Goal: Task Accomplishment & Management: Use online tool/utility

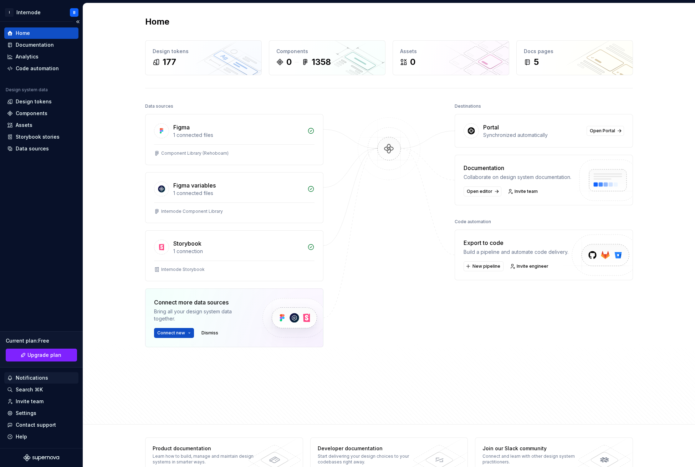
click at [47, 376] on div "Notifications" at bounding box center [41, 378] width 69 height 7
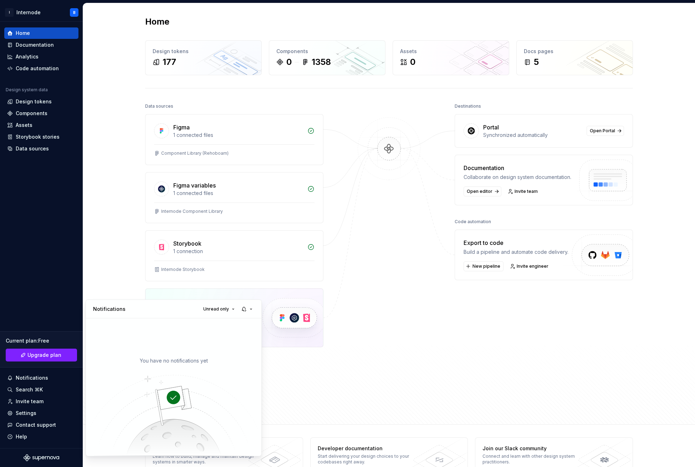
click at [45, 403] on html "I Internode B Home Documentation Analytics Code automation Design system data D…" at bounding box center [347, 233] width 695 height 467
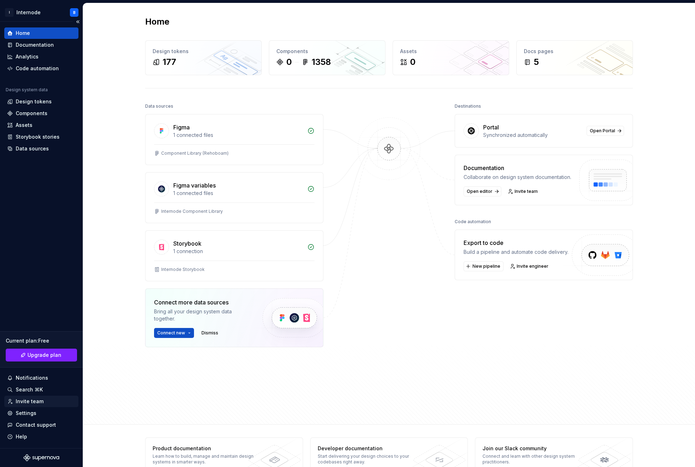
click at [38, 403] on div "Invite team" at bounding box center [30, 401] width 28 height 7
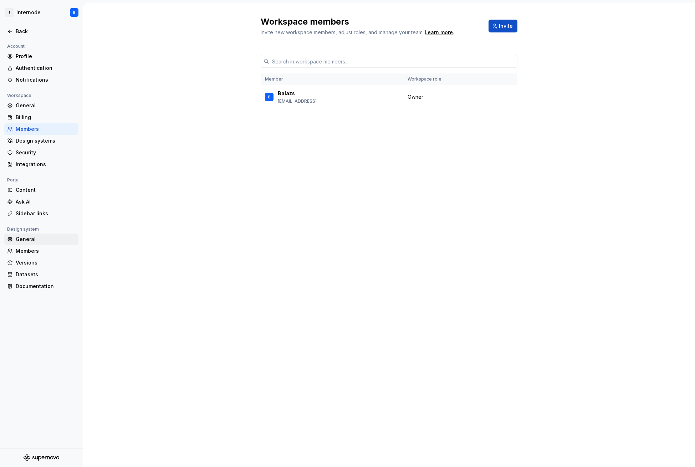
click at [26, 242] on div "General" at bounding box center [46, 239] width 60 height 7
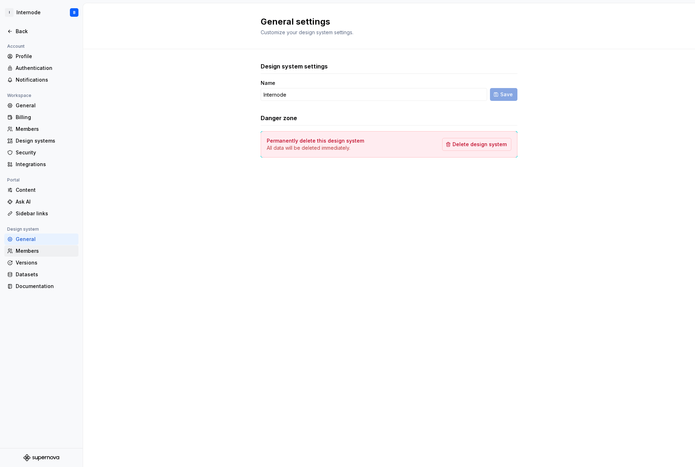
click at [32, 254] on div "Members" at bounding box center [46, 251] width 60 height 7
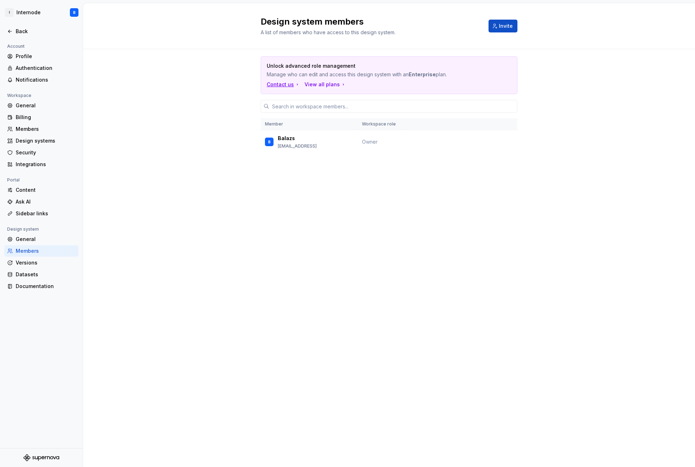
click at [285, 81] on div "Contact us" at bounding box center [284, 84] width 34 height 7
click at [317, 81] on div "View all plans" at bounding box center [326, 84] width 42 height 7
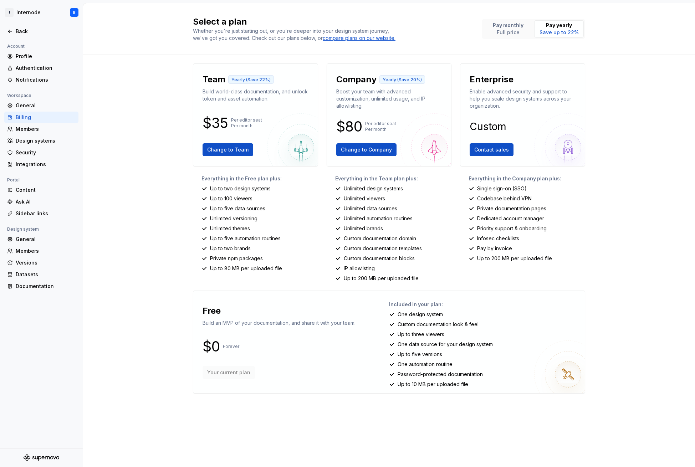
click at [559, 345] on img at bounding box center [569, 375] width 68 height 68
drag, startPoint x: 395, startPoint y: 300, endPoint x: 490, endPoint y: 297, distance: 95.7
click at [490, 321] on div "Custom documentation look & feel" at bounding box center [484, 324] width 190 height 7
click at [58, 213] on div "Sidebar links" at bounding box center [46, 213] width 60 height 7
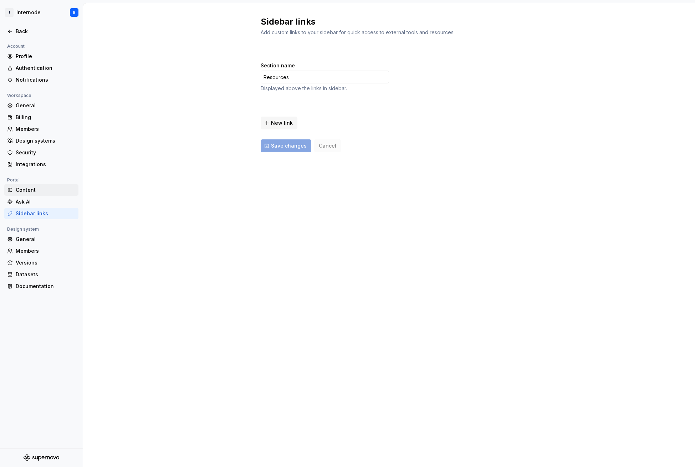
click at [47, 192] on div "Content" at bounding box center [46, 190] width 60 height 7
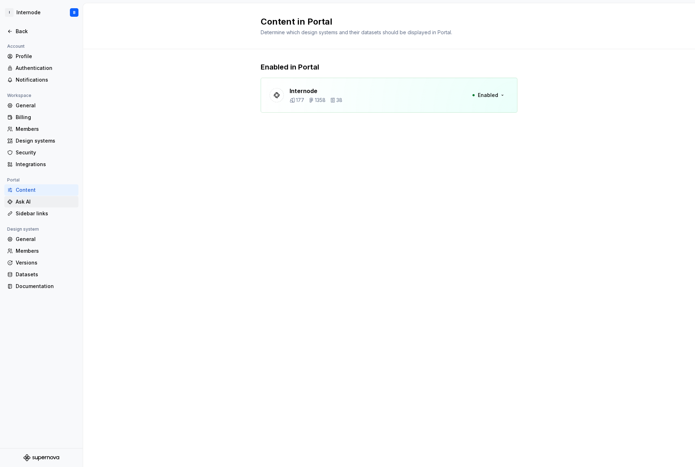
click at [47, 201] on div "Ask AI" at bounding box center [46, 201] width 60 height 7
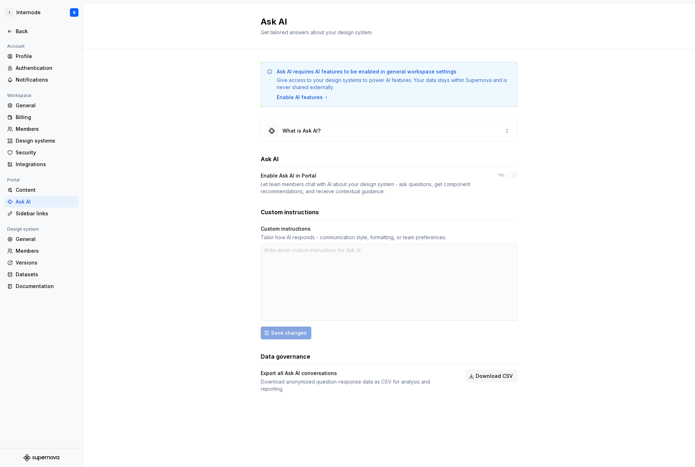
type textarea "*"
click at [363, 120] on div "What is Ask AI?" at bounding box center [389, 131] width 257 height 22
click at [360, 120] on div "What is Ask AI?" at bounding box center [389, 130] width 256 height 21
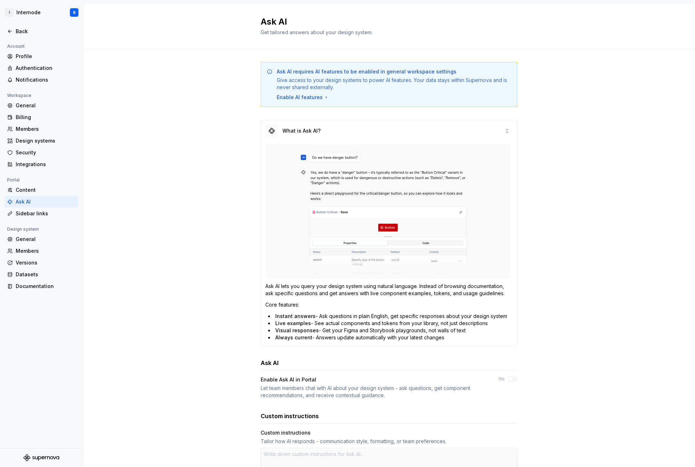
click at [358, 151] on img at bounding box center [388, 212] width 246 height 134
click at [505, 128] on icon at bounding box center [508, 131] width 6 height 6
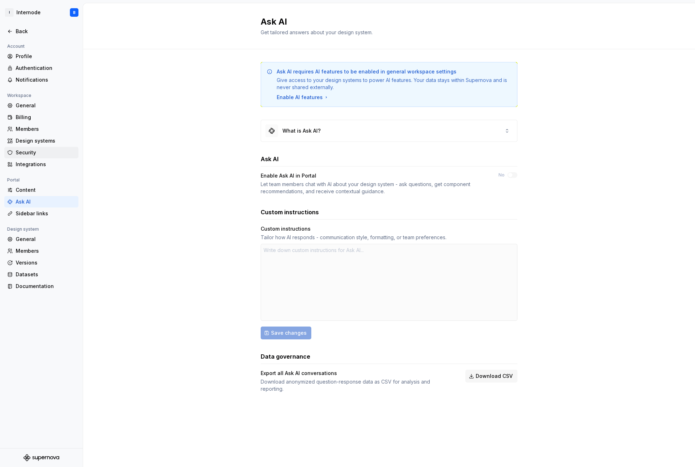
click at [41, 154] on div "Security" at bounding box center [46, 152] width 60 height 7
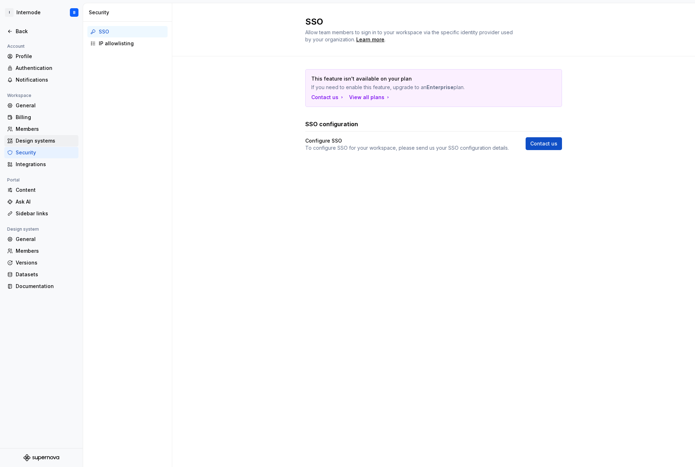
click at [41, 141] on div "Design systems" at bounding box center [46, 140] width 60 height 7
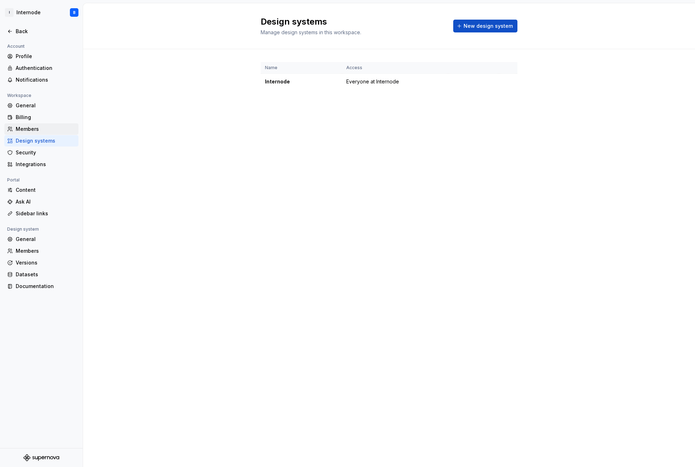
click at [42, 132] on div "Members" at bounding box center [46, 129] width 60 height 7
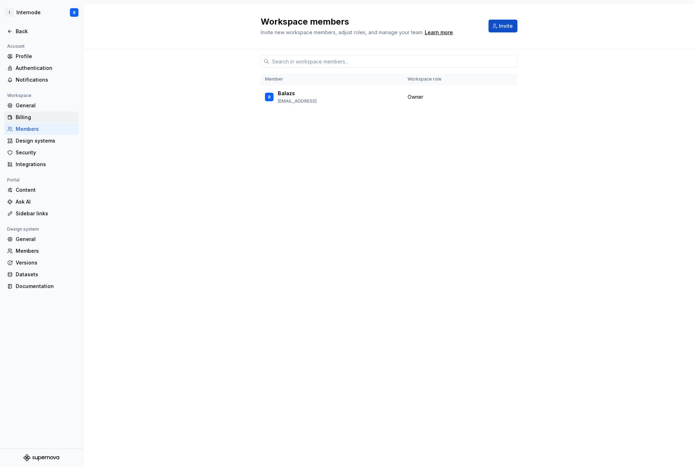
click at [36, 122] on div "Billing" at bounding box center [41, 117] width 74 height 11
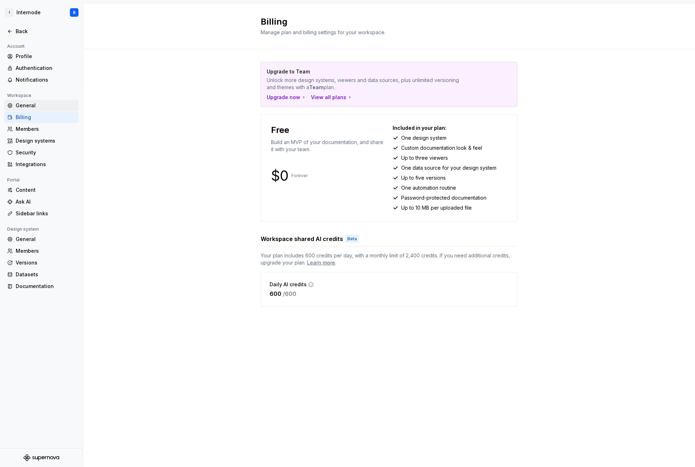
click at [39, 108] on div "General" at bounding box center [46, 105] width 60 height 7
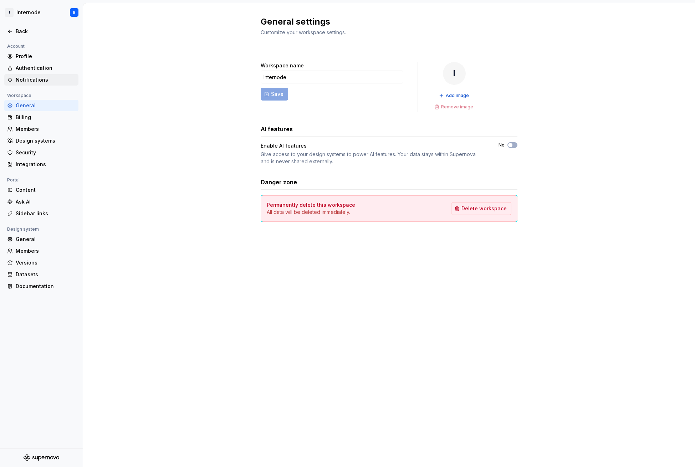
click at [55, 75] on div "Notifications" at bounding box center [41, 79] width 74 height 11
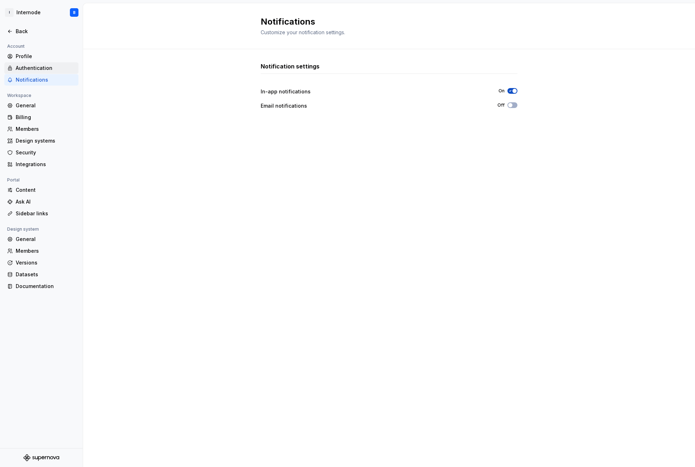
click at [44, 68] on div "Authentication" at bounding box center [46, 68] width 60 height 7
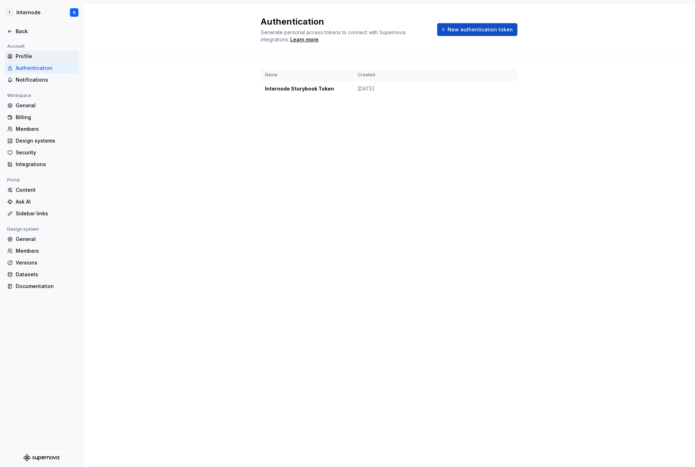
click at [42, 55] on div "Profile" at bounding box center [46, 56] width 60 height 7
click at [68, 53] on div "Profile" at bounding box center [46, 56] width 60 height 7
click at [54, 55] on div "Profile" at bounding box center [46, 56] width 60 height 7
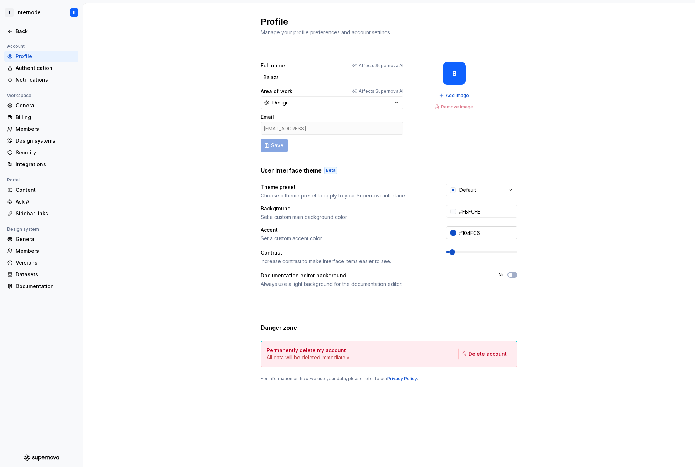
click at [454, 230] on div at bounding box center [454, 233] width 6 height 6
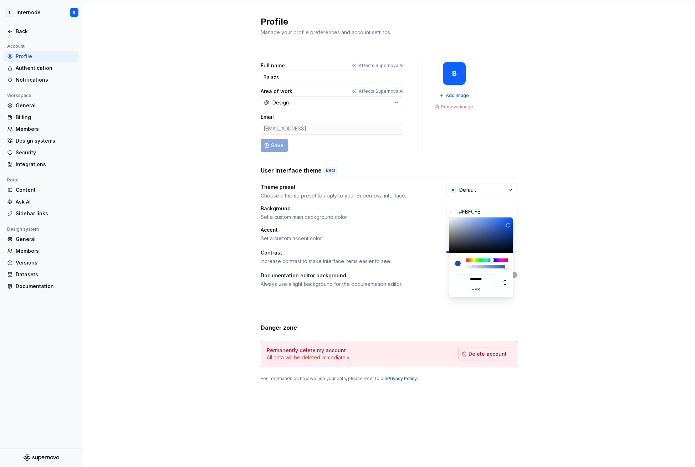
type input "#C6C310"
type input "*******"
type input "#C6B910"
type input "*******"
type input "#C6B010"
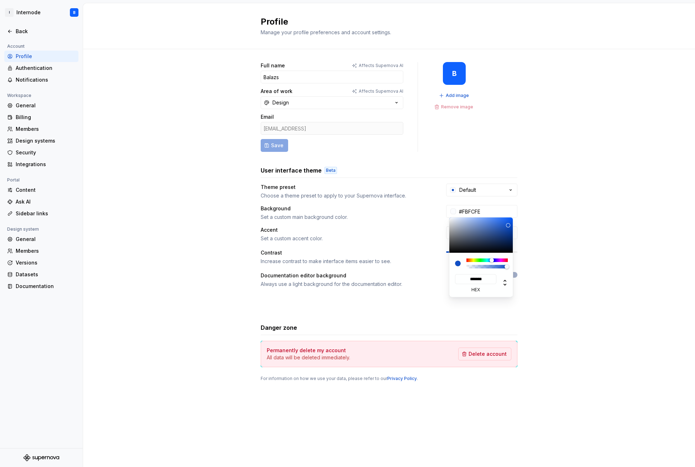
type input "*******"
type input "#C6A710"
type input "*******"
type input "#C69D10"
type input "*******"
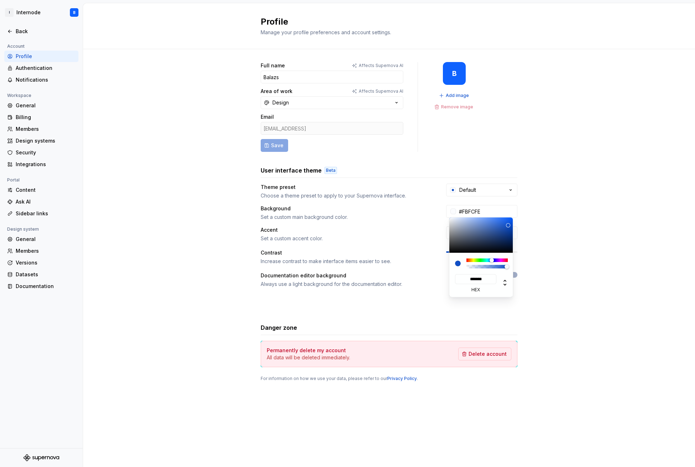
type input "#C69410"
type input "*******"
type input "#C68110"
type input "*******"
type input "#C67810"
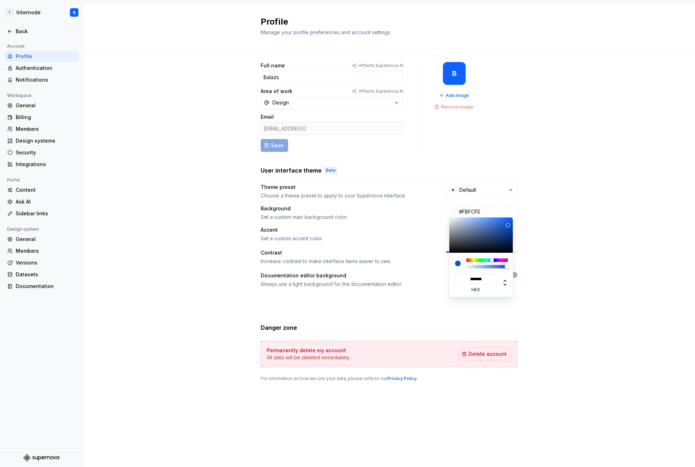
type input "*******"
type input "#C66E10"
type input "*******"
type input "#C66510"
type input "*******"
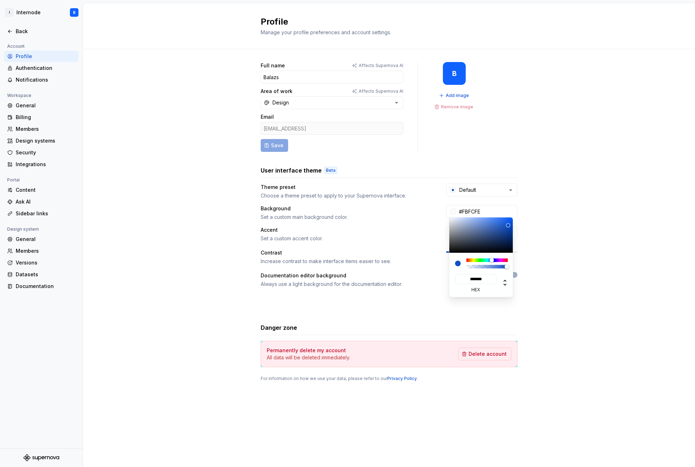
type input "#C65B10"
type input "*******"
type input "#C65210"
type input "*******"
type input "#C64810"
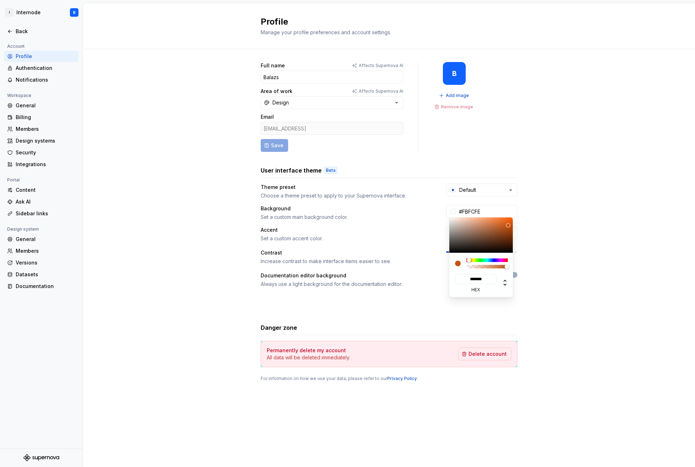
type input "*******"
type input "#C63F10"
type input "*******"
drag, startPoint x: 474, startPoint y: 262, endPoint x: 469, endPoint y: 260, distance: 5.2
click at [469, 260] on div at bounding box center [487, 261] width 41 height 4
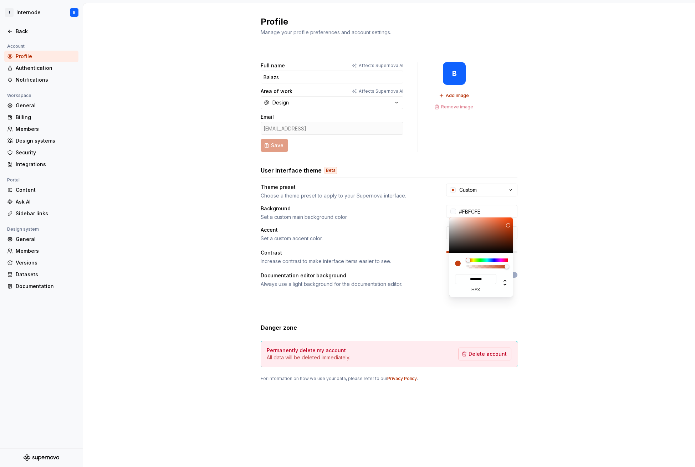
click at [561, 268] on html "I Internode B Back Account Profile Authentication Notifications Workspace Gener…" at bounding box center [347, 233] width 695 height 467
type input "#E5511D"
type input "*******"
type input "#E8531F"
type input "*******"
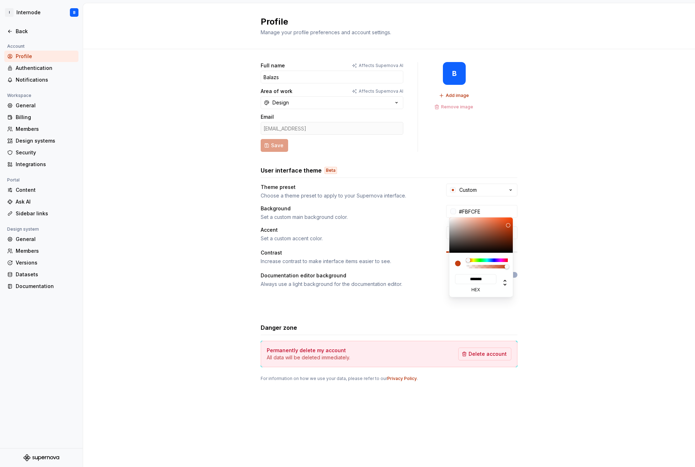
type input "#EA5622"
type input "*******"
type input "#EA5824"
type input "*******"
type input "#EA5B28"
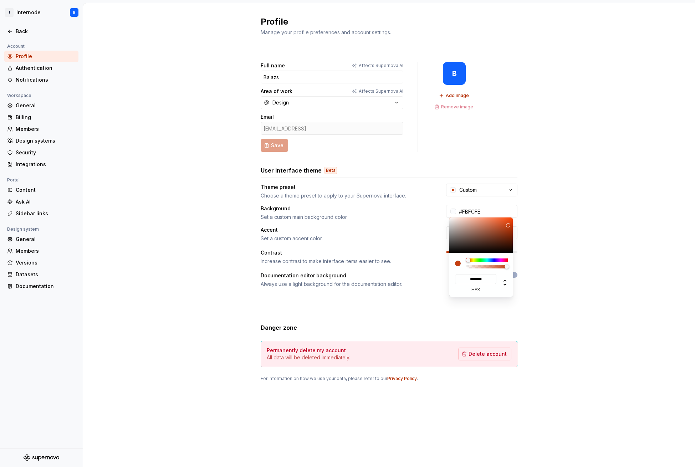
type input "*******"
type input "#EA5E2C"
type input "*******"
type input "#E85E2D"
type input "*******"
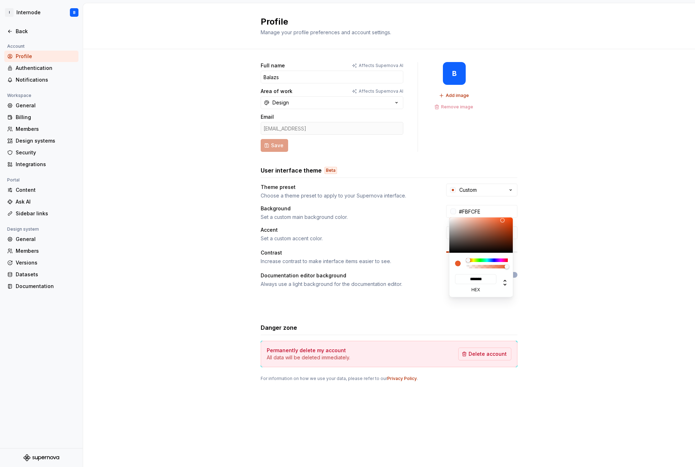
type input "#E05F31"
type input "*******"
type input "#DD5E30"
type input "*******"
type input "#DD5F31"
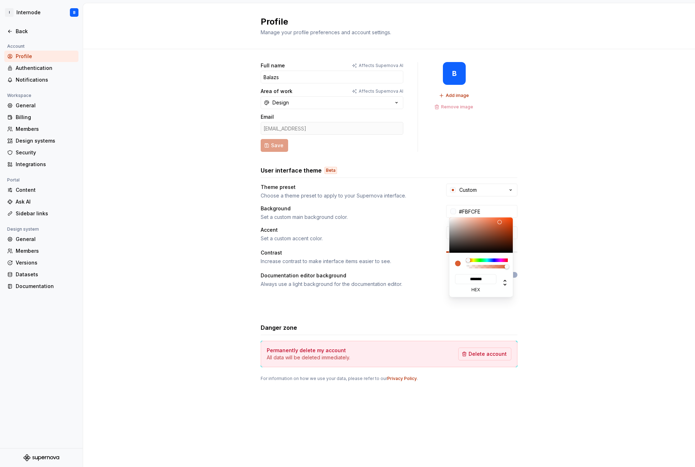
type input "*******"
type input "#DD6032"
type input "*******"
type input "#DD6134"
type input "*******"
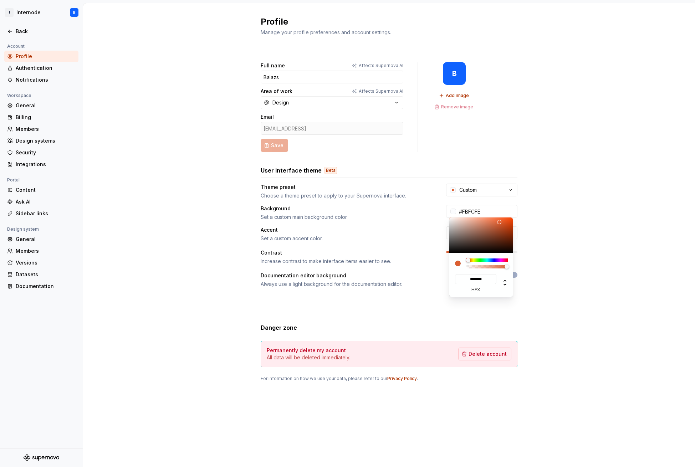
type input "#DD6235"
type input "*******"
type input "#DD6336"
type input "*******"
type input "#DB6337"
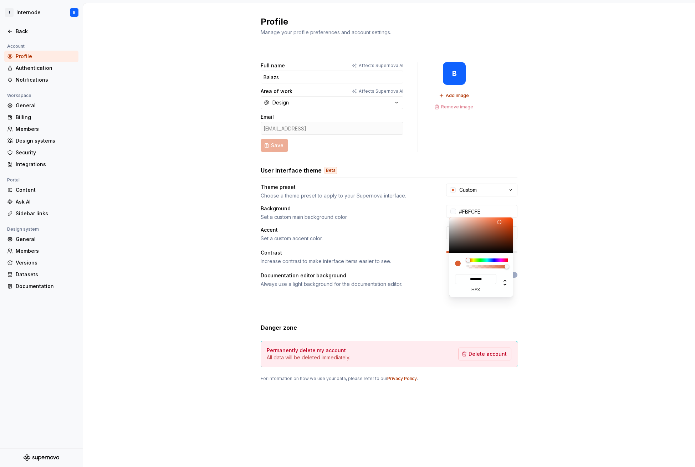
type input "*******"
type input "#DB6438"
type input "*******"
type input "#DB6539"
type input "*******"
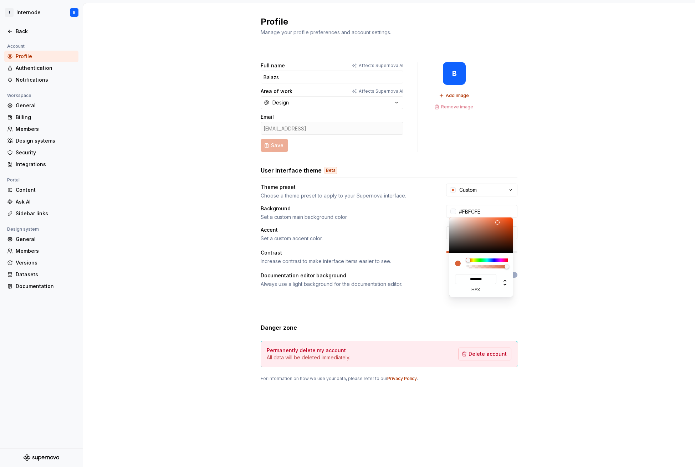
type input "#DB663A"
type input "*******"
type input "#DB673C"
type input "*******"
type input "#DB683D"
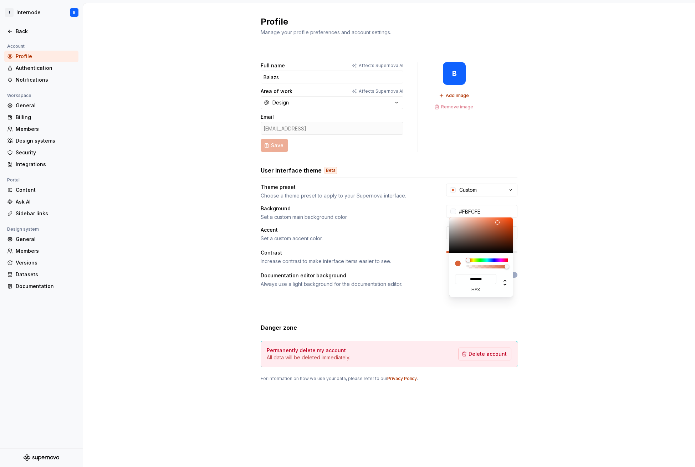
type input "*******"
type input "#DB693E"
type input "*******"
type input "#DD6B40"
type input "*******"
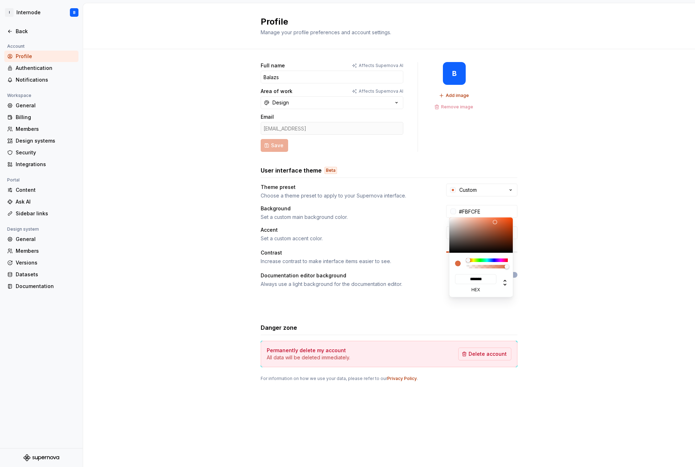
type input "#DD6C41"
type input "*******"
type input "#DD6B40"
type input "*******"
type input "#DB683D"
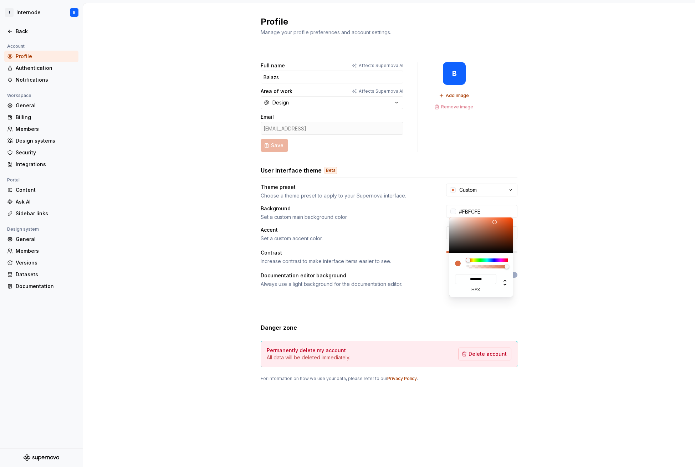
type input "*******"
type input "#DB663A"
type input "*******"
type input "#DB6539"
type input "*******"
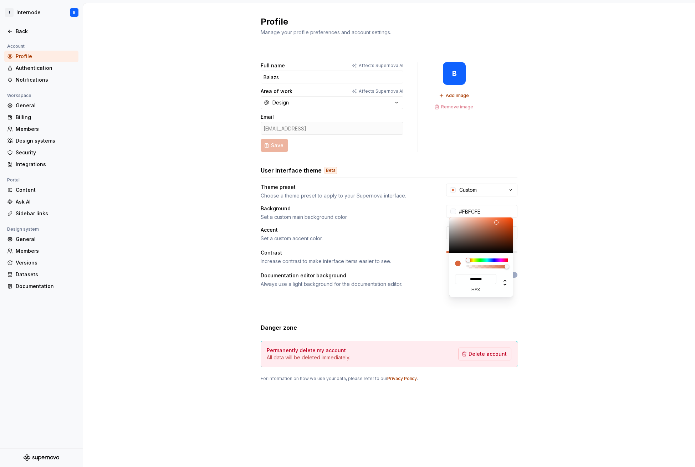
type input "#D86236"
type input "*******"
type input "#D66034"
type input "*******"
type input "#D15C31"
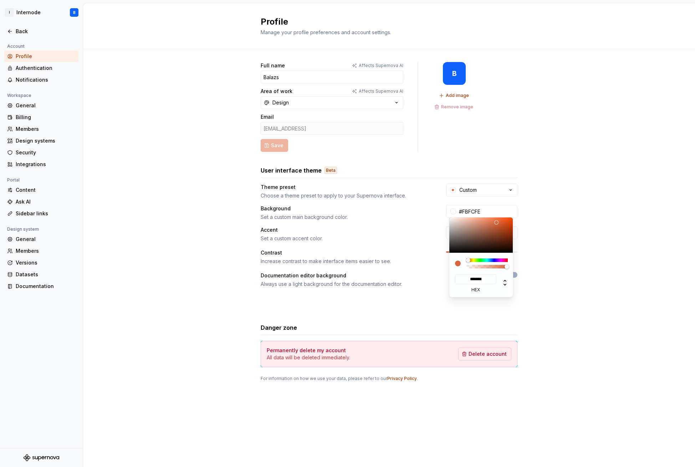
type input "*******"
type input "#CE5A2F"
type input "*******"
type input "#C9562C"
type input "*******"
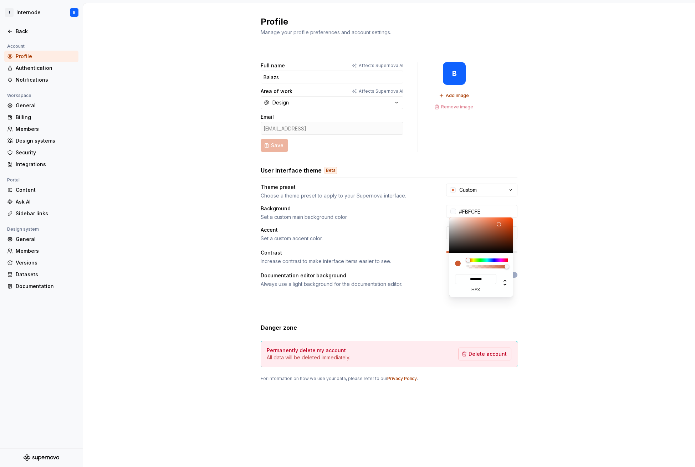
type input "#C15027"
type input "*******"
type input "#BC4D25"
type input "*******"
type input "#B94B23"
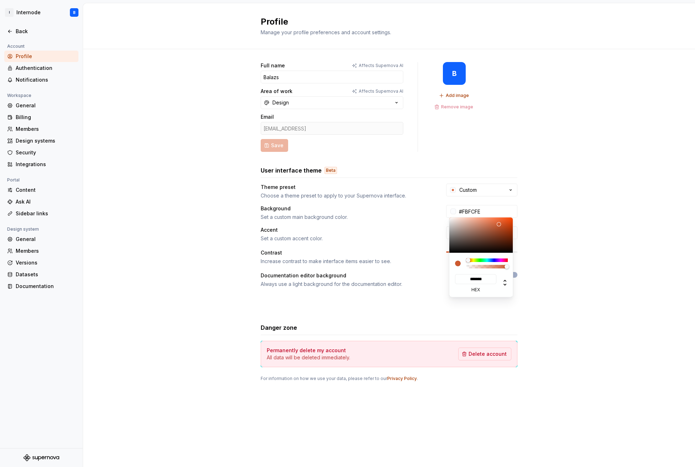
type input "*******"
type input "#B44821"
type input "*******"
drag, startPoint x: 506, startPoint y: 221, endPoint x: 502, endPoint y: 228, distance: 7.7
click at [502, 228] on div at bounding box center [482, 235] width 64 height 35
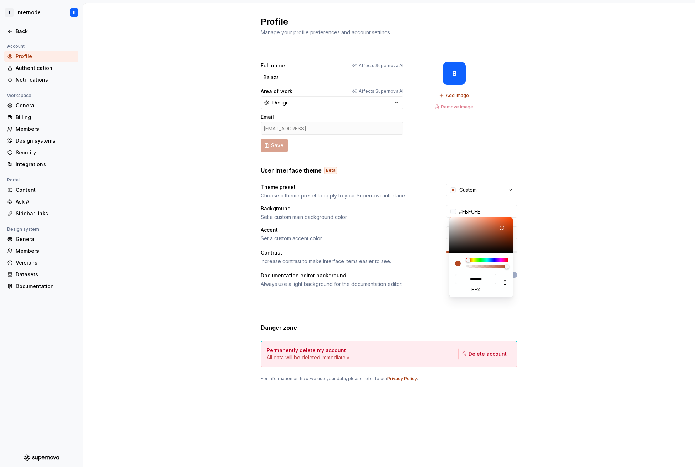
type input "#2151B4"
type input "*******"
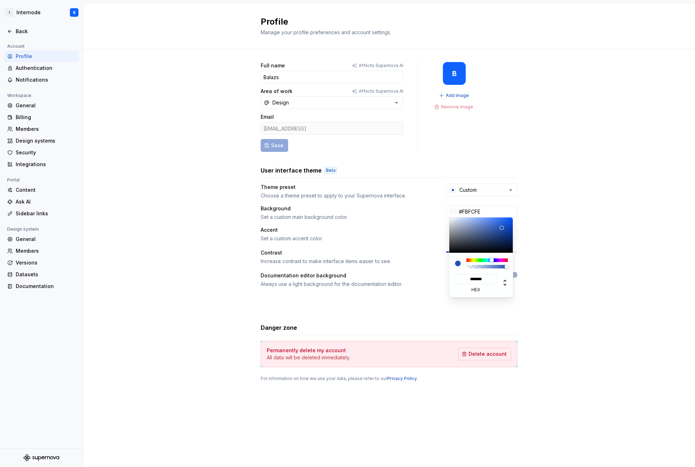
type input "#2159B4"
type input "*******"
type input "#2160B4"
type input "*******"
type input "#2168B4"
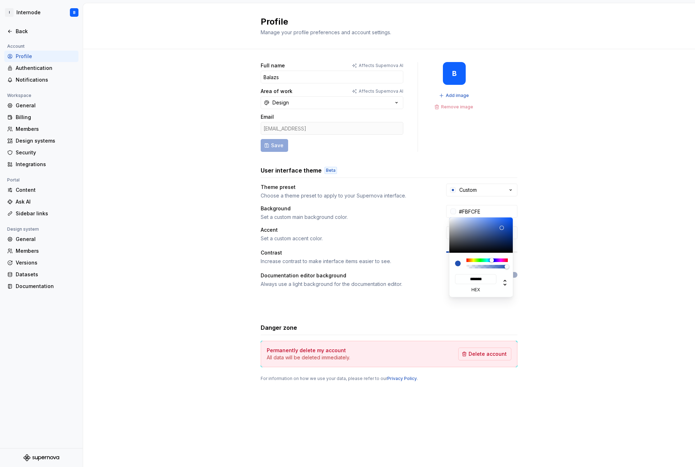
type input "*******"
type input "#2170B4"
type input "*******"
type input "#2177B4"
type input "*******"
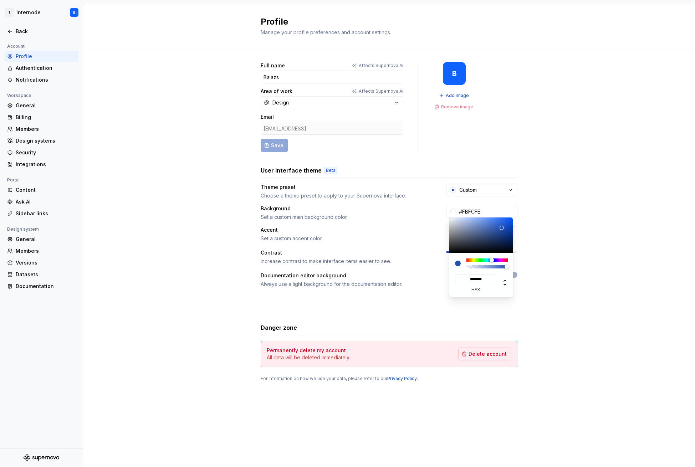
type input "#217FB4"
type input "*******"
type input "#2177B4"
type input "*******"
type input "#2170B4"
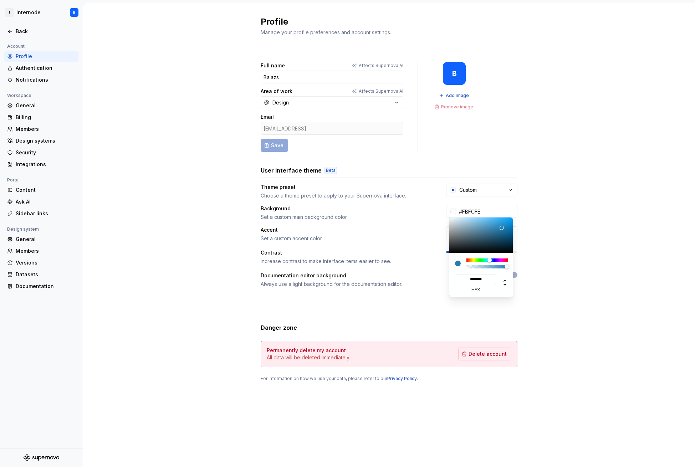
type input "*******"
type input "#2168B4"
type input "*******"
type input "#2160B4"
type input "*******"
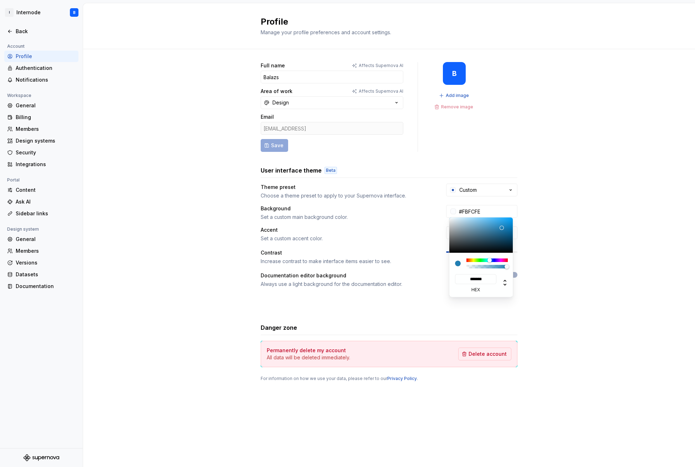
type input "#2151B4"
type input "*******"
type input "#214AB4"
type input "*******"
type input "#2142B4"
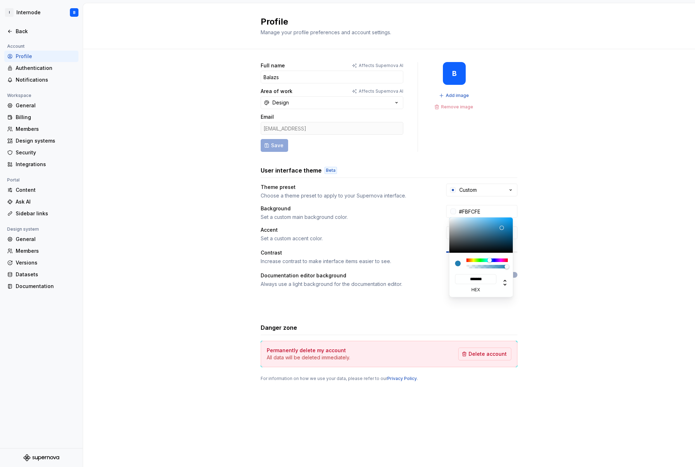
type input "*******"
type input "#2133B4"
type input "*******"
type input "#212BB4"
type input "*******"
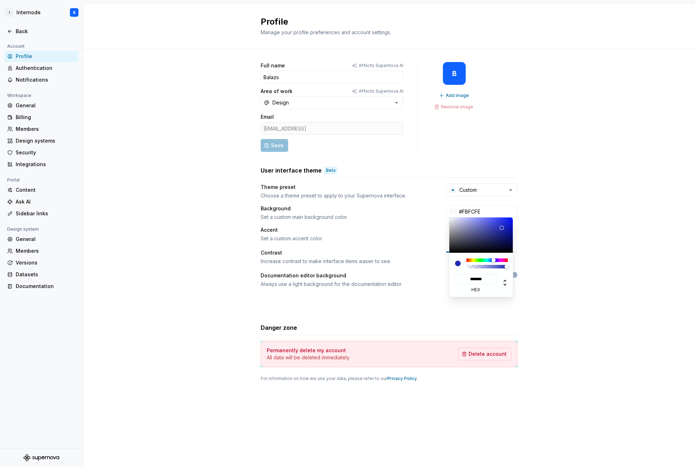
type input "#2124B4"
type input "*******"
type input "#2621B4"
type input "*******"
type input "#2E21B4"
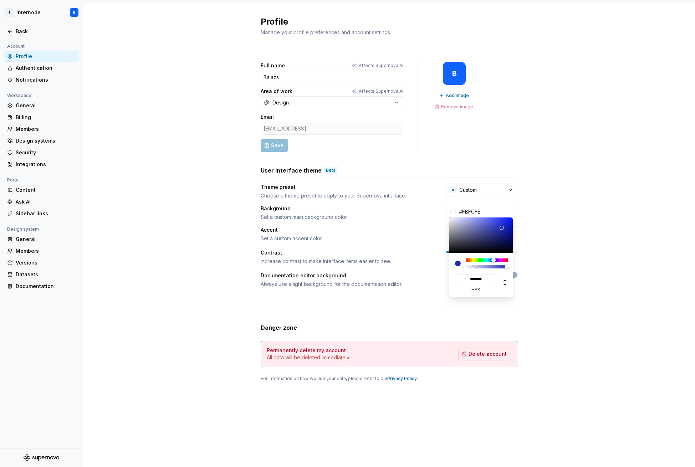
type input "*******"
type input "#3521B4"
type input "*******"
type input "#3D21B4"
type input "*******"
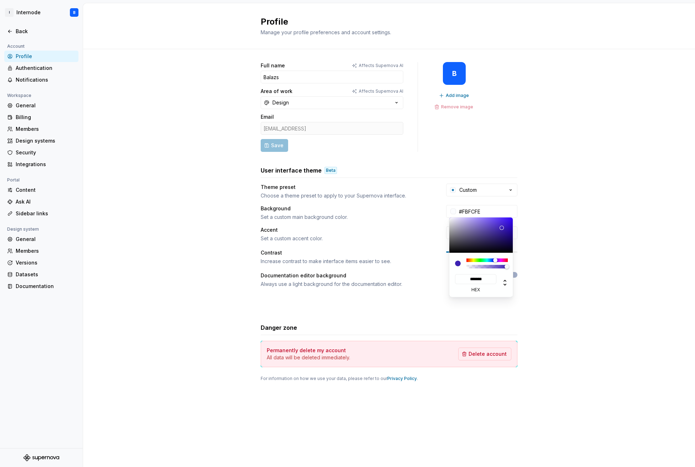
type input "#4421B4"
type input "*******"
drag, startPoint x: 492, startPoint y: 262, endPoint x: 496, endPoint y: 262, distance: 3.9
click at [496, 262] on div at bounding box center [487, 261] width 41 height 4
type input "#3D21B4"
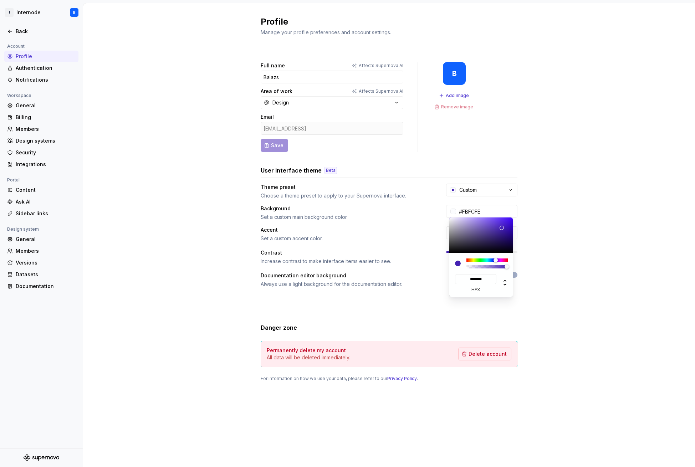
type input "*******"
type input "#3521B4"
type input "*******"
type input "#2E21B4"
type input "*******"
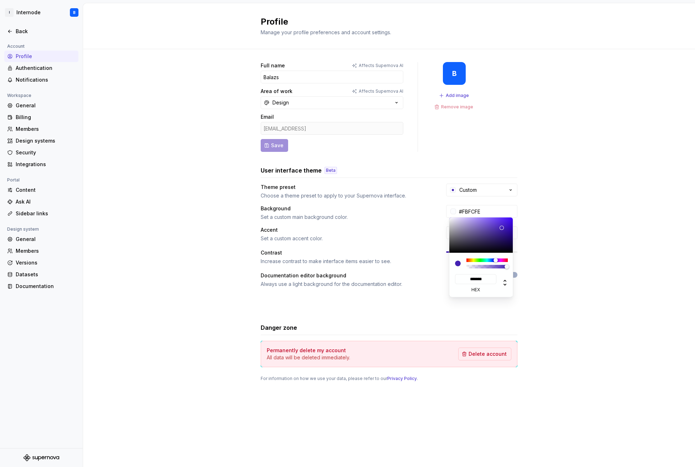
type input "#2621B4"
type input "*******"
type input "#2124B4"
type input "*******"
type input "#212BB4"
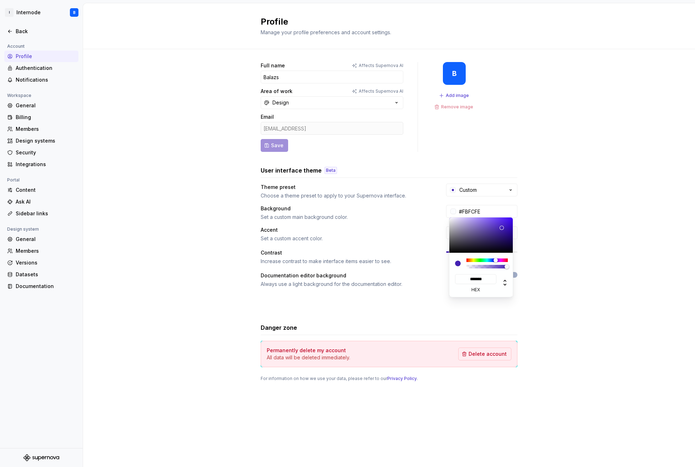
type input "*******"
type input "#2133B4"
type input "*******"
click at [493, 262] on div at bounding box center [493, 260] width 4 height 4
click at [543, 219] on html "I Internode B Back Account Profile Authentication Notifications Workspace Gener…" at bounding box center [347, 233] width 695 height 467
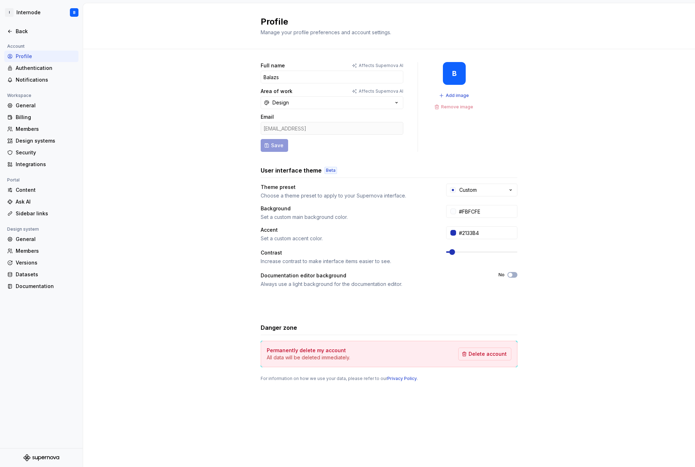
click at [425, 287] on html "I Internode B Back Account Profile Authentication Notifications Workspace Gener…" at bounding box center [347, 233] width 695 height 467
click at [454, 249] on span at bounding box center [457, 252] width 6 height 6
click at [513, 273] on icon "button" at bounding box center [511, 275] width 6 height 4
click at [398, 99] on icon "button" at bounding box center [396, 102] width 7 height 7
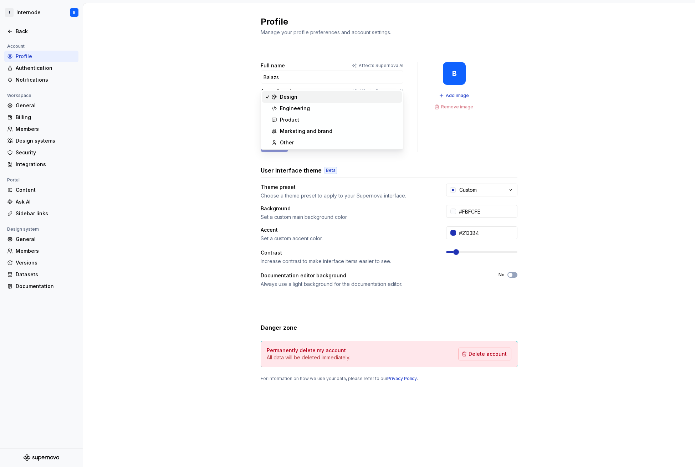
click at [398, 99] on icon "button" at bounding box center [396, 102] width 7 height 7
click at [454, 71] on div "B" at bounding box center [454, 74] width 5 height 6
click at [456, 93] on span "Add image" at bounding box center [457, 96] width 23 height 6
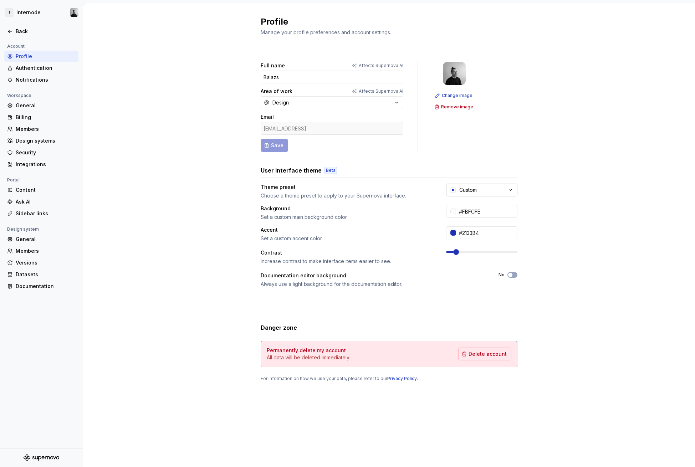
click at [500, 184] on button "Custom" at bounding box center [481, 190] width 71 height 13
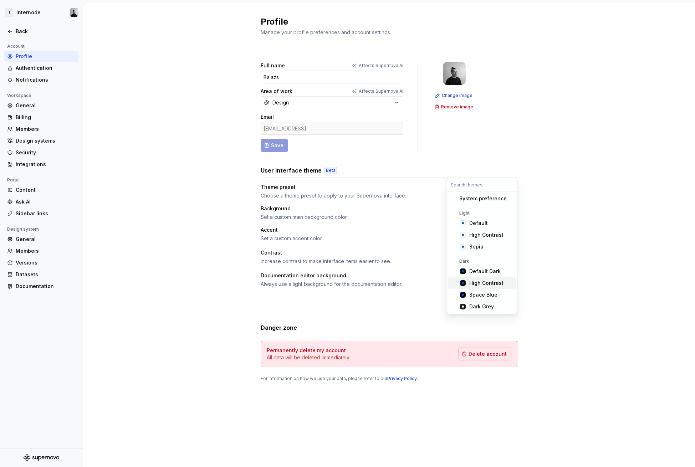
click at [497, 285] on div "High Contrast" at bounding box center [487, 283] width 34 height 7
type input "#101010"
type input "#104FC6"
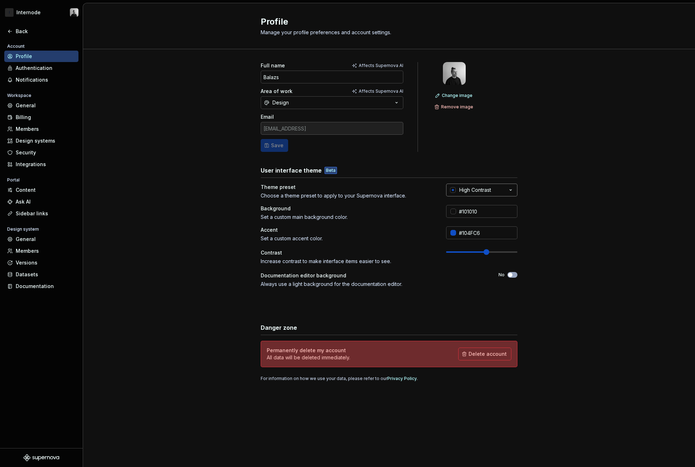
click at [501, 184] on button "High Contrast" at bounding box center [481, 190] width 71 height 13
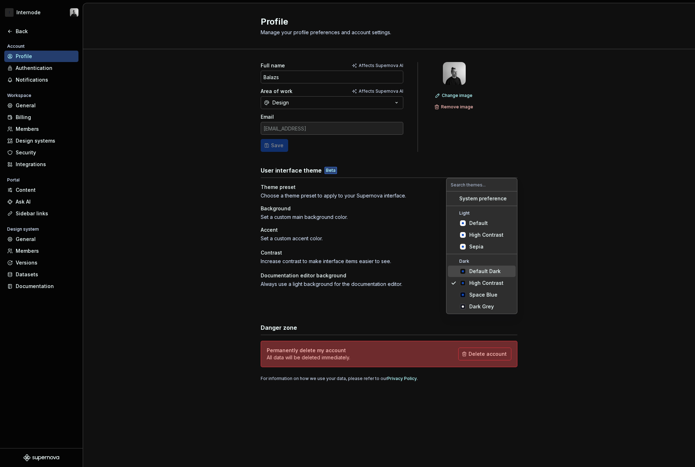
click at [495, 272] on div "Default Dark" at bounding box center [485, 271] width 31 height 7
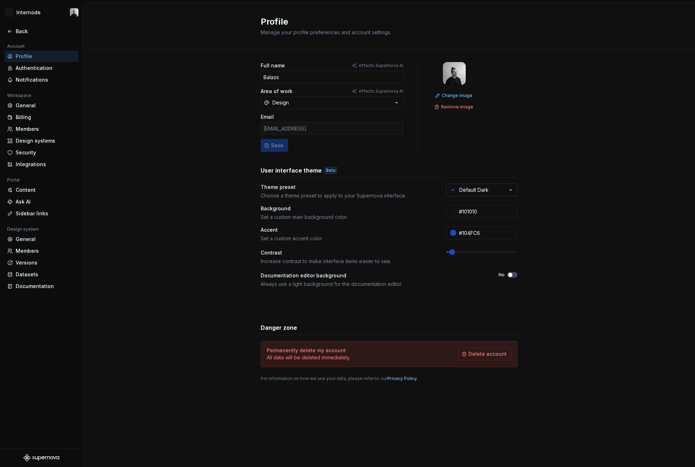
click at [485, 187] on div "Default Dark" at bounding box center [474, 190] width 29 height 7
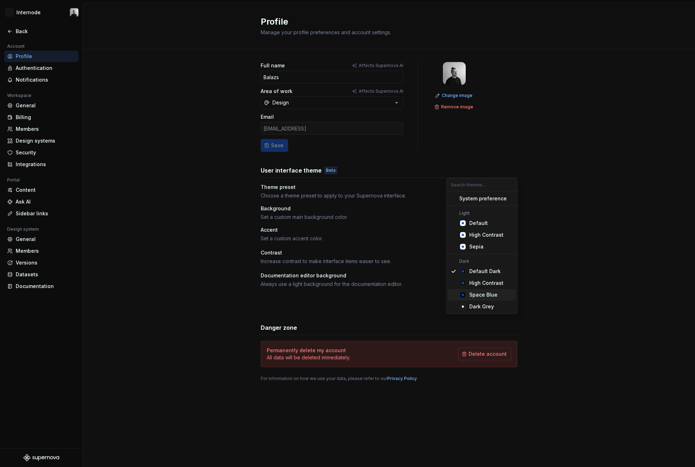
click at [500, 295] on div "Space Blue" at bounding box center [492, 295] width 44 height 7
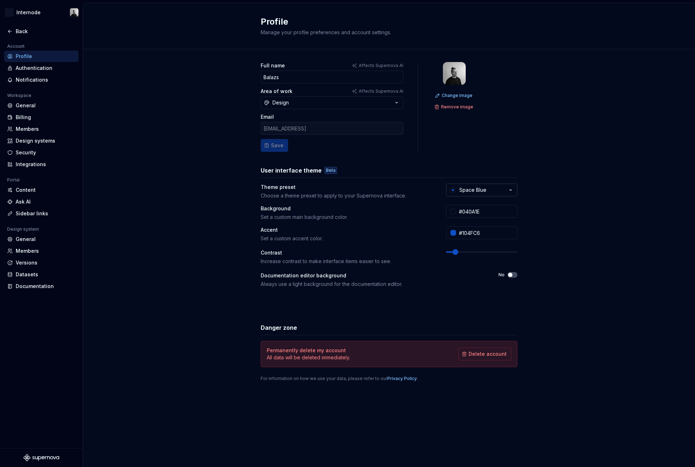
click at [487, 184] on button "Space Blue" at bounding box center [481, 190] width 71 height 13
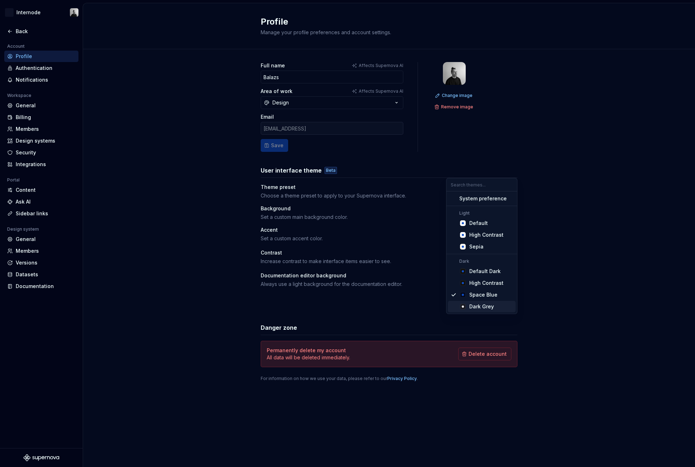
click at [492, 309] on div "Dark Grey" at bounding box center [482, 306] width 25 height 7
type input "#191A23"
type input "#FFFFFF"
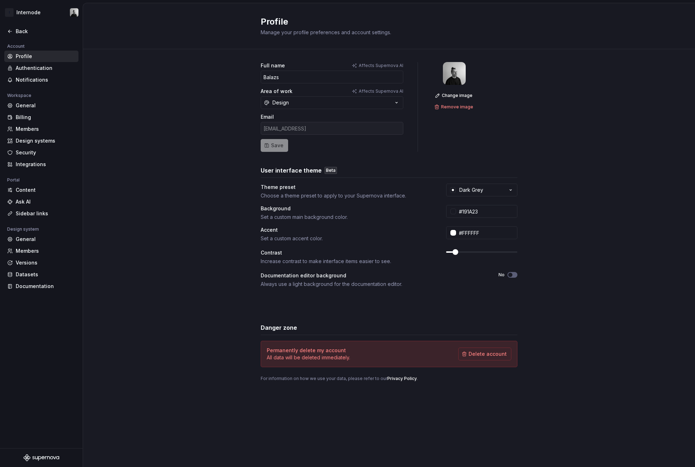
click at [206, 222] on div "Full name Affects Supernova AI Balazs Area of work Affects Supernova AI Design …" at bounding box center [389, 229] width 612 height 360
click at [38, 67] on div "Authentication" at bounding box center [46, 68] width 60 height 7
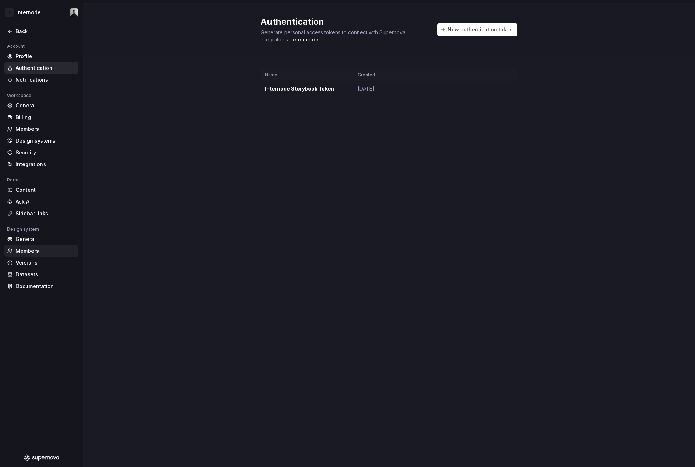
click at [41, 245] on div "Members" at bounding box center [41, 250] width 74 height 11
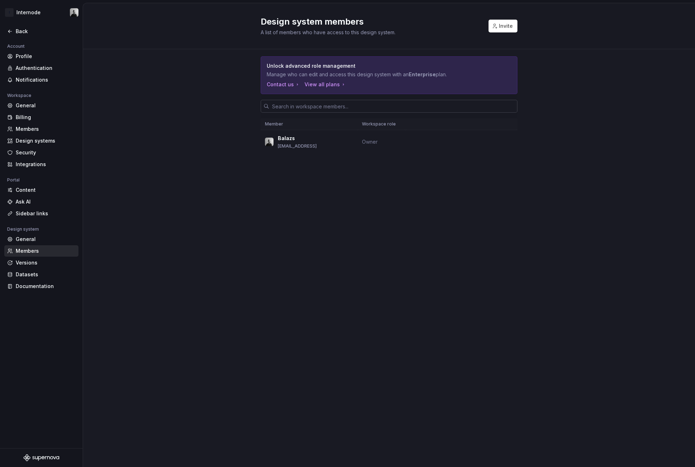
click at [339, 100] on input "text" at bounding box center [393, 106] width 248 height 13
click at [359, 130] on td "Owner" at bounding box center [382, 142] width 48 height 24
click at [39, 264] on div "Versions" at bounding box center [46, 262] width 60 height 7
click at [39, 272] on div "Datasets" at bounding box center [46, 274] width 60 height 7
click at [16, 29] on div "Back" at bounding box center [46, 31] width 60 height 7
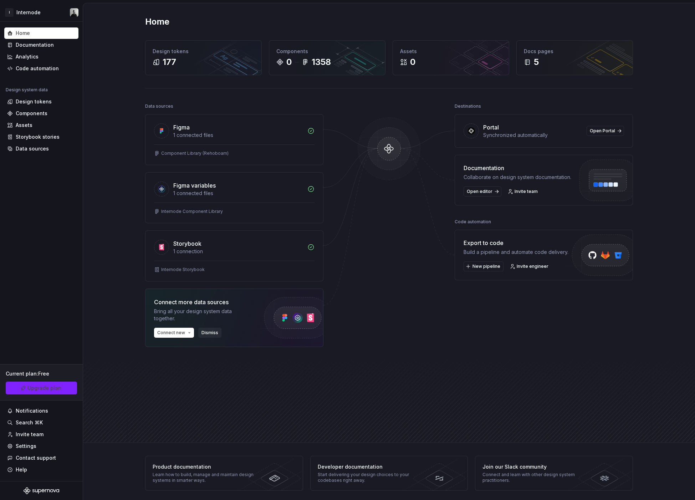
click at [211, 328] on button "Dismiss" at bounding box center [209, 333] width 23 height 10
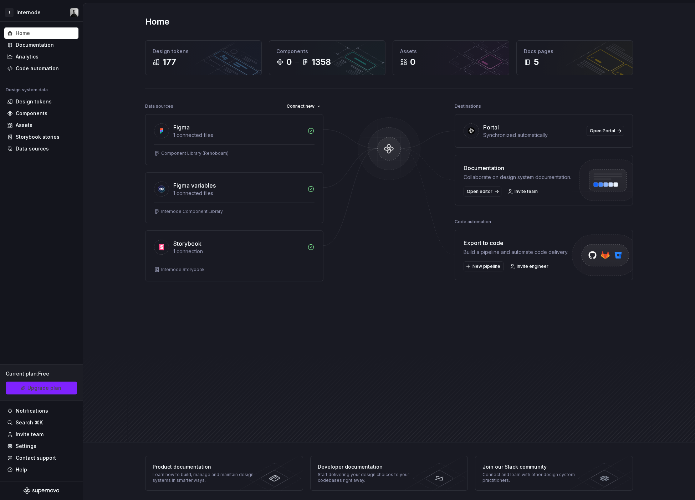
click at [391, 144] on div at bounding box center [389, 148] width 23 height 23
click at [53, 47] on div "Documentation" at bounding box center [41, 44] width 69 height 7
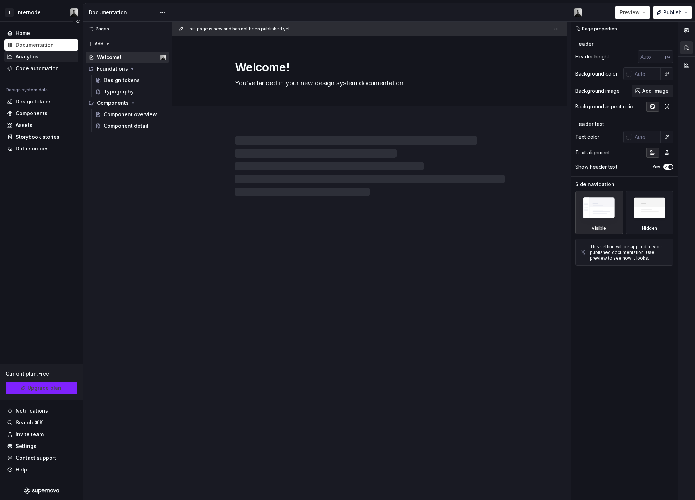
type textarea "*"
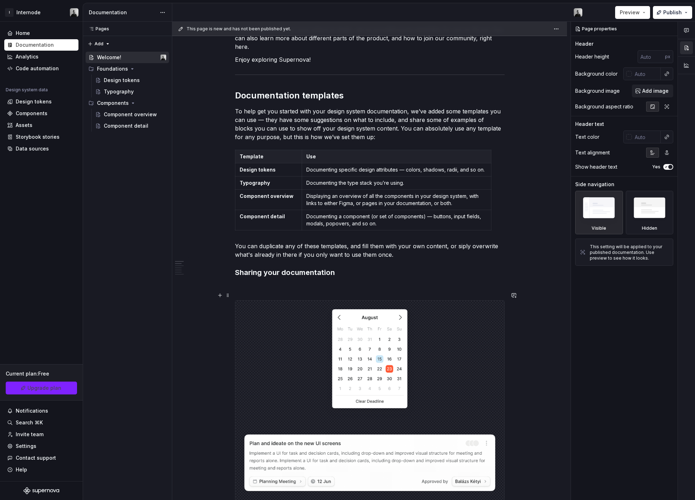
scroll to position [187, 0]
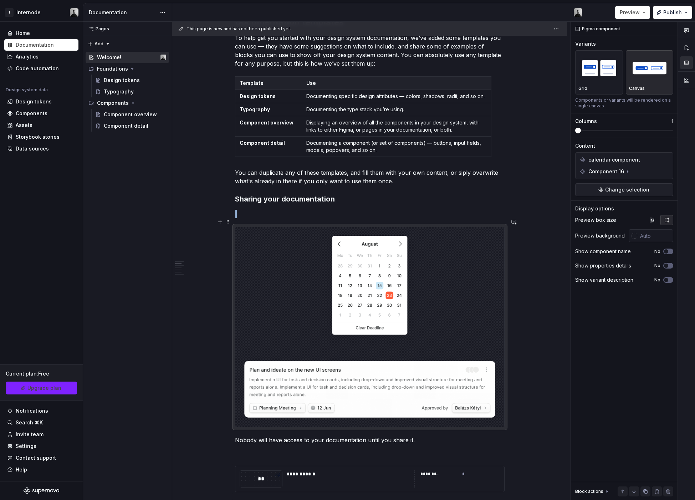
click at [362, 283] on img at bounding box center [370, 288] width 93 height 116
click at [35, 128] on div "Assets" at bounding box center [41, 125] width 69 height 7
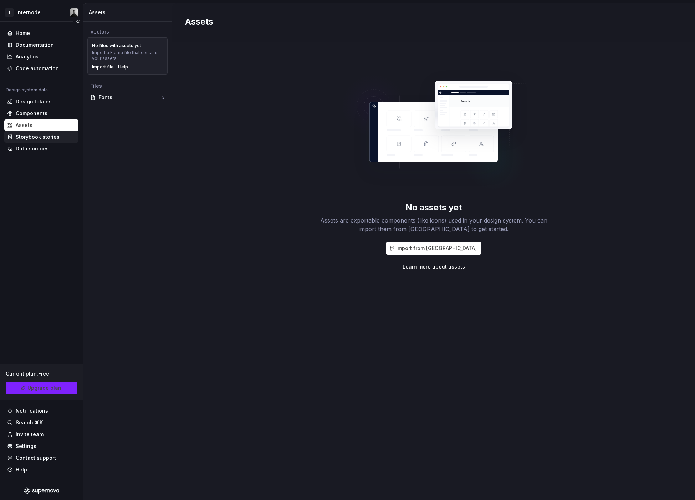
click at [37, 137] on div "Storybook stories" at bounding box center [38, 136] width 44 height 7
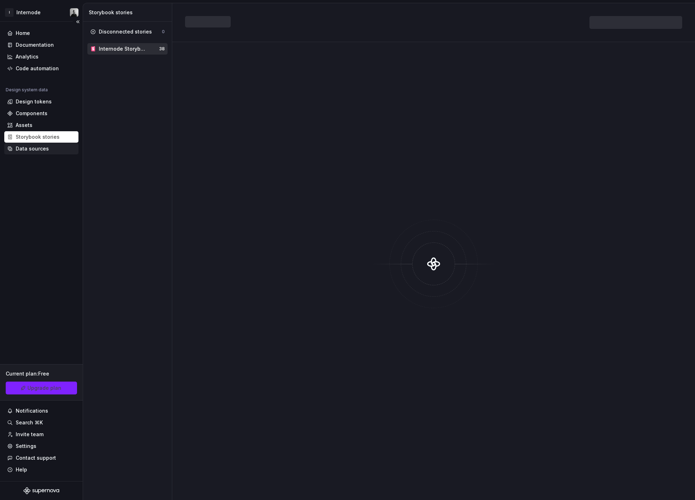
click at [37, 145] on div "Data sources" at bounding box center [41, 148] width 74 height 11
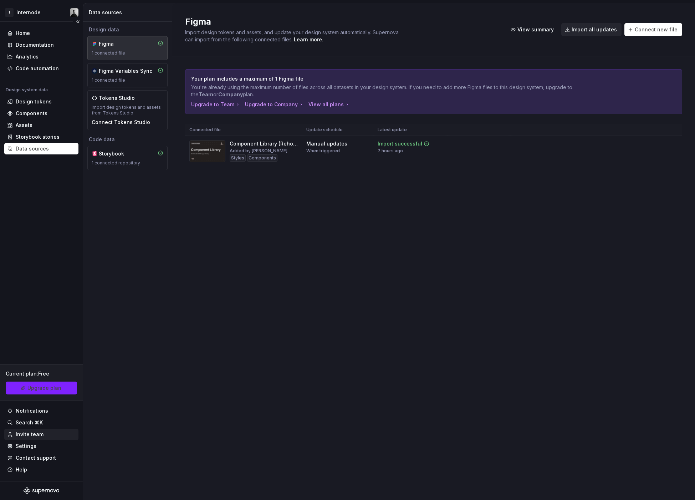
click at [54, 433] on div "Invite team" at bounding box center [41, 434] width 69 height 7
click at [47, 389] on span "Upgrade plan" at bounding box center [44, 388] width 34 height 7
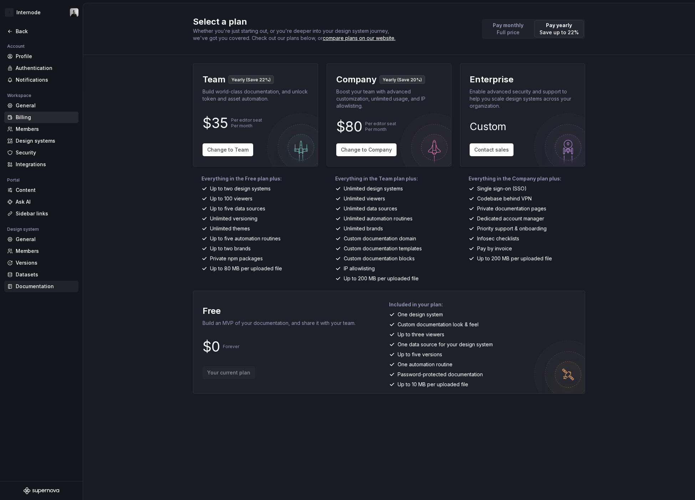
click at [50, 282] on div "Documentation" at bounding box center [41, 286] width 74 height 11
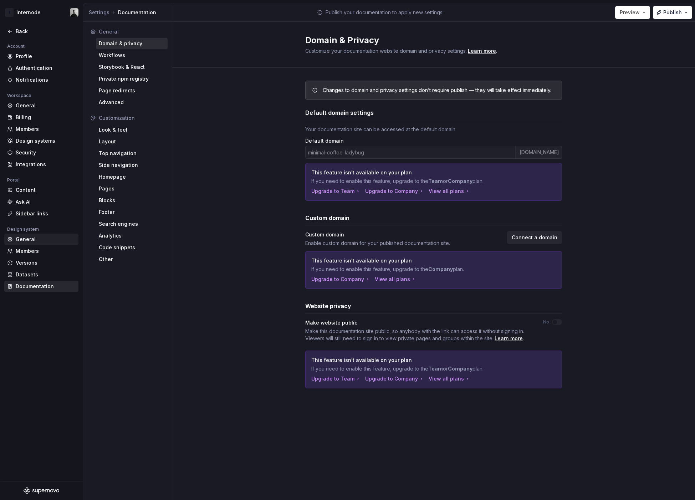
click at [42, 245] on div "General" at bounding box center [41, 239] width 74 height 11
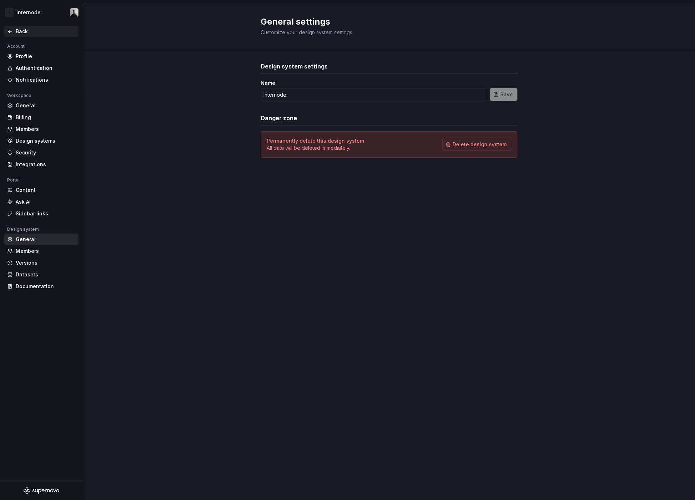
click at [10, 29] on icon at bounding box center [10, 32] width 6 height 6
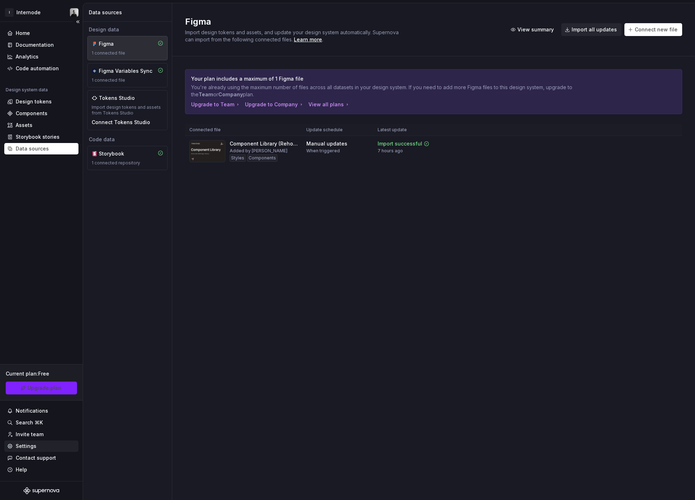
click at [41, 443] on div "Settings" at bounding box center [41, 446] width 69 height 7
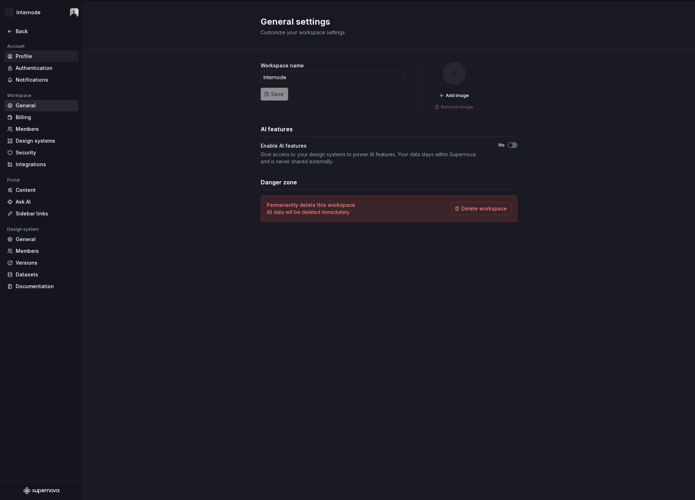
click at [46, 57] on div "Profile" at bounding box center [46, 56] width 60 height 7
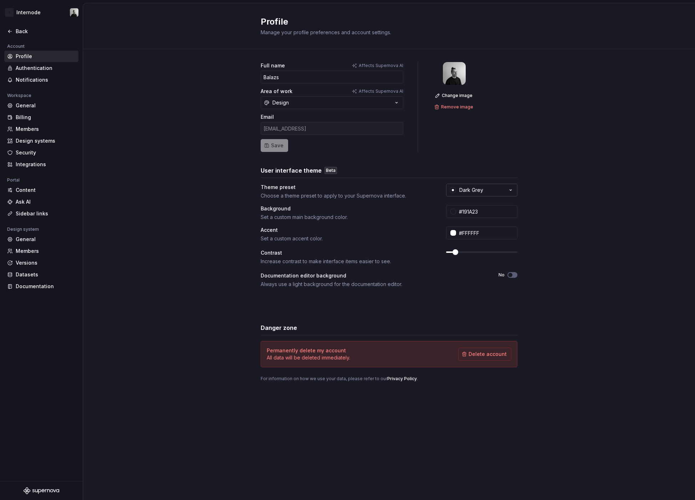
click at [494, 184] on button "Dark Grey" at bounding box center [481, 190] width 71 height 13
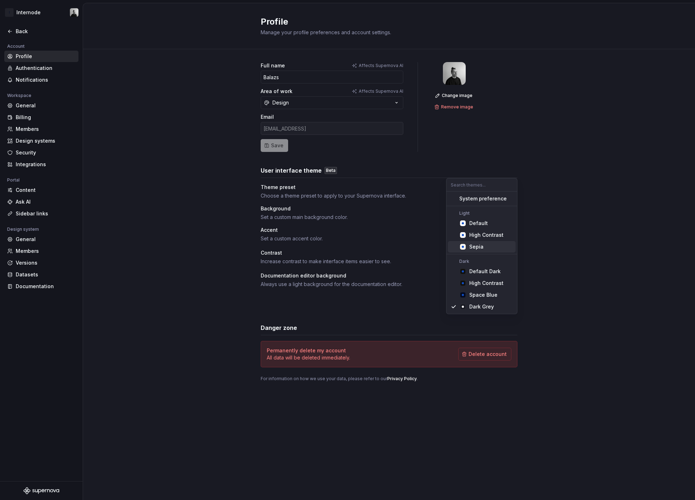
click at [490, 245] on div "Sepia" at bounding box center [492, 246] width 44 height 7
type input "#F9F5F0"
type input "#104FC6"
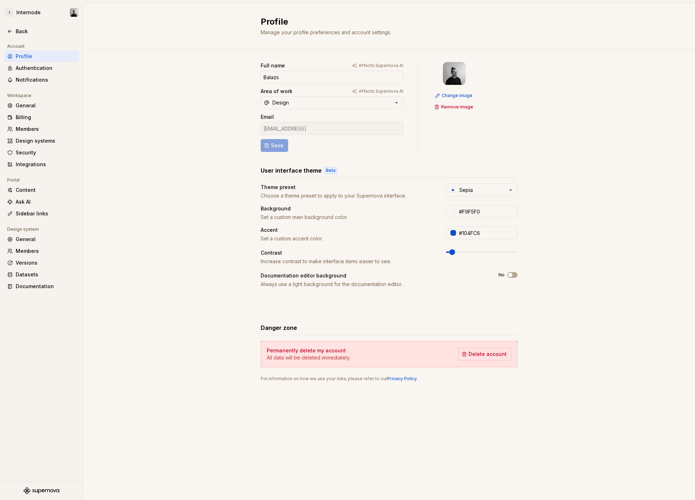
click at [565, 160] on div "Full name Affects Supernova AI Balazs Area of work Affects Supernova AI Design …" at bounding box center [389, 229] width 612 height 360
click at [17, 33] on div "Back" at bounding box center [46, 31] width 60 height 7
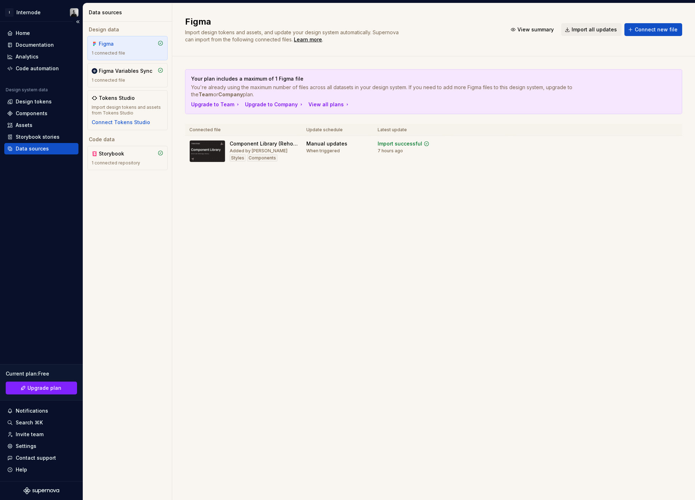
click at [37, 153] on div "Data sources" at bounding box center [41, 148] width 74 height 11
click at [35, 444] on div "Settings" at bounding box center [41, 446] width 69 height 7
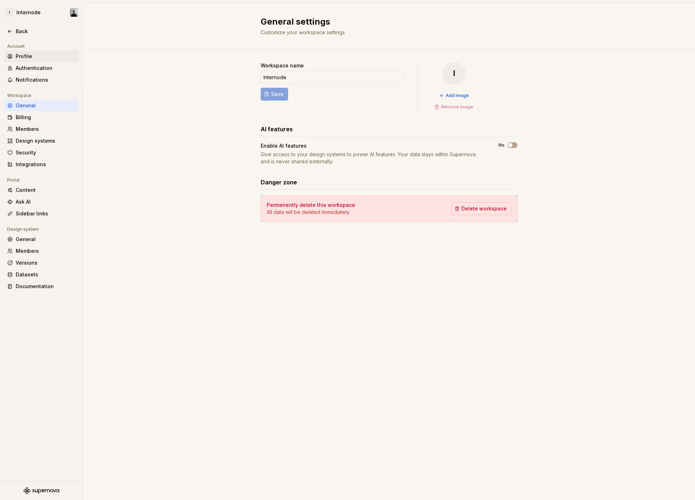
click at [23, 55] on div "Profile" at bounding box center [46, 56] width 60 height 7
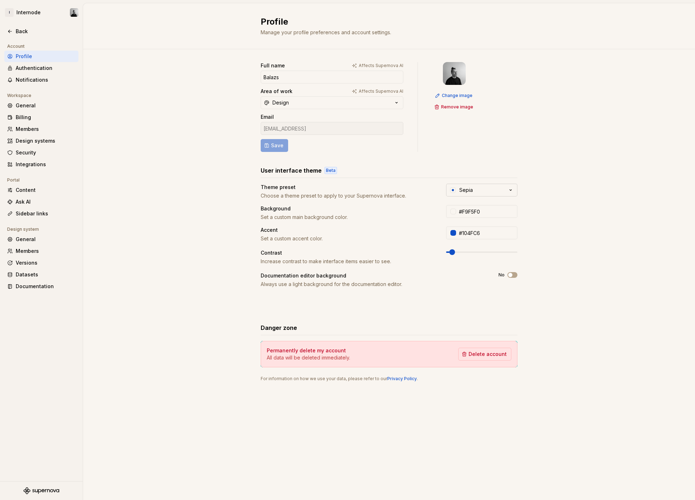
click at [489, 184] on button "Sepia" at bounding box center [481, 190] width 71 height 13
click at [495, 223] on div "Default" at bounding box center [492, 223] width 44 height 7
type input "#FBFCFE"
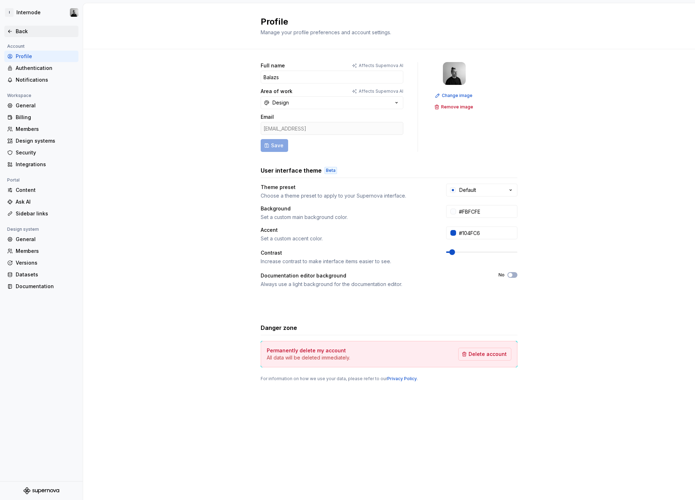
click at [24, 30] on div "Back" at bounding box center [46, 31] width 60 height 7
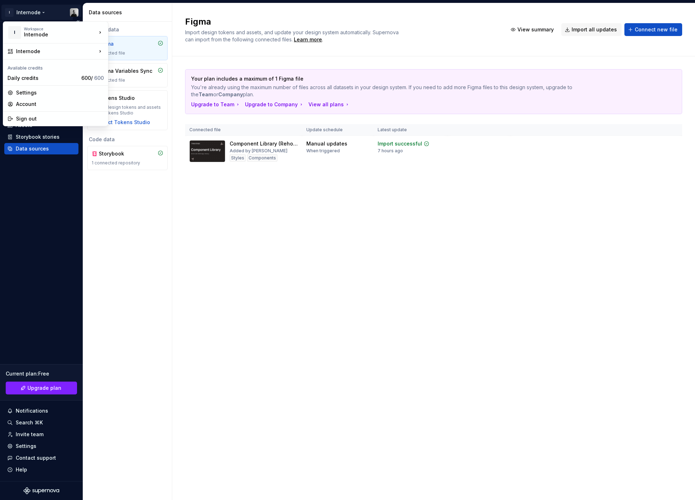
click at [12, 13] on html "I Internode Home Documentation Analytics Code automation Design system data Des…" at bounding box center [347, 250] width 695 height 500
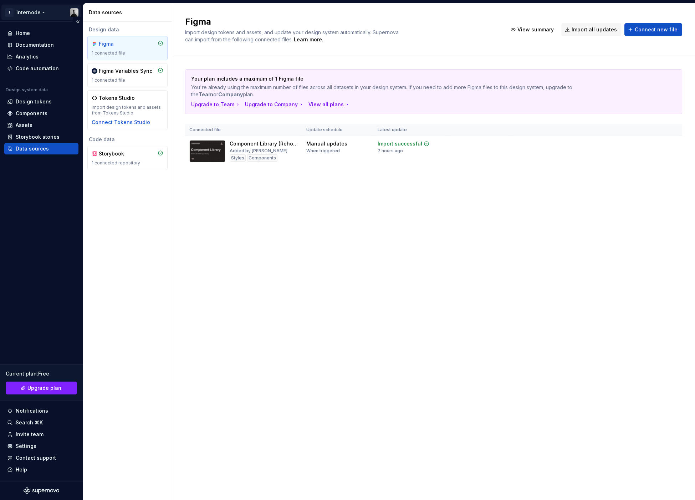
click at [17, 10] on html "I Internode Home Documentation Analytics Code automation Design system data Des…" at bounding box center [347, 250] width 695 height 500
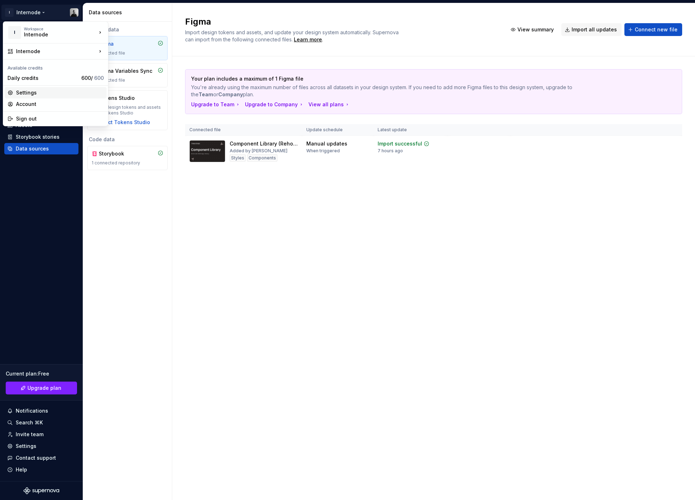
click at [45, 93] on div "Settings" at bounding box center [60, 92] width 88 height 7
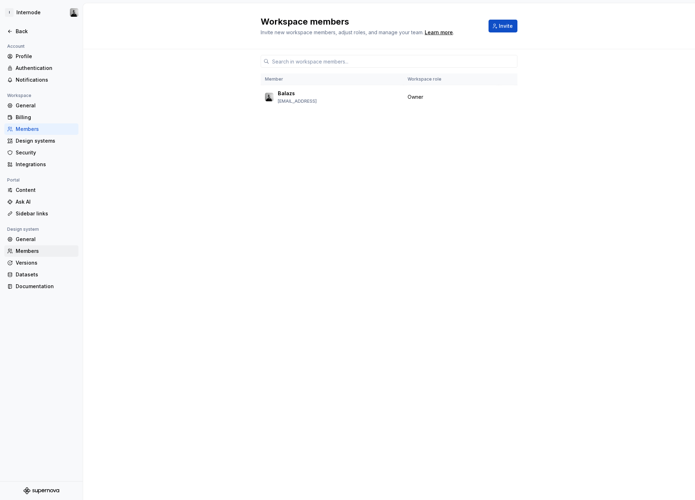
click at [31, 252] on div "Members" at bounding box center [46, 251] width 60 height 7
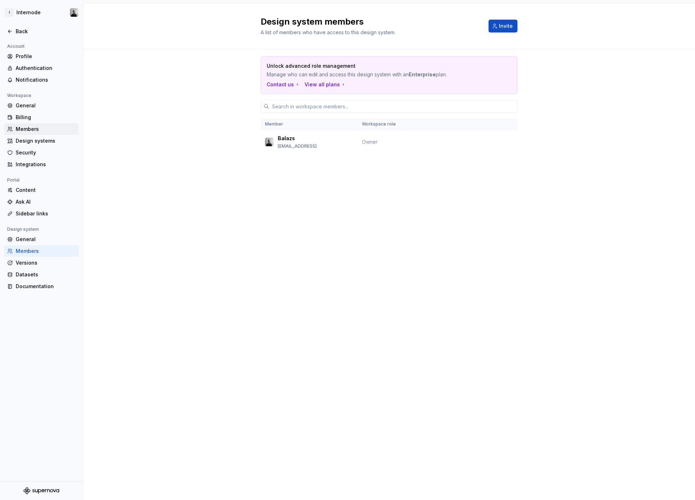
click at [37, 129] on div "Members" at bounding box center [46, 129] width 60 height 7
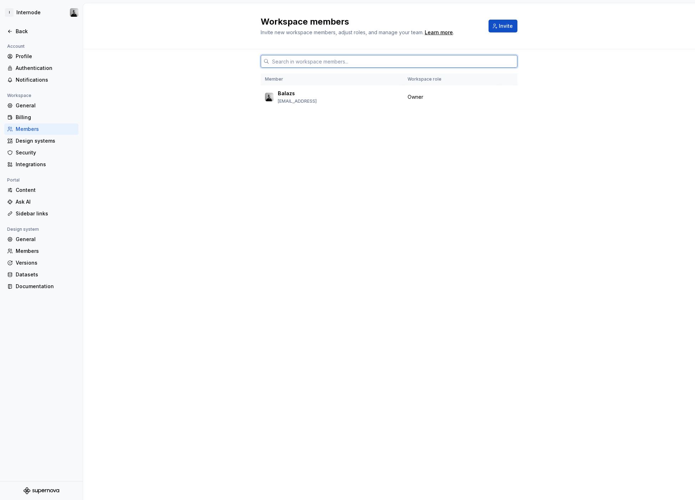
click at [317, 55] on input "text" at bounding box center [393, 61] width 248 height 13
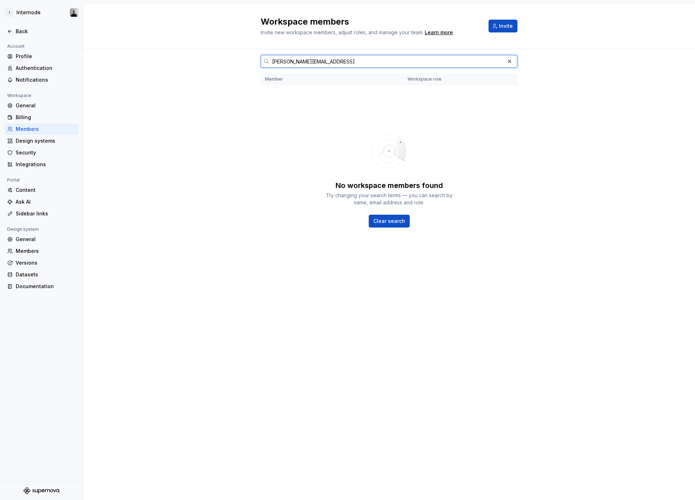
type input "sean@internode.ai"
click at [393, 218] on span "Clear search" at bounding box center [390, 221] width 32 height 7
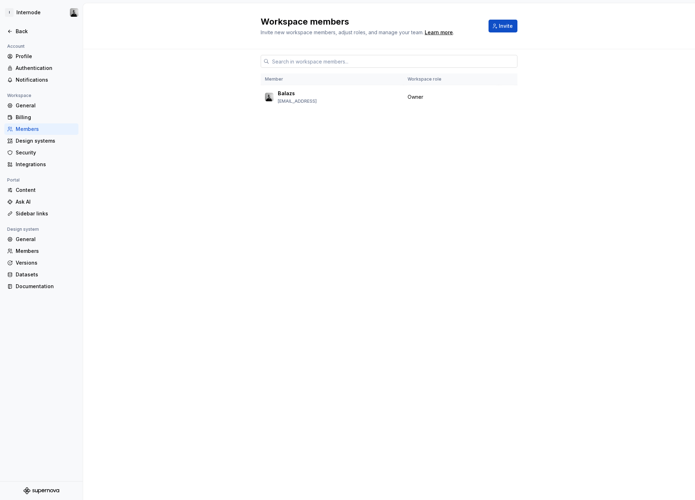
click at [302, 55] on input "text" at bounding box center [393, 61] width 248 height 13
click at [298, 90] on div "Balazs balazs@internode.ai" at bounding box center [297, 97] width 39 height 14
click at [313, 55] on input "text" at bounding box center [393, 61] width 248 height 13
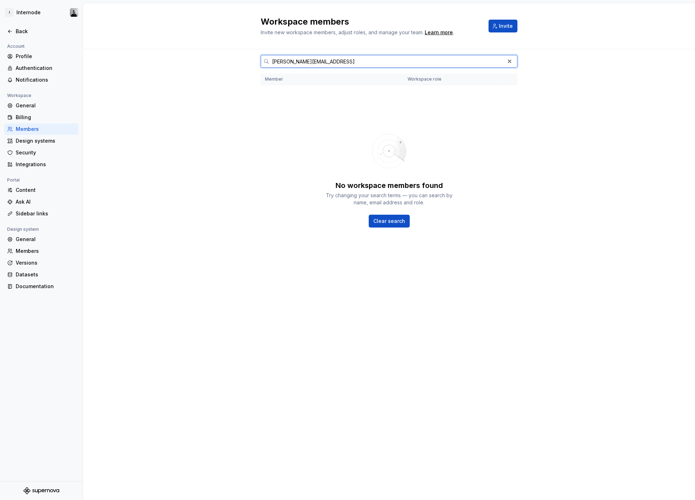
type input "sean@internode.ai"
drag, startPoint x: 307, startPoint y: 76, endPoint x: 271, endPoint y: 95, distance: 39.7
click at [307, 91] on div "No workspace members found Try changing your search terms — you can search by n…" at bounding box center [389, 176] width 257 height 171
click at [43, 240] on div "General" at bounding box center [46, 239] width 60 height 7
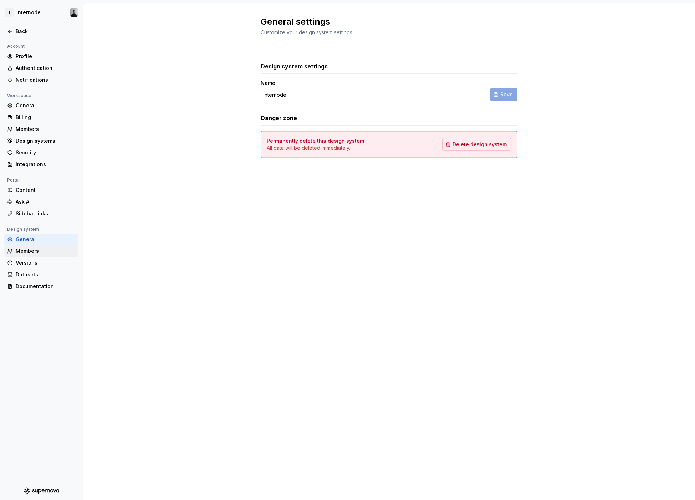
click at [50, 247] on div "Members" at bounding box center [41, 250] width 74 height 11
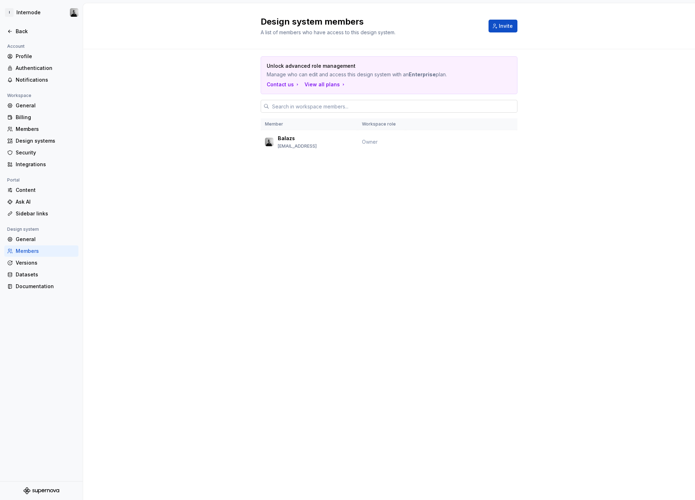
click at [322, 100] on input "text" at bounding box center [393, 106] width 248 height 13
click at [34, 54] on div "Profile" at bounding box center [46, 56] width 60 height 7
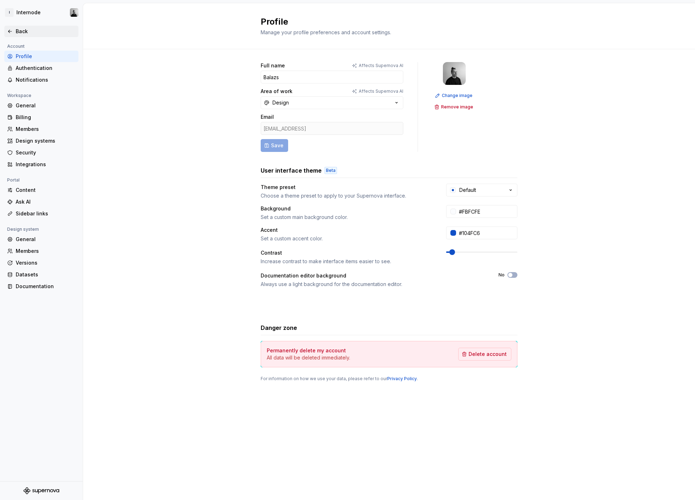
click at [22, 35] on div "Back" at bounding box center [41, 31] width 74 height 11
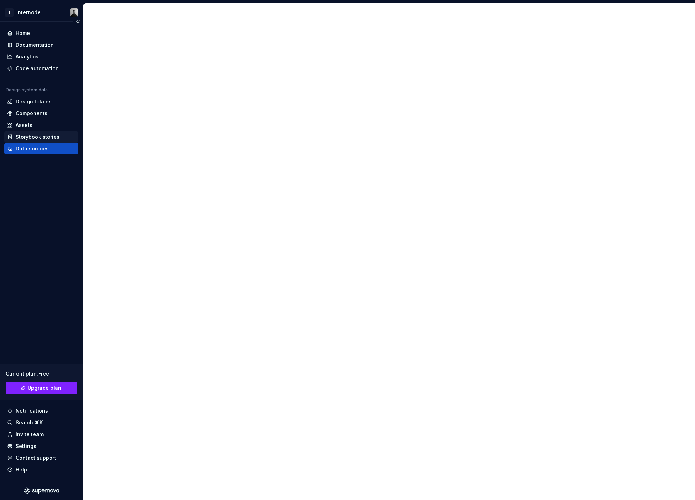
click at [60, 135] on div "Storybook stories" at bounding box center [41, 136] width 69 height 7
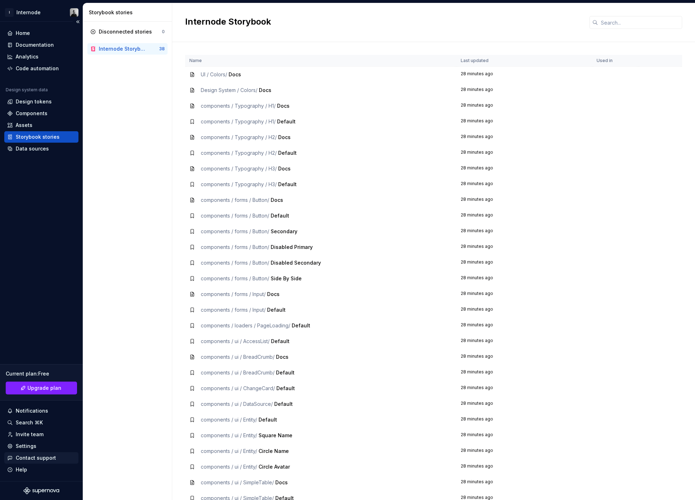
click at [35, 457] on div "Contact support" at bounding box center [36, 458] width 40 height 7
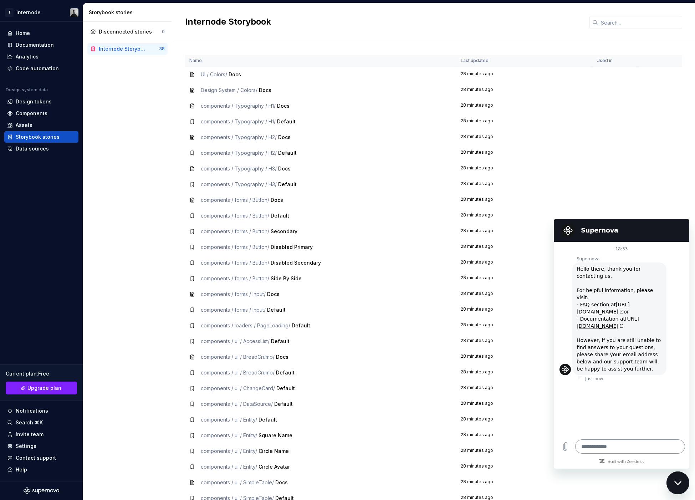
click at [616, 449] on textarea at bounding box center [631, 447] width 110 height 14
type textarea "*"
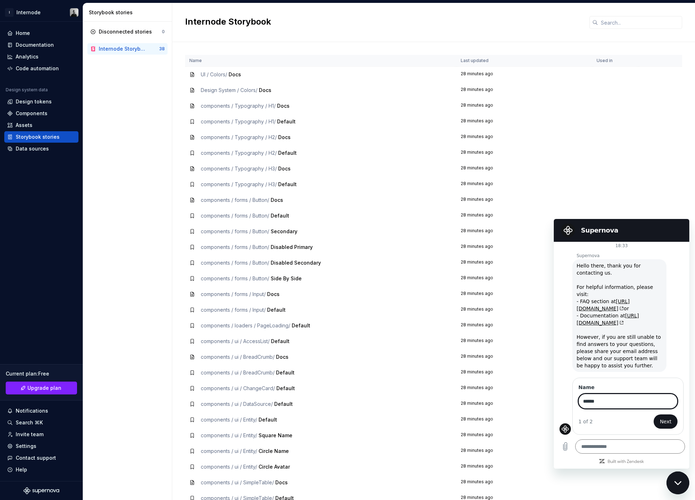
click at [661, 422] on button "Next" at bounding box center [666, 422] width 24 height 14
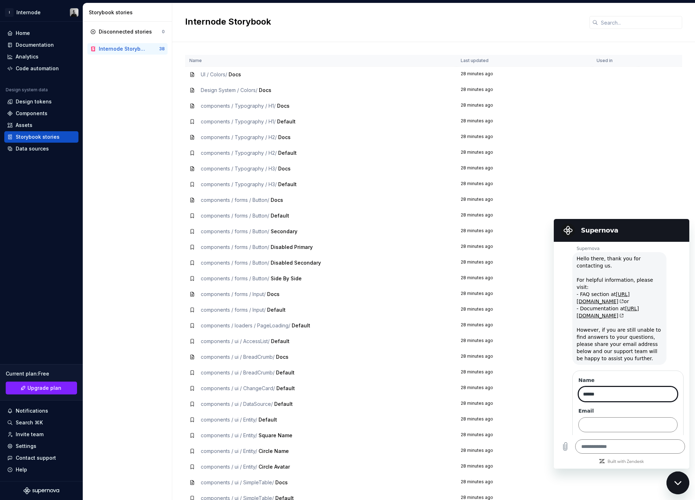
click at [598, 400] on input "******" at bounding box center [628, 394] width 99 height 15
type input "******"
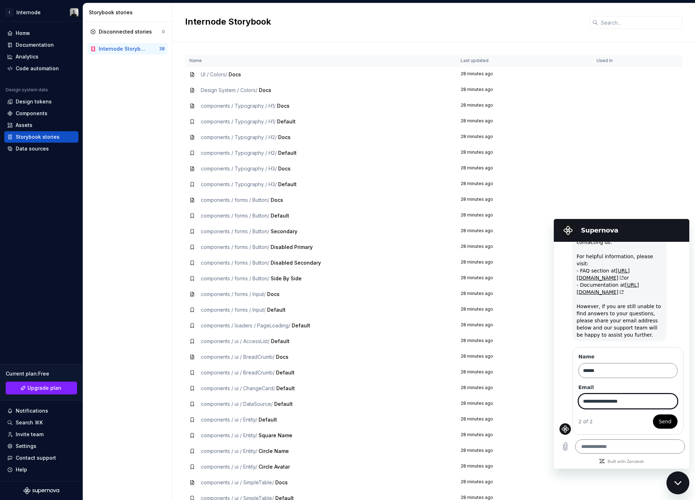
type input "**********"
click at [662, 422] on span "Send" at bounding box center [665, 421] width 12 height 9
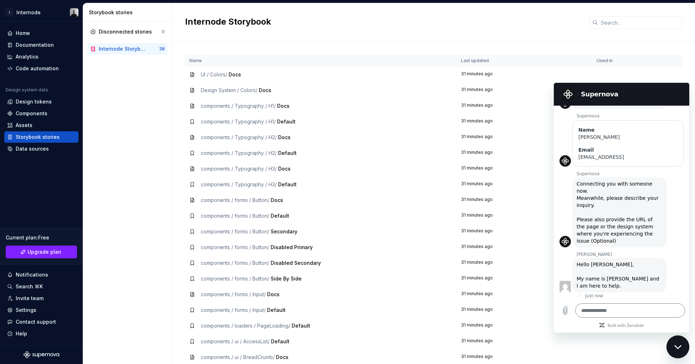
scroll to position [139, 0]
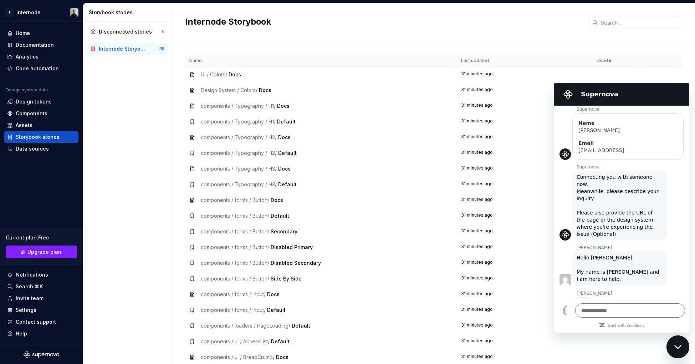
type textarea "*"
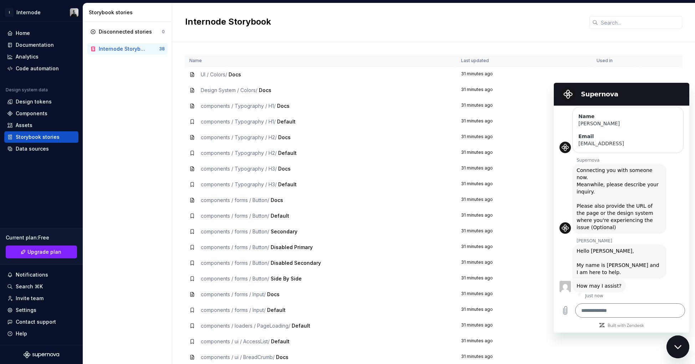
scroll to position [152, 0]
click at [628, 308] on textarea at bounding box center [631, 310] width 110 height 14
type textarea "*"
type textarea "**"
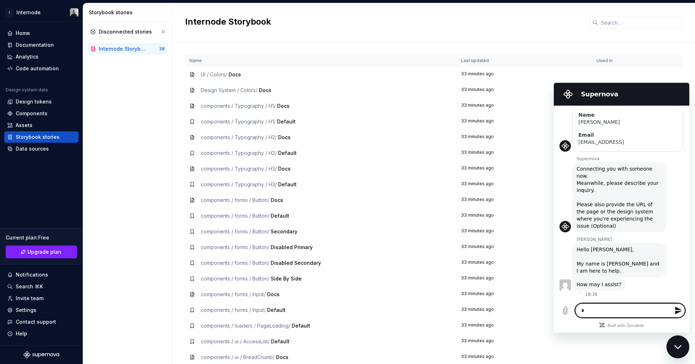
type textarea "*"
type textarea "***"
type textarea "*"
type textarea "****"
type textarea "*"
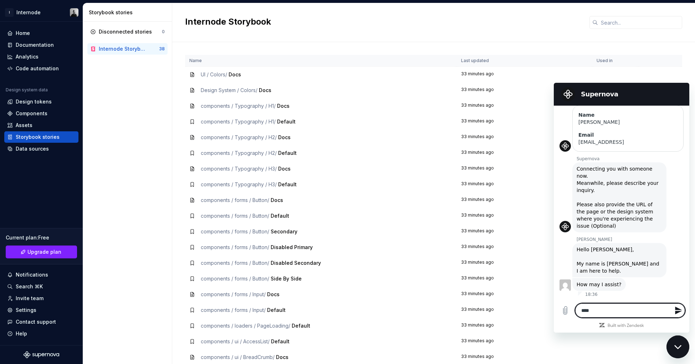
type textarea "*****"
type textarea "*"
type textarea "*****"
type textarea "*"
type textarea "*******"
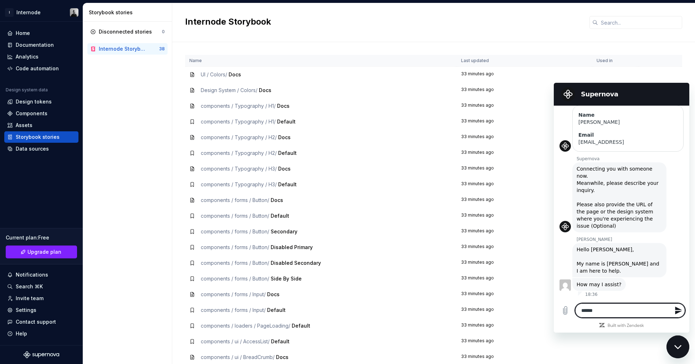
type textarea "*"
type textarea "********"
type textarea "*"
type textarea "*********"
type textarea "*"
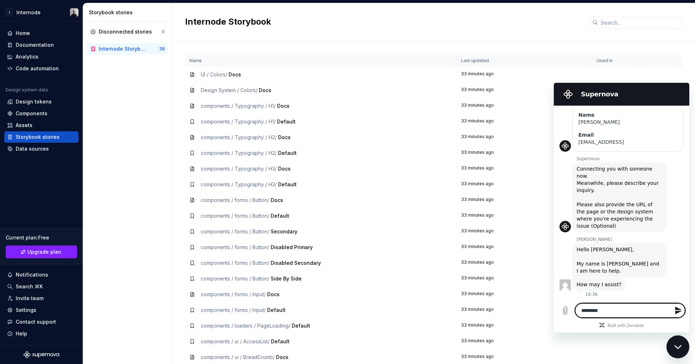
type textarea "**********"
type textarea "*"
type textarea "**********"
type textarea "*"
type textarea "**********"
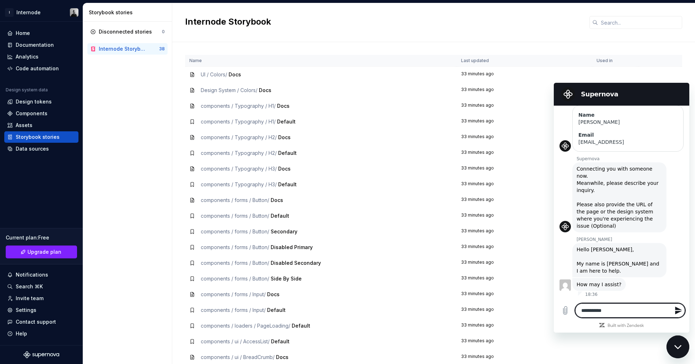
type textarea "*"
type textarea "**********"
type textarea "*"
type textarea "**********"
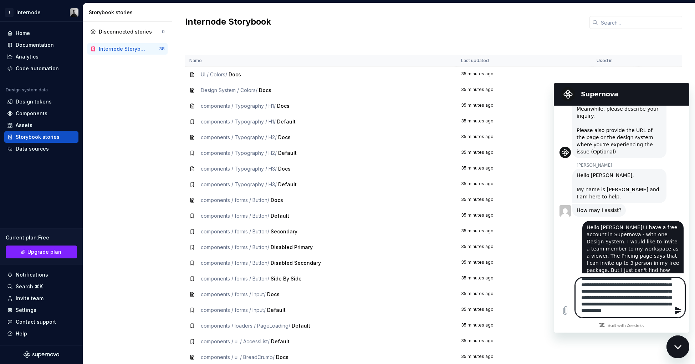
scroll to position [2, 0]
click at [676, 308] on icon "Send message" at bounding box center [678, 311] width 7 height 8
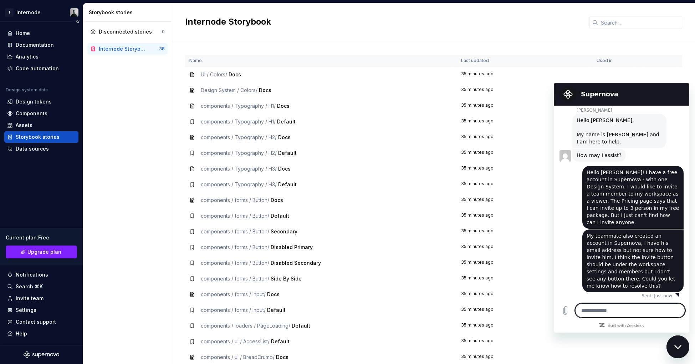
scroll to position [283, 0]
click at [41, 310] on div "Settings" at bounding box center [41, 310] width 69 height 7
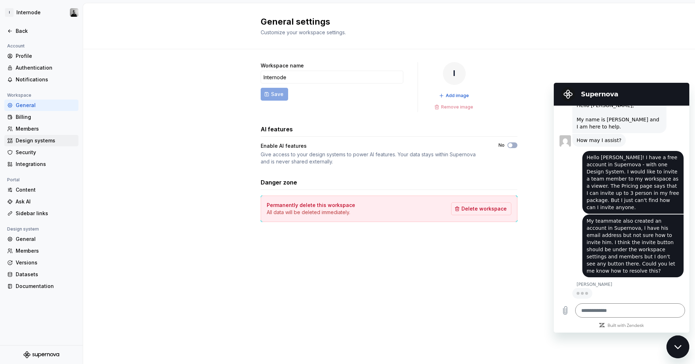
scroll to position [297, 0]
click at [30, 130] on div "Members" at bounding box center [46, 128] width 60 height 7
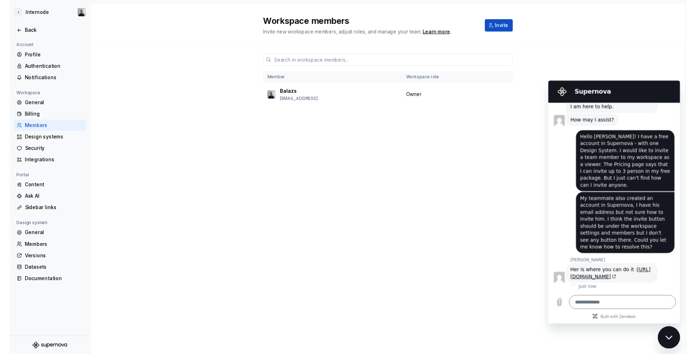
scroll to position [342, 0]
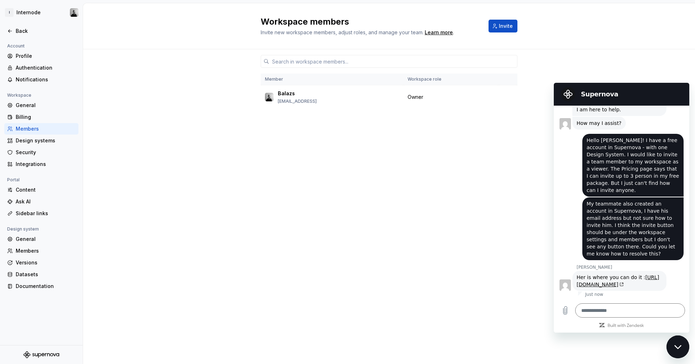
click at [602, 271] on div "Nikki says: Her is where you can do it : https://app.supernova.io/477930-intern…" at bounding box center [620, 281] width 94 height 20
click at [608, 274] on link "https://app.supernova.io/477930-internode/516011-internode/545800-shared-draft/…" at bounding box center [618, 280] width 82 height 13
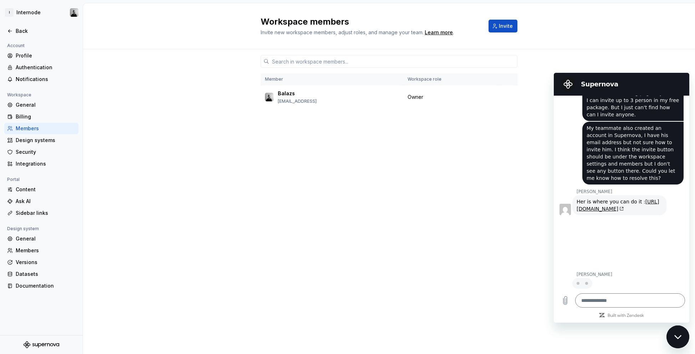
scroll to position [412, 0]
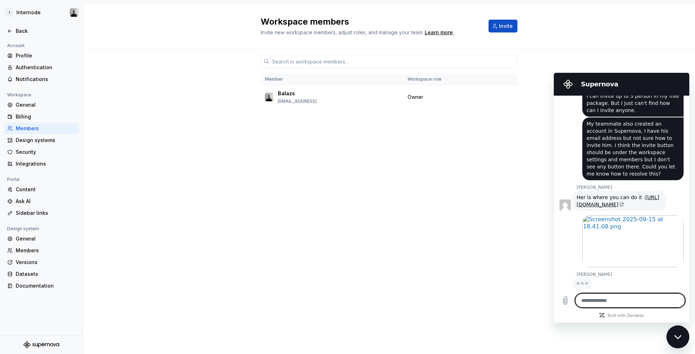
click at [613, 299] on textarea at bounding box center [631, 300] width 110 height 14
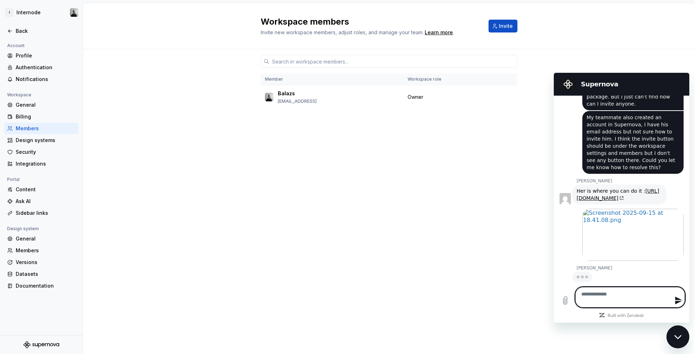
scroll to position [433, 0]
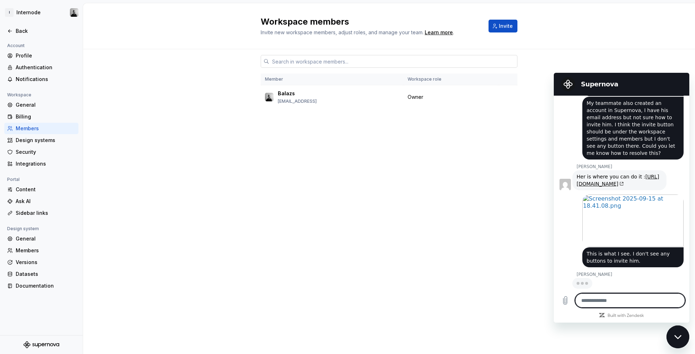
drag, startPoint x: 329, startPoint y: 40, endPoint x: 312, endPoint y: 43, distance: 16.7
click at [328, 55] on input "text" at bounding box center [393, 61] width 248 height 13
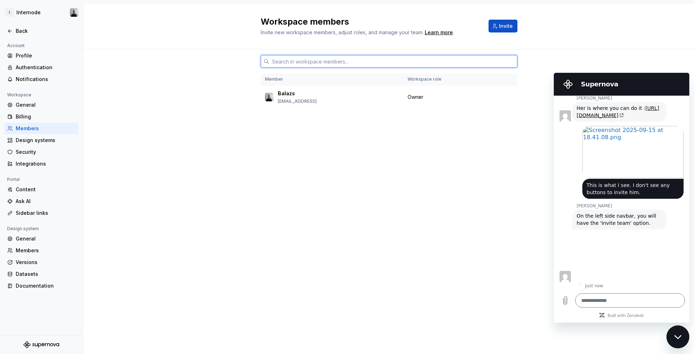
scroll to position [503, 0]
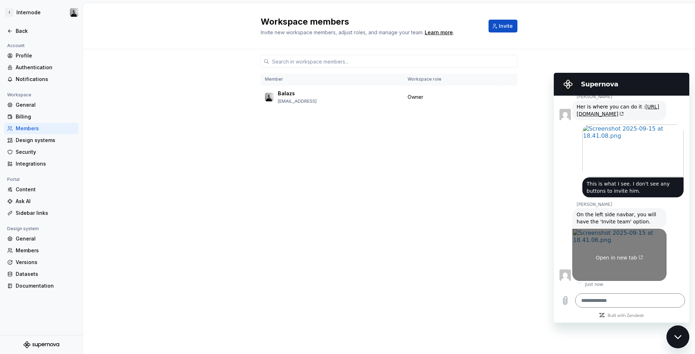
click at [631, 254] on img "Image shared. Ask your agent for more context, if required. Open in new tab." at bounding box center [620, 255] width 94 height 52
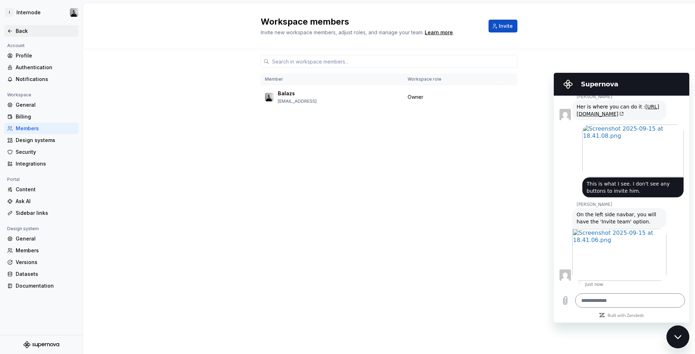
click at [15, 32] on div "Back" at bounding box center [41, 30] width 69 height 7
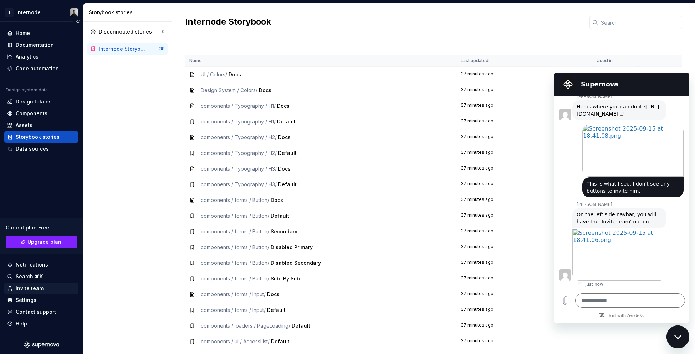
click at [40, 293] on div "Invite team" at bounding box center [41, 288] width 74 height 11
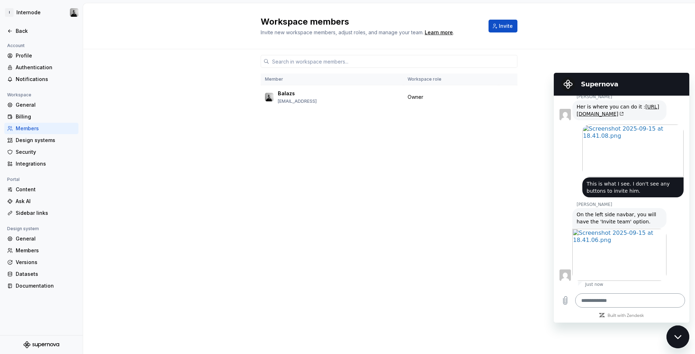
click at [606, 302] on textarea at bounding box center [631, 300] width 110 height 14
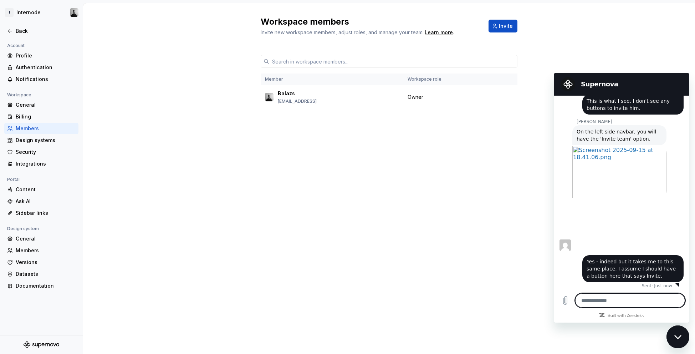
scroll to position [587, 0]
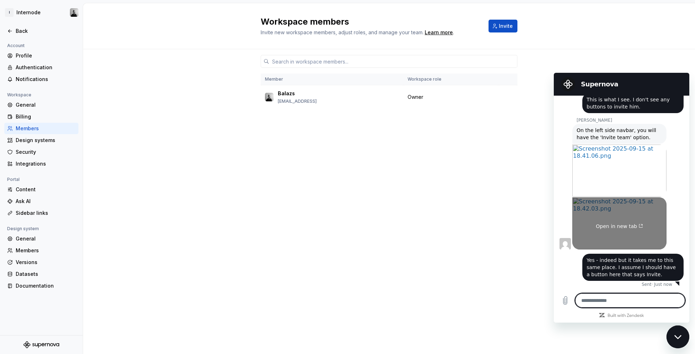
click at [608, 225] on img "Image shared. Ask your agent for more context, if required. Open in new tab." at bounding box center [620, 223] width 94 height 52
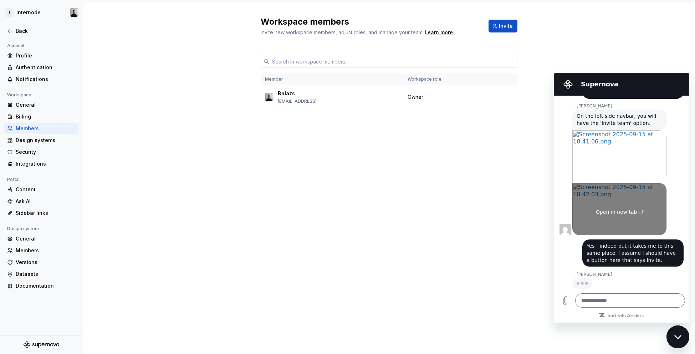
scroll to position [601, 0]
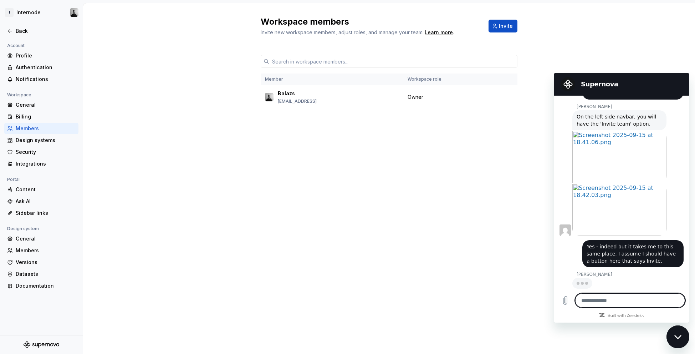
click at [611, 301] on textarea at bounding box center [631, 300] width 110 height 14
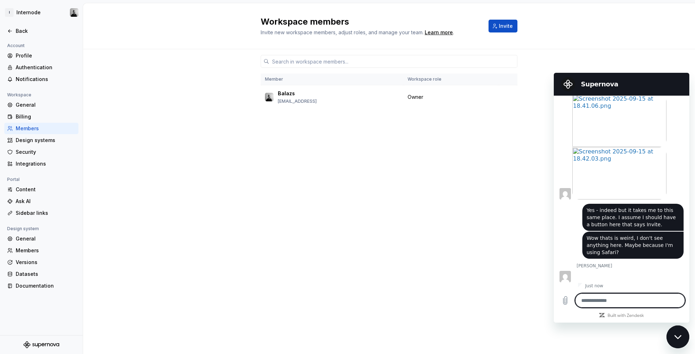
scroll to position [638, 0]
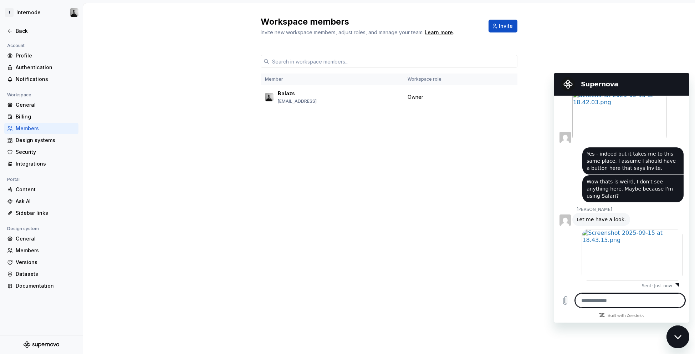
click at [608, 297] on textarea at bounding box center [631, 300] width 110 height 14
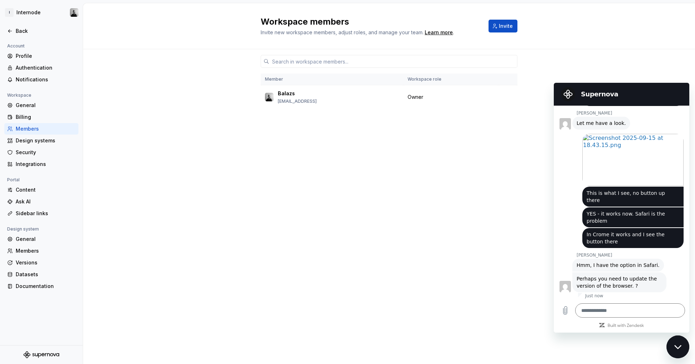
scroll to position [794, 0]
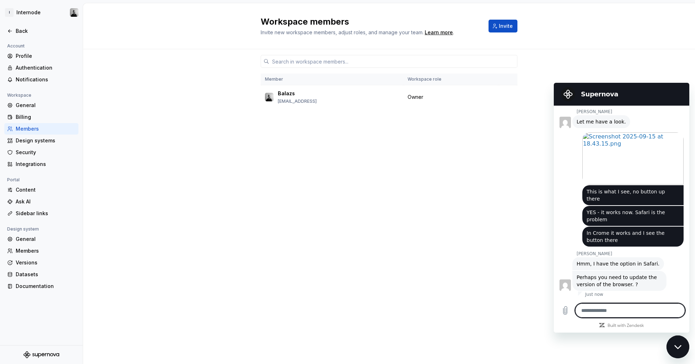
click at [607, 311] on textarea at bounding box center [631, 310] width 110 height 14
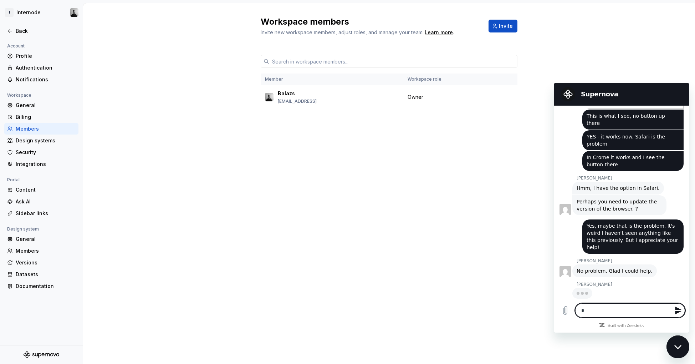
scroll to position [862, 0]
paste textarea "**********"
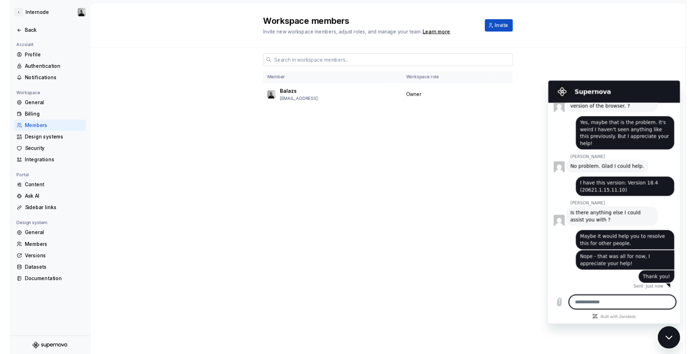
scroll to position [962, 0]
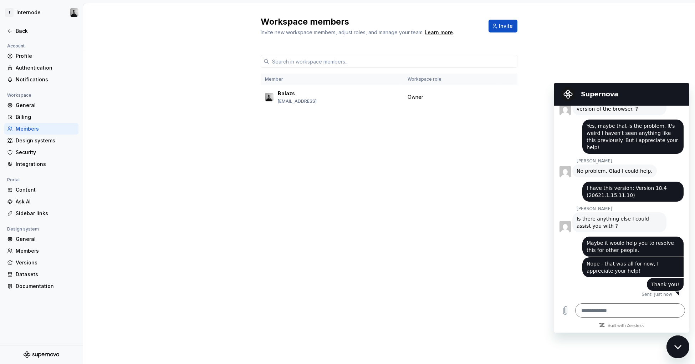
click at [334, 120] on div "Member Workspace role Balazs balazs@internode.ai Owner" at bounding box center [389, 193] width 257 height 288
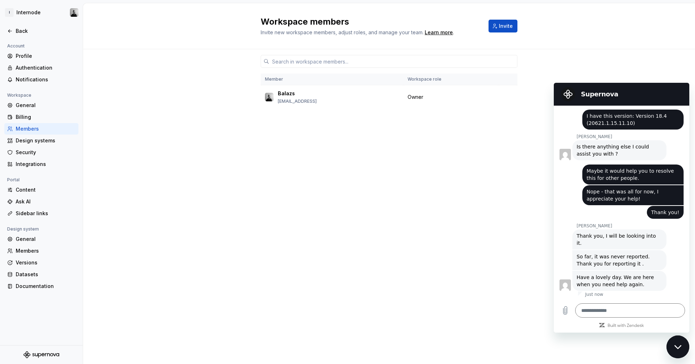
scroll to position [1027, 0]
click at [11, 28] on icon at bounding box center [10, 31] width 6 height 6
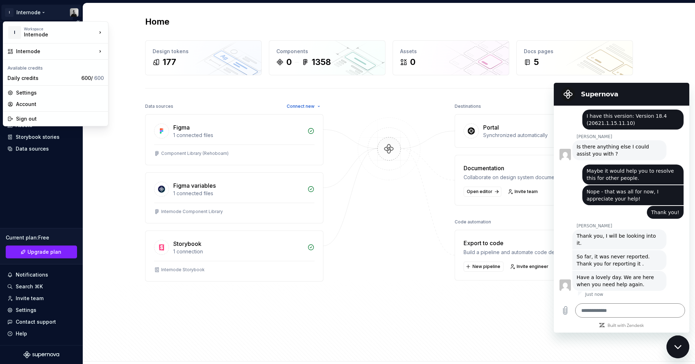
click at [30, 12] on html "I Internode Home Documentation Analytics Code automation Design system data Des…" at bounding box center [347, 182] width 695 height 364
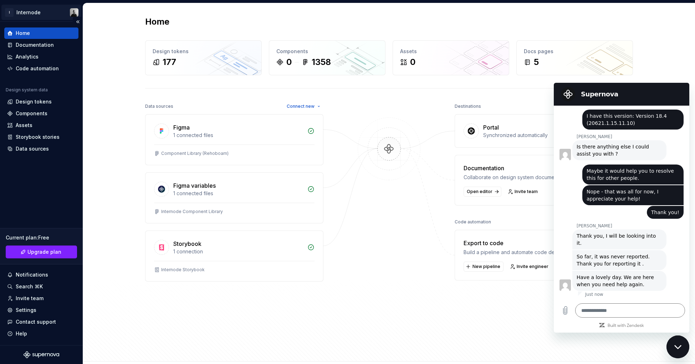
click at [30, 12] on html "I Internode Home Documentation Analytics Code automation Design system data Des…" at bounding box center [347, 182] width 695 height 364
click at [37, 309] on div "Settings" at bounding box center [41, 310] width 69 height 7
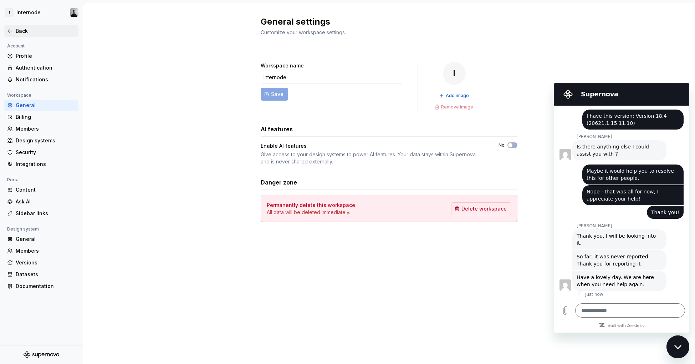
click at [30, 34] on div "Back" at bounding box center [46, 30] width 60 height 7
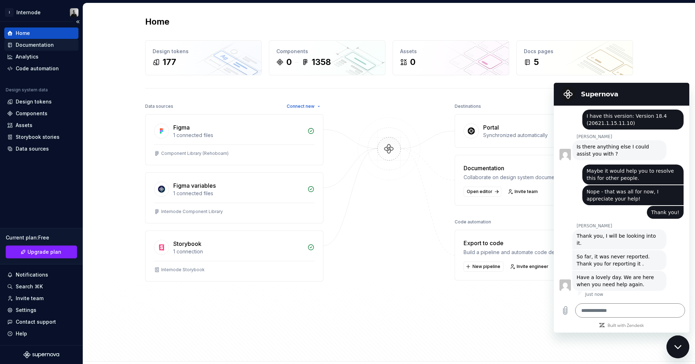
click at [36, 45] on div "Documentation" at bounding box center [35, 44] width 38 height 7
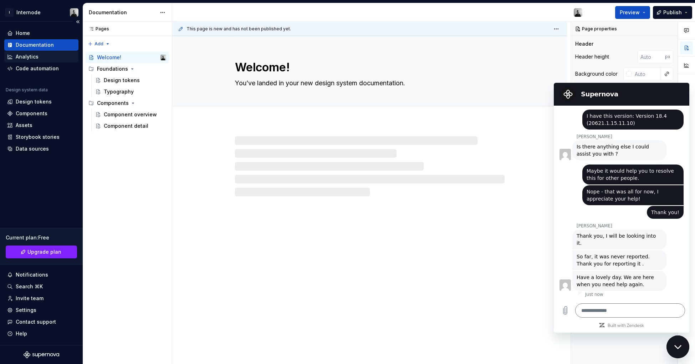
click at [41, 55] on div "Analytics" at bounding box center [41, 56] width 69 height 7
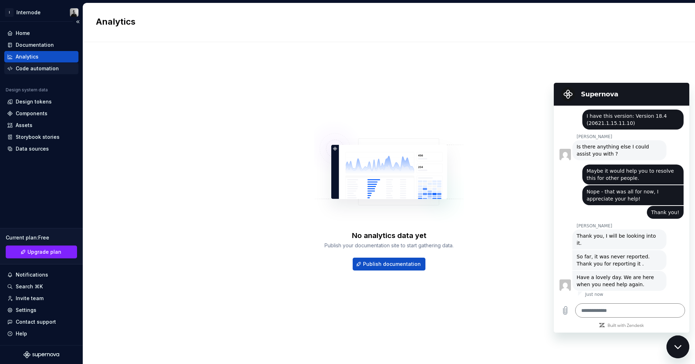
click at [42, 70] on div "Code automation" at bounding box center [37, 68] width 43 height 7
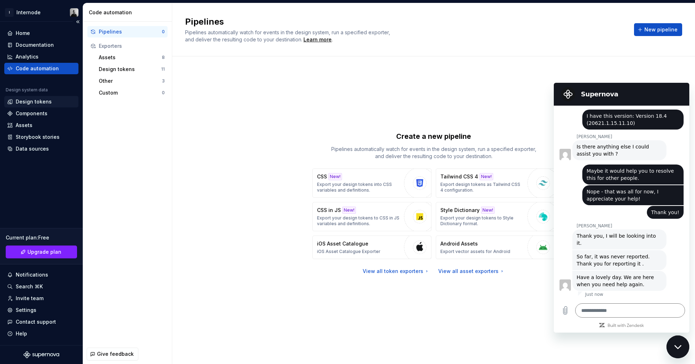
click at [34, 99] on div "Design tokens" at bounding box center [34, 101] width 36 height 7
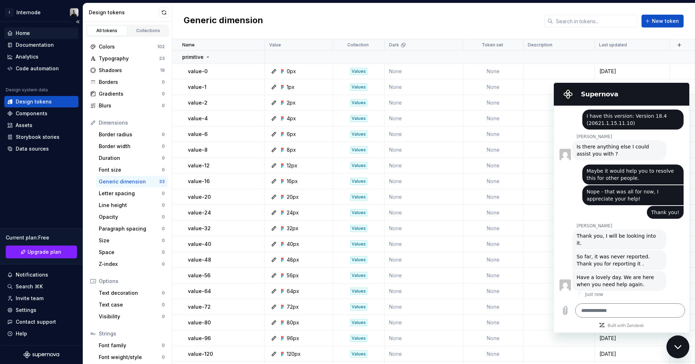
click at [37, 35] on div "Home" at bounding box center [41, 33] width 69 height 7
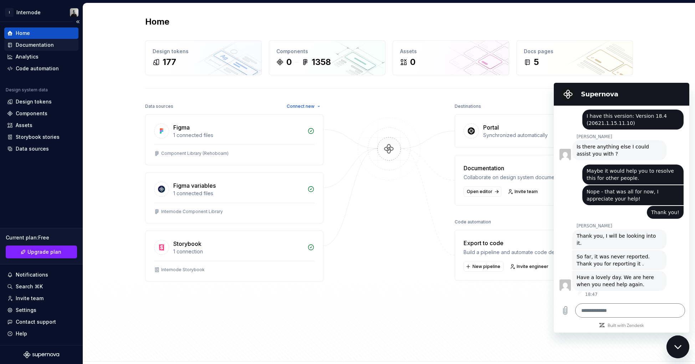
click at [43, 42] on div "Documentation" at bounding box center [35, 44] width 38 height 7
click at [614, 311] on textarea at bounding box center [631, 310] width 110 height 14
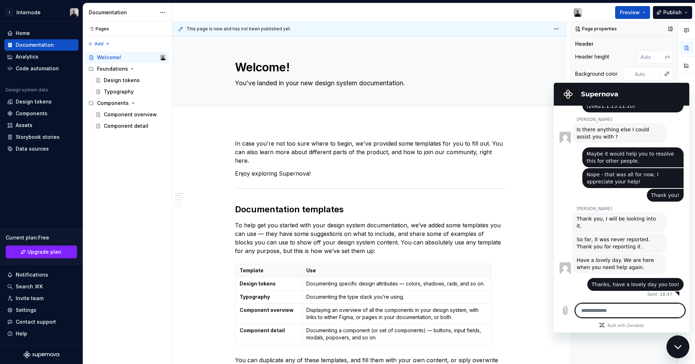
scroll to position [1044, 0]
click at [680, 351] on div "Close messaging window" at bounding box center [678, 346] width 21 height 21
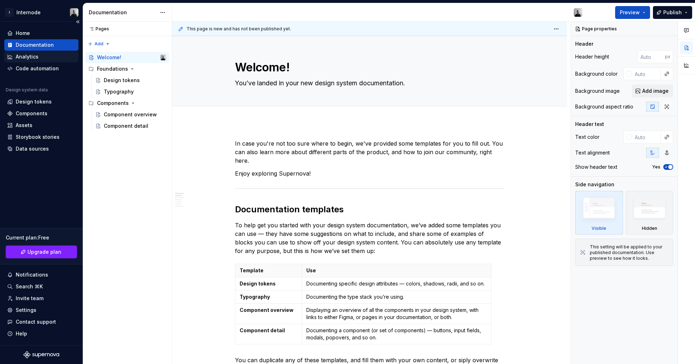
click at [42, 56] on div "Analytics" at bounding box center [41, 56] width 69 height 7
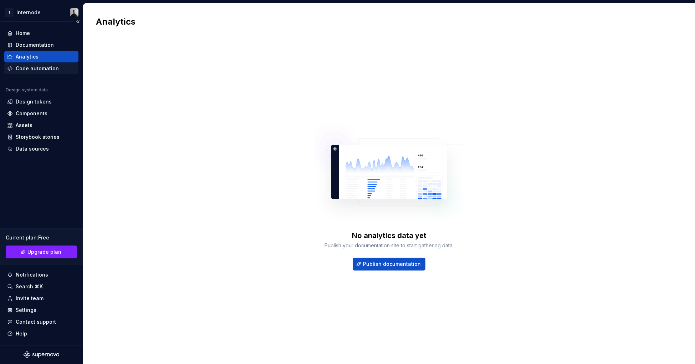
click at [43, 65] on div "Code automation" at bounding box center [37, 68] width 43 height 7
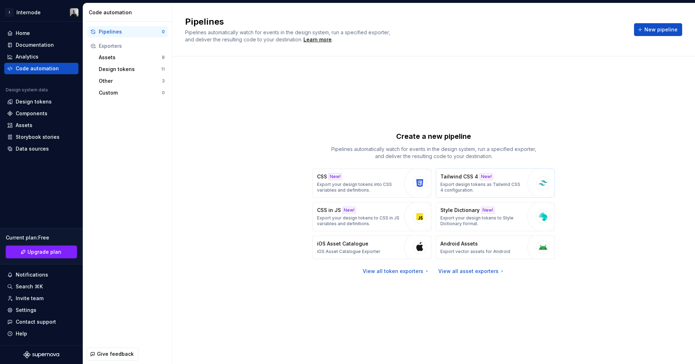
click at [510, 173] on div "Tailwind CSS 4 New! Export design tokens as Tailwind CSS 4 configuration." at bounding box center [482, 183] width 83 height 20
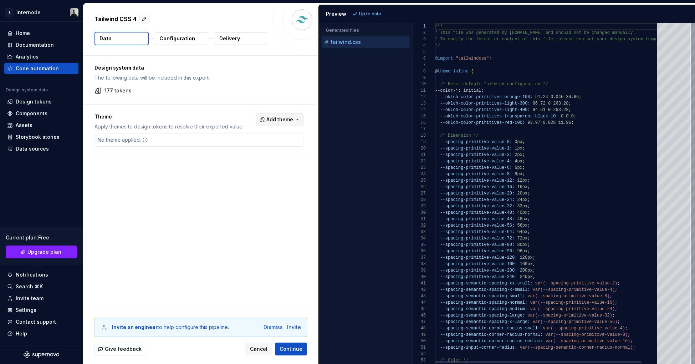
click at [300, 118] on button "Add theme" at bounding box center [279, 119] width 47 height 13
click at [213, 182] on html "I Internode Home Documentation Analytics Code automation Design system data Des…" at bounding box center [347, 182] width 695 height 364
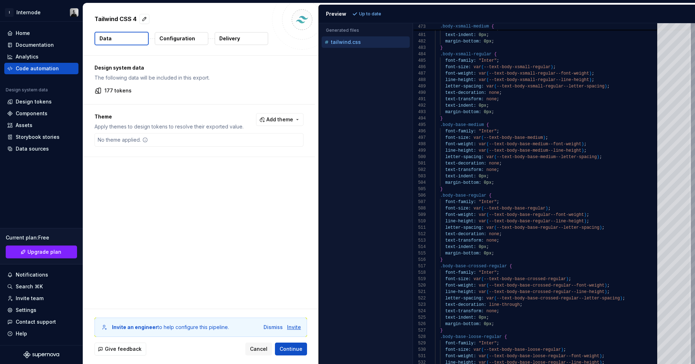
click at [292, 327] on div "Invite" at bounding box center [294, 327] width 14 height 7
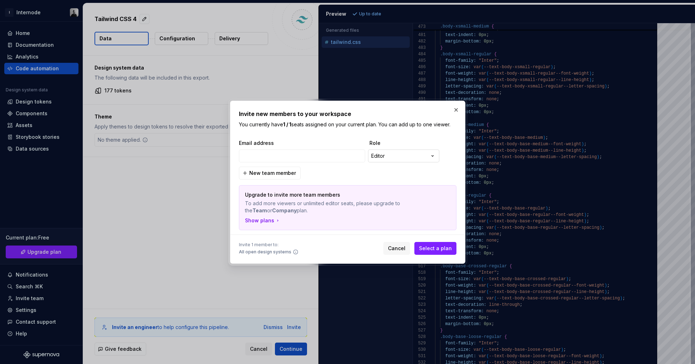
click at [418, 157] on div "**********" at bounding box center [347, 182] width 695 height 364
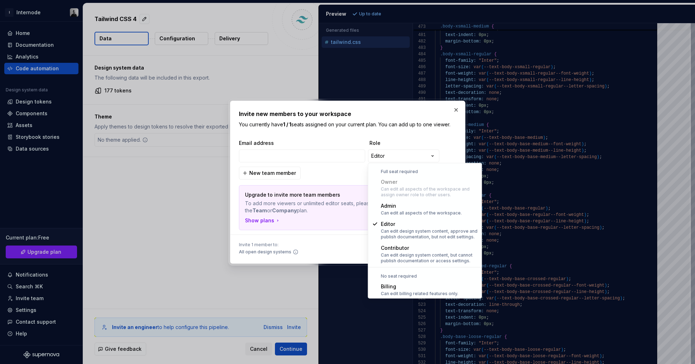
click at [422, 112] on div "**********" at bounding box center [347, 182] width 695 height 364
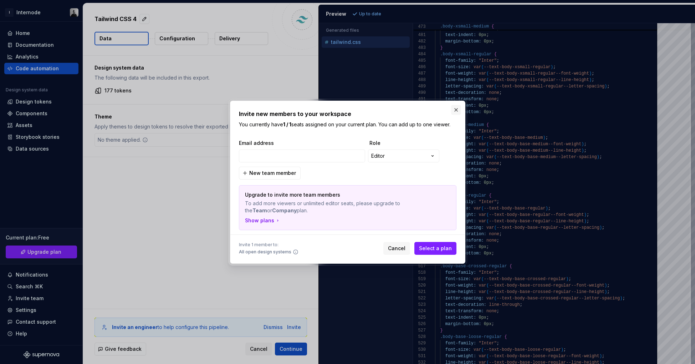
click at [458, 109] on button "button" at bounding box center [456, 110] width 10 height 10
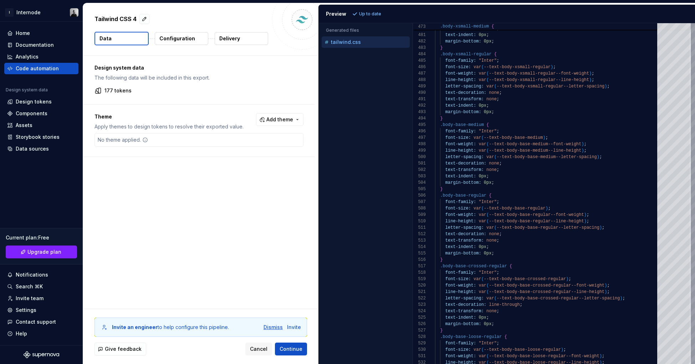
click at [273, 325] on div "Dismiss" at bounding box center [273, 327] width 19 height 7
click at [188, 41] on p "Configuration" at bounding box center [178, 38] width 36 height 7
click at [144, 18] on button "button" at bounding box center [145, 19] width 10 height 10
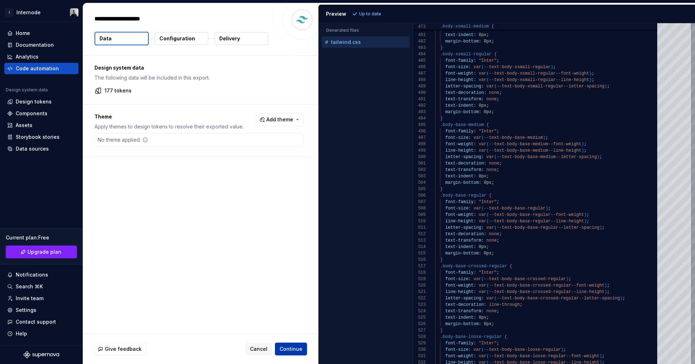
click at [294, 348] on span "Continue" at bounding box center [291, 348] width 23 height 7
click at [291, 349] on span "Continue" at bounding box center [291, 348] width 23 height 7
click at [291, 348] on span "Continue" at bounding box center [291, 348] width 23 height 7
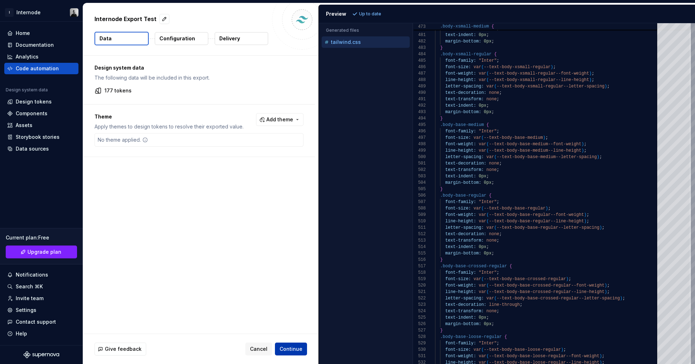
click at [291, 348] on span "Continue" at bounding box center [291, 348] width 23 height 7
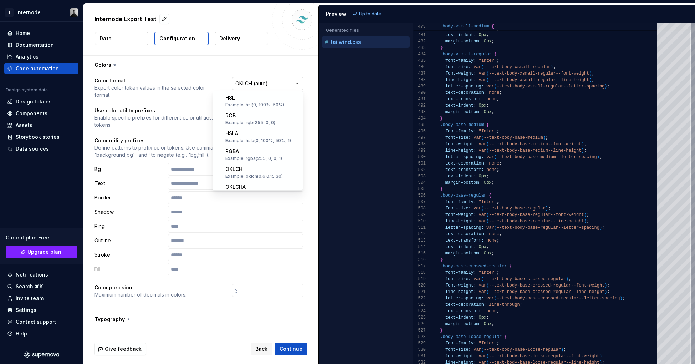
click at [286, 81] on html "**********" at bounding box center [347, 182] width 695 height 364
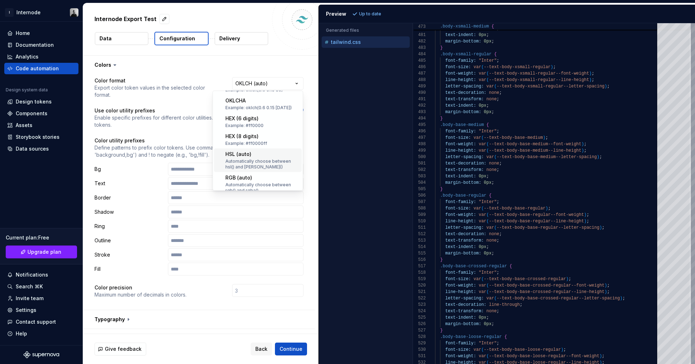
scroll to position [45, 0]
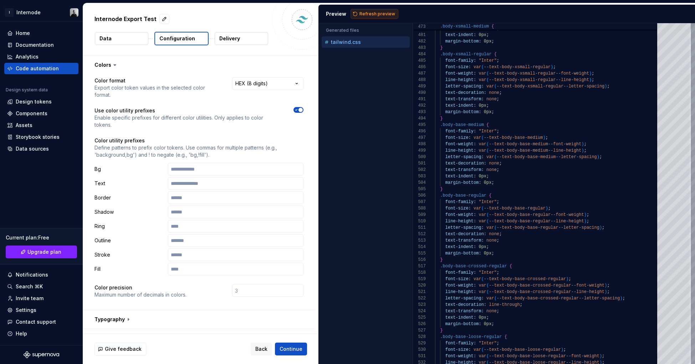
click at [379, 14] on span "Refresh preview" at bounding box center [378, 14] width 36 height 6
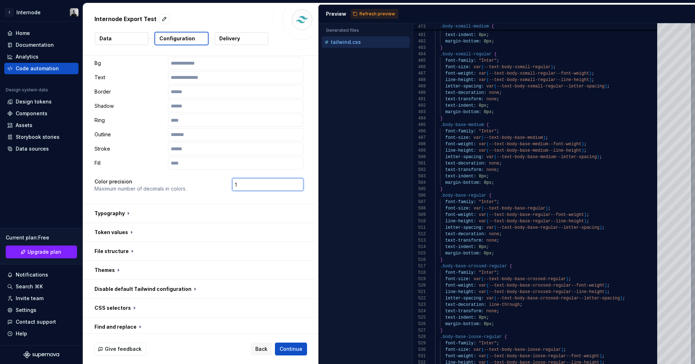
click at [268, 183] on input "1" at bounding box center [267, 184] width 71 height 13
click at [266, 182] on input "2" at bounding box center [267, 184] width 71 height 13
click at [266, 182] on input "3" at bounding box center [267, 184] width 71 height 13
click at [126, 212] on button "button" at bounding box center [199, 213] width 232 height 19
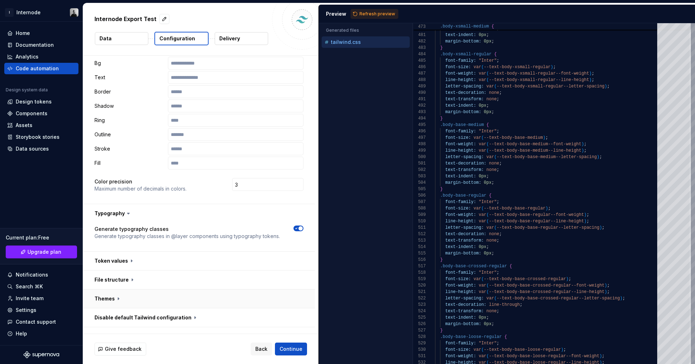
scroll to position [175, 0]
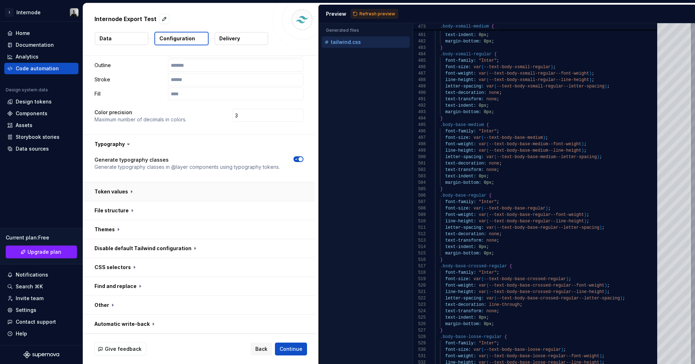
click at [140, 188] on button "button" at bounding box center [199, 191] width 232 height 19
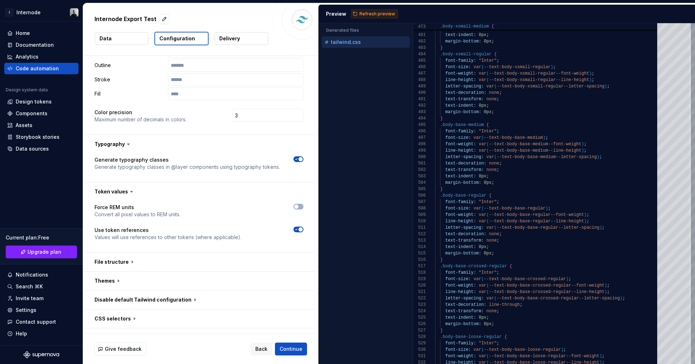
scroll to position [204, 0]
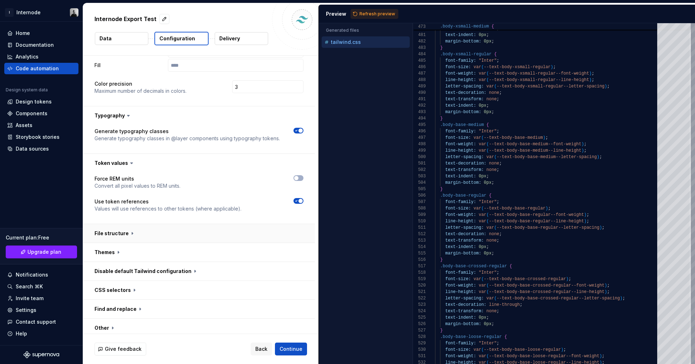
click at [133, 231] on button "button" at bounding box center [199, 233] width 232 height 19
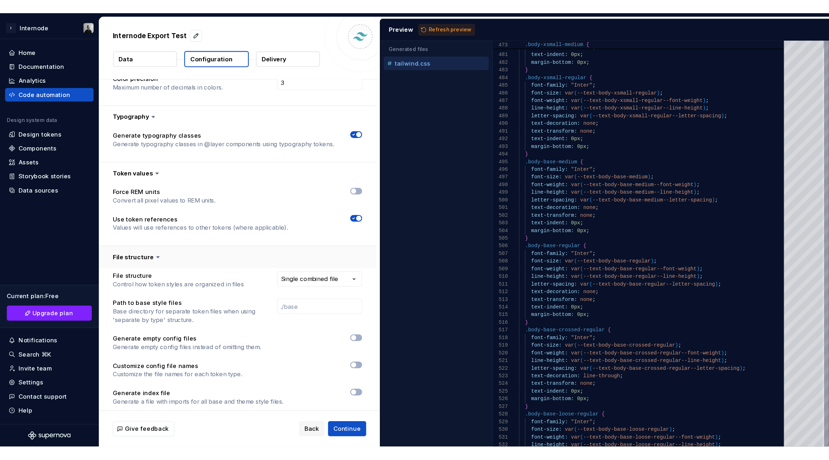
scroll to position [343, 0]
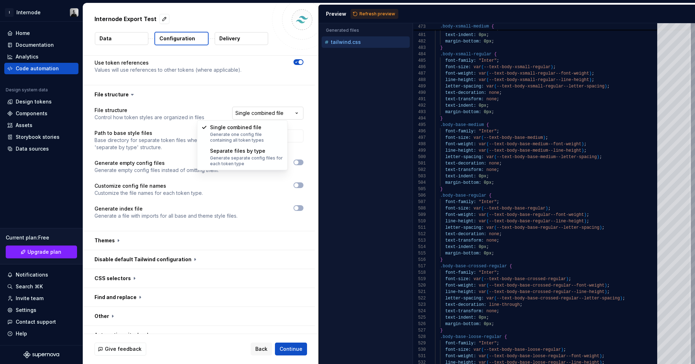
click at [254, 113] on html "**********" at bounding box center [347, 182] width 695 height 364
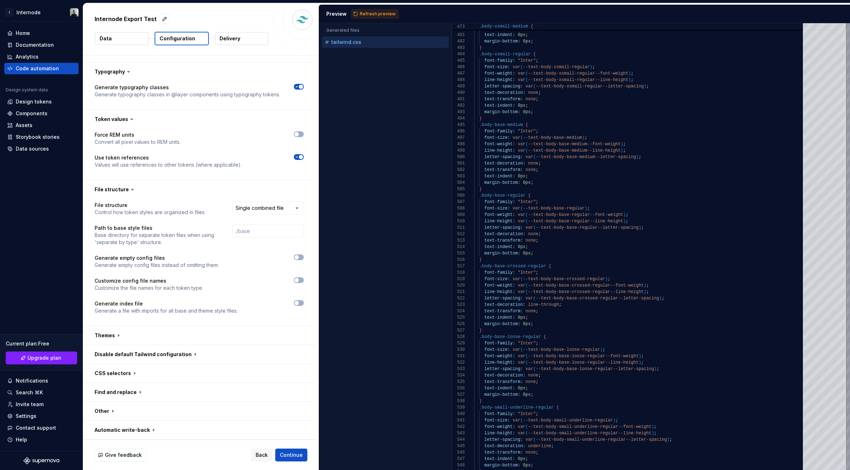
scroll to position [243, 0]
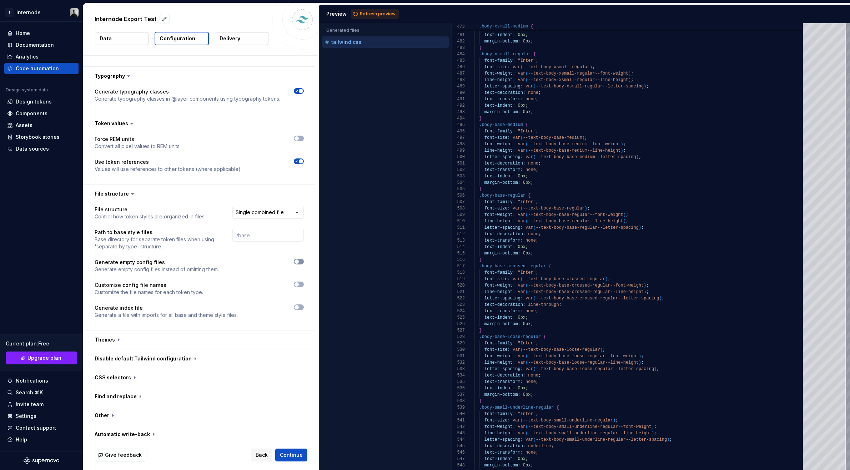
click at [302, 261] on button "button" at bounding box center [299, 262] width 10 height 6
click at [298, 285] on icon "button" at bounding box center [297, 284] width 6 height 4
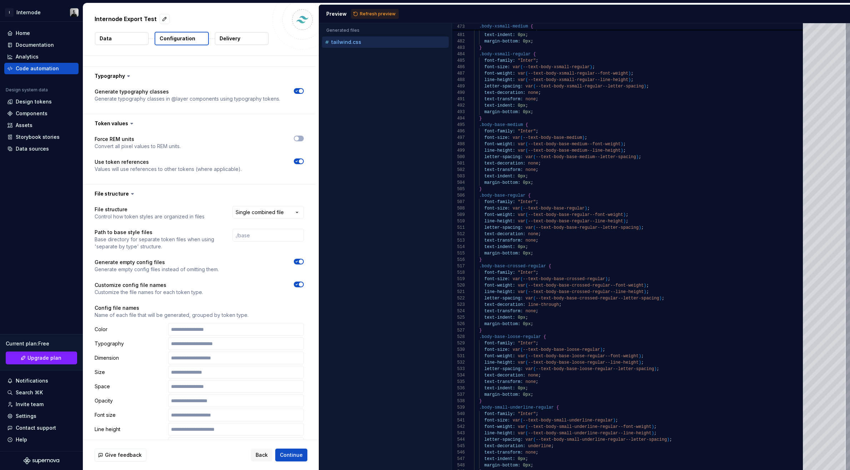
click at [297, 310] on p "Config file names" at bounding box center [199, 307] width 209 height 7
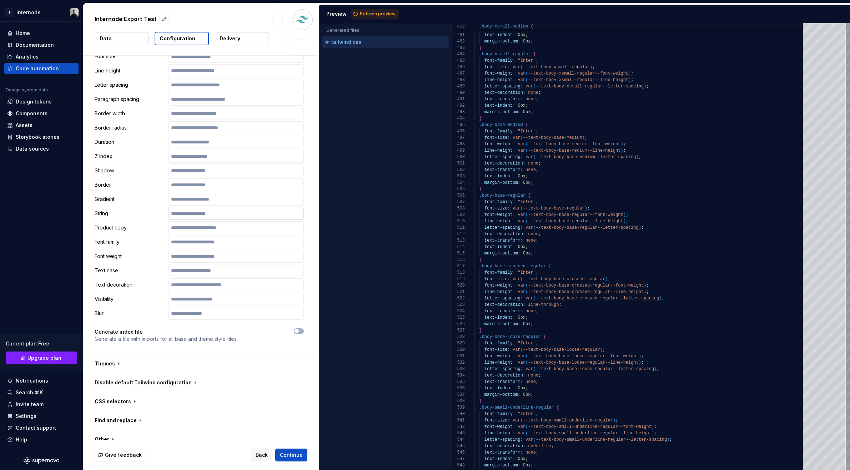
scroll to position [630, 0]
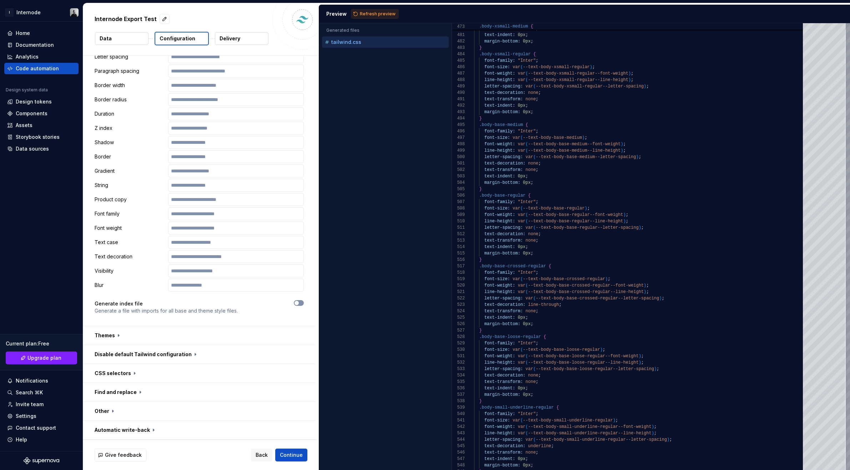
click at [297, 304] on span "button" at bounding box center [296, 303] width 4 height 4
click at [298, 303] on icon "button" at bounding box center [297, 303] width 6 height 4
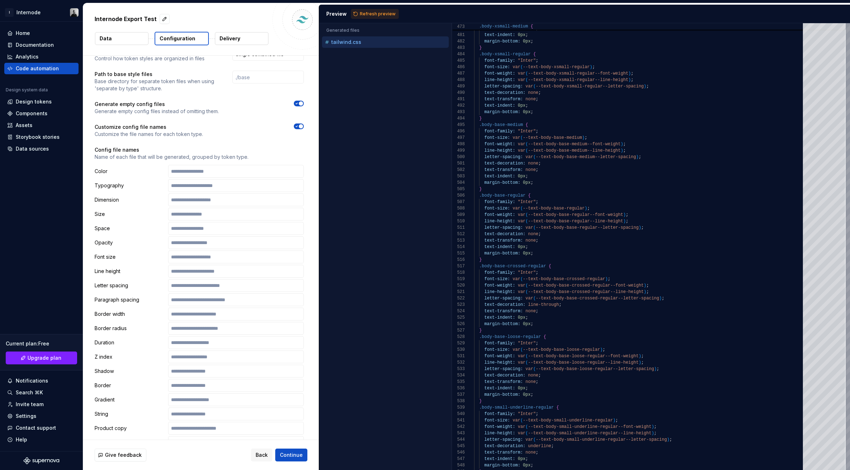
click at [301, 126] on span "button" at bounding box center [301, 126] width 4 height 4
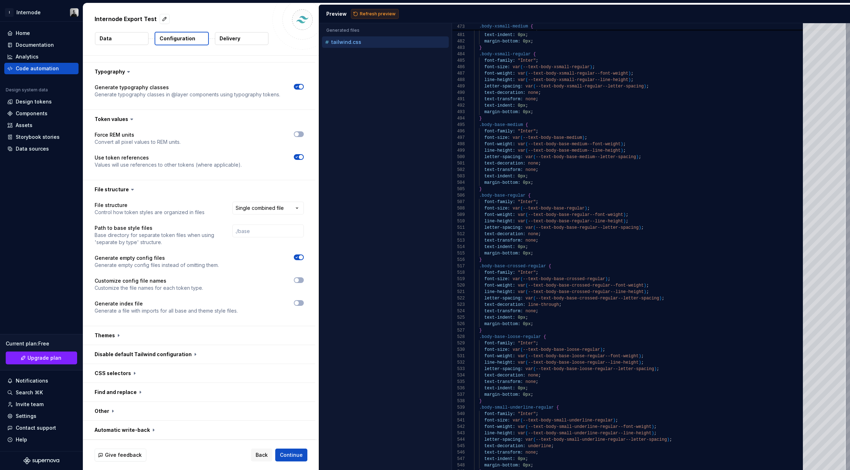
click at [383, 16] on span "Refresh preview" at bounding box center [378, 14] width 36 height 6
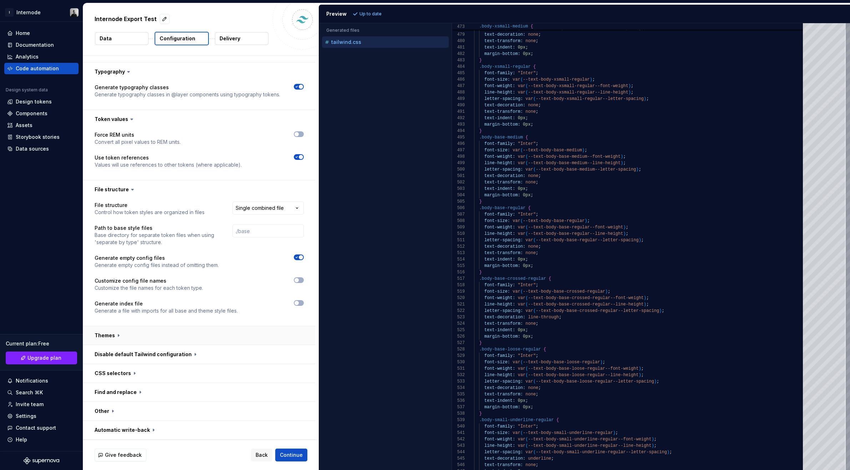
click at [100, 339] on button "button" at bounding box center [199, 335] width 232 height 19
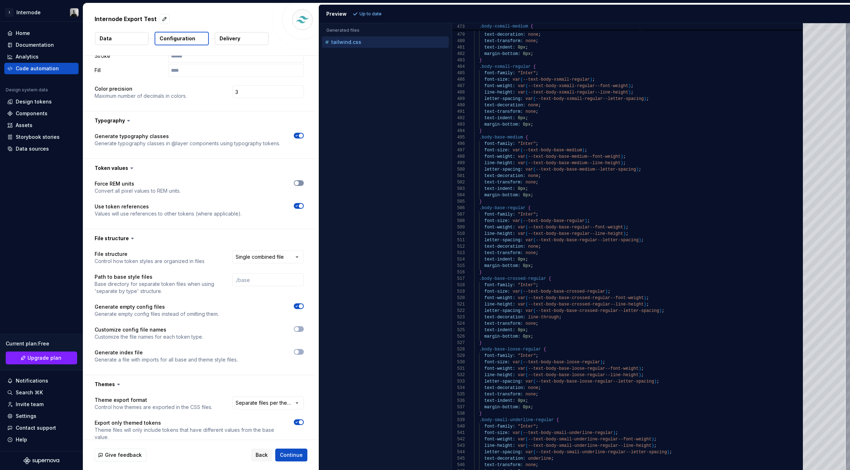
scroll to position [236, 0]
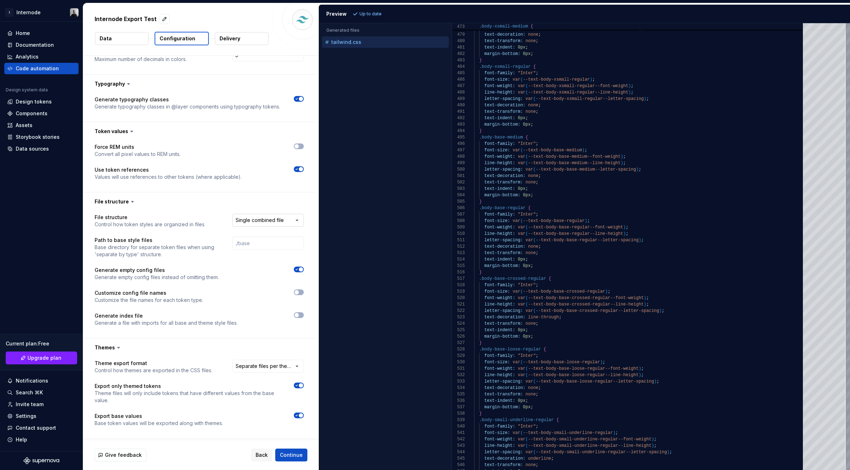
click at [244, 215] on html "**********" at bounding box center [425, 235] width 850 height 470
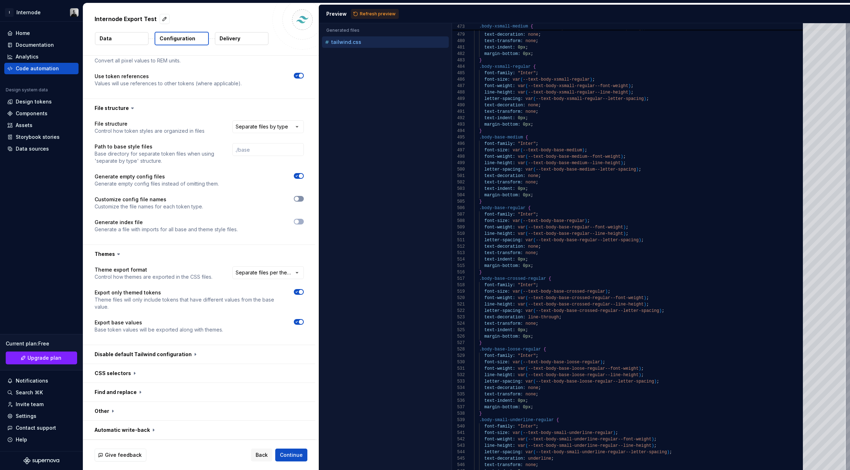
click at [296, 198] on span "button" at bounding box center [296, 199] width 4 height 4
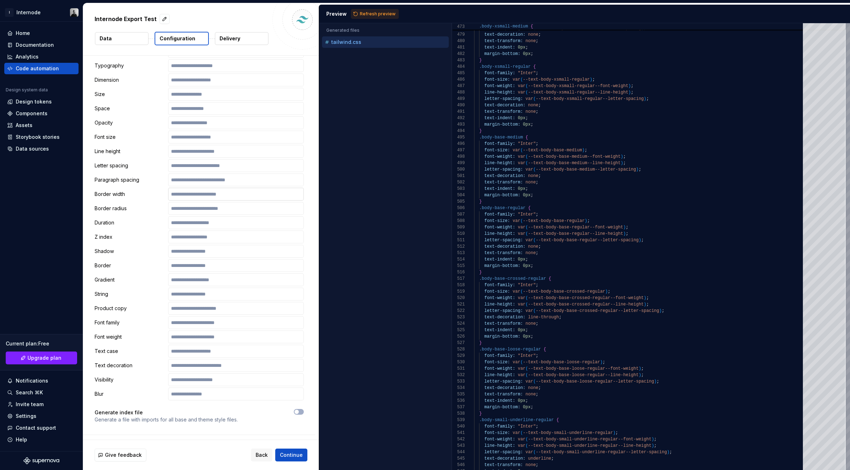
scroll to position [712, 0]
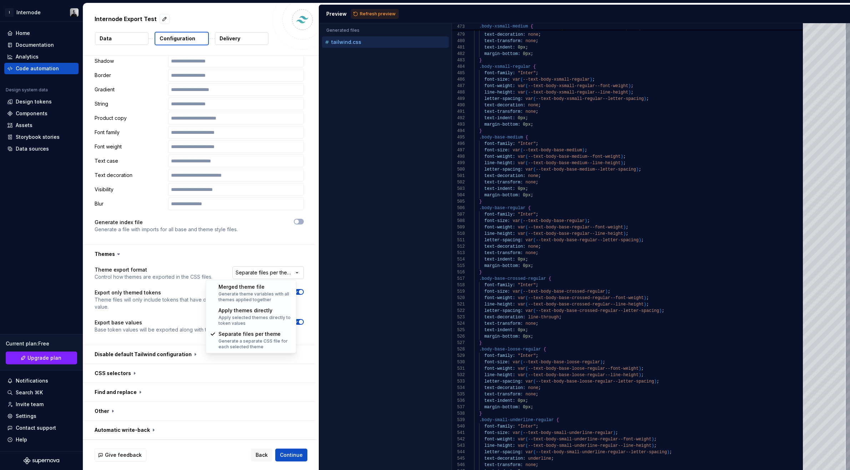
click at [287, 275] on html "**********" at bounding box center [425, 235] width 850 height 470
click at [289, 271] on html "**********" at bounding box center [425, 235] width 850 height 470
click at [296, 293] on icon "button" at bounding box center [297, 292] width 2 height 1
click at [296, 293] on span "button" at bounding box center [296, 292] width 4 height 4
click at [162, 356] on button "button" at bounding box center [199, 354] width 232 height 19
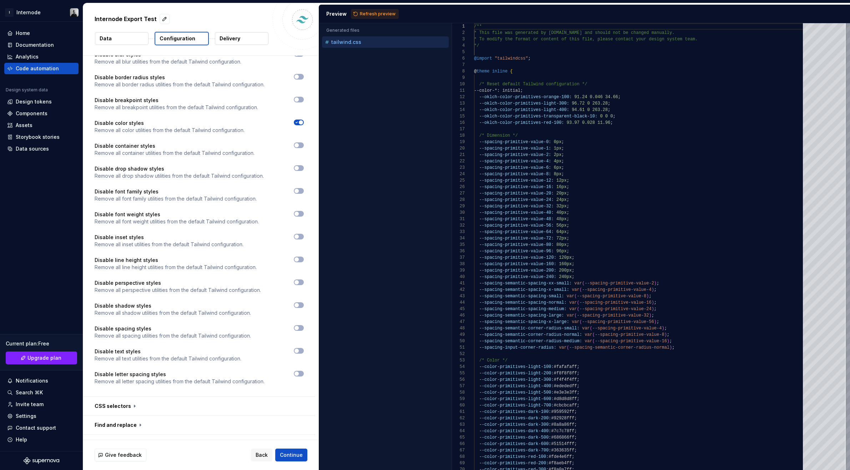
scroll to position [1105, 0]
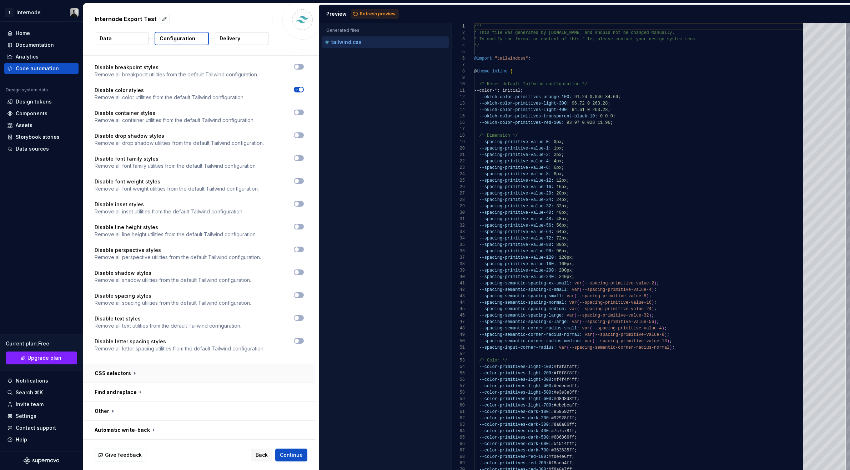
click at [130, 372] on button "button" at bounding box center [199, 373] width 232 height 19
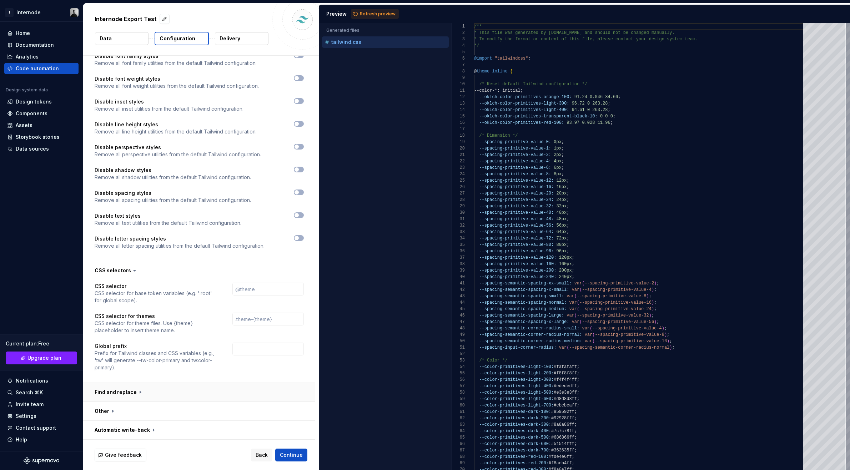
click at [143, 389] on button "button" at bounding box center [199, 392] width 232 height 19
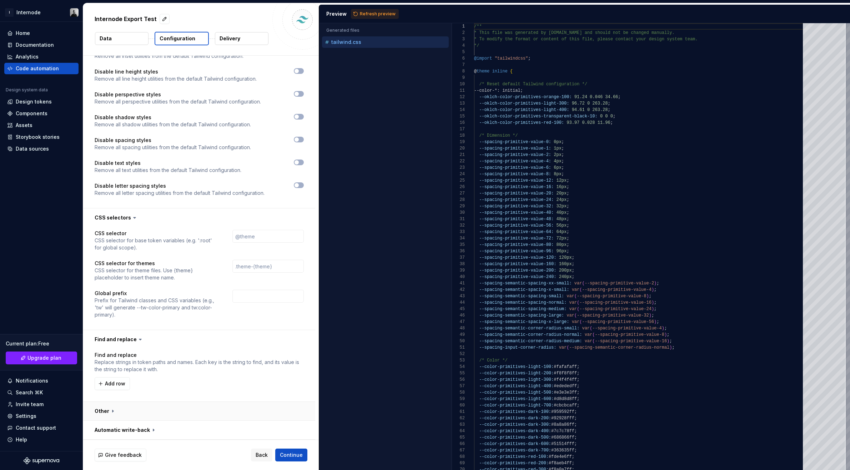
click at [124, 412] on button "button" at bounding box center [199, 411] width 232 height 19
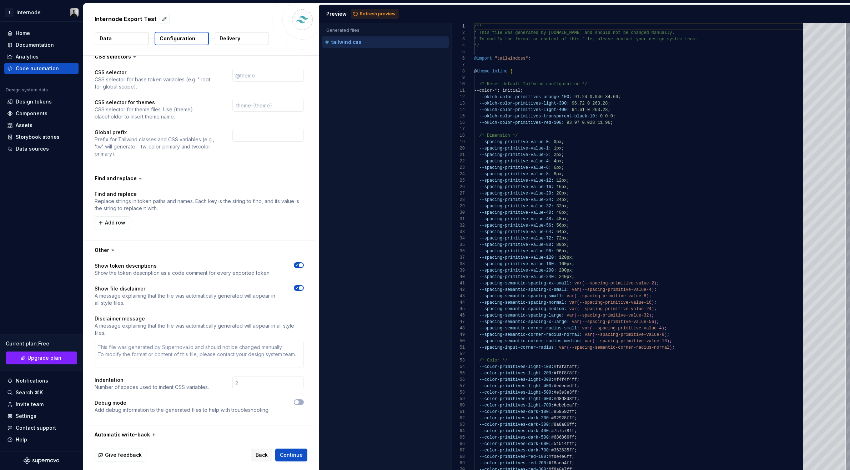
scroll to position [1427, 0]
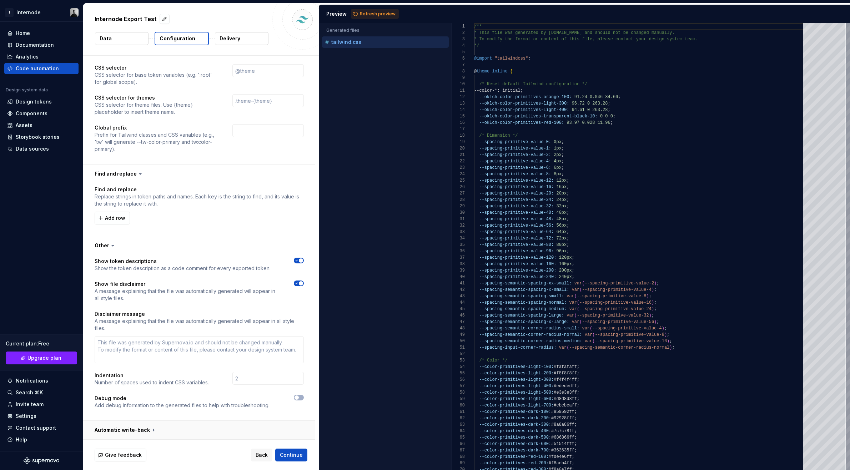
click at [140, 427] on button "button" at bounding box center [199, 430] width 232 height 19
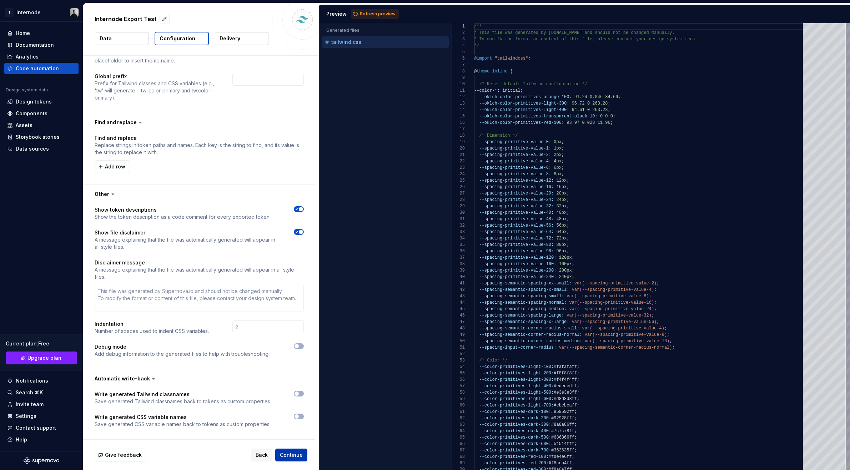
click at [292, 457] on span "Continue" at bounding box center [291, 454] width 23 height 7
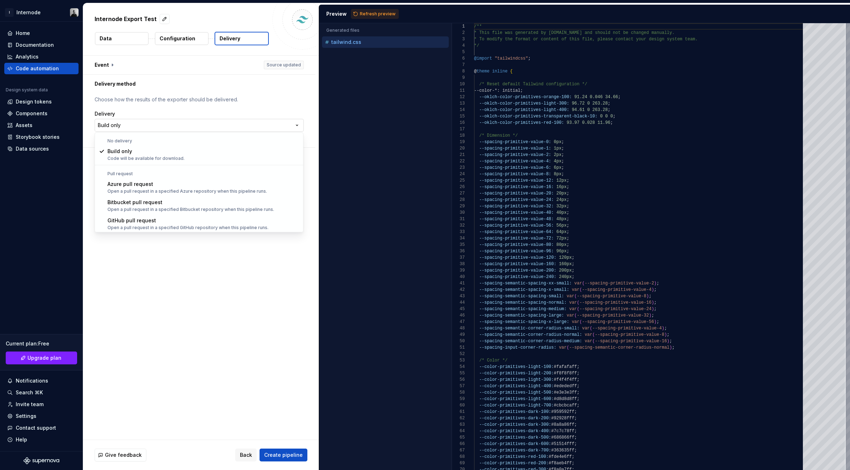
click at [238, 130] on html "**********" at bounding box center [425, 235] width 850 height 470
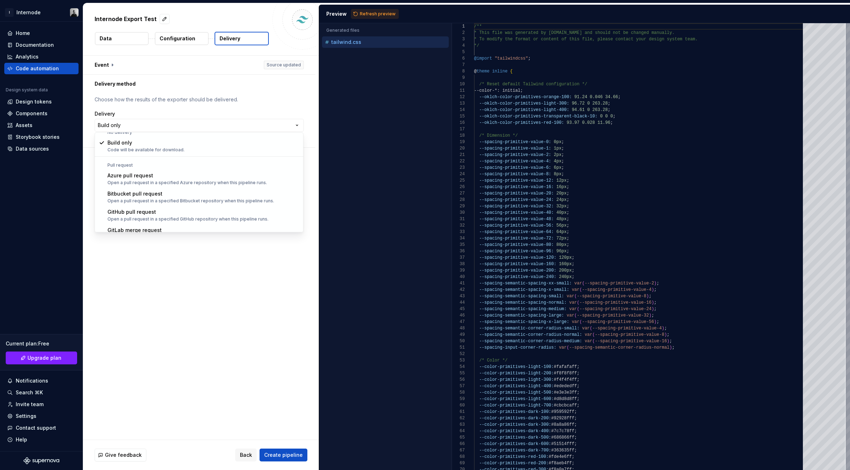
scroll to position [20, 0]
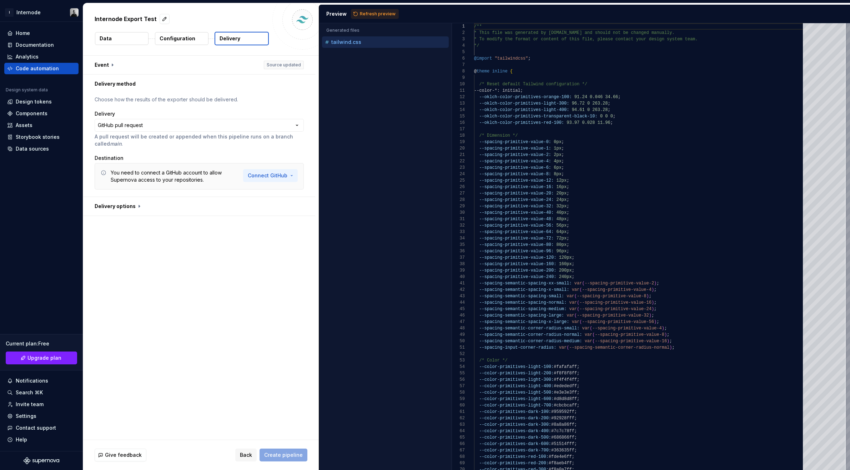
click at [272, 177] on html "**********" at bounding box center [425, 235] width 850 height 470
click at [279, 192] on span "Connect GitHub account" at bounding box center [294, 190] width 73 height 7
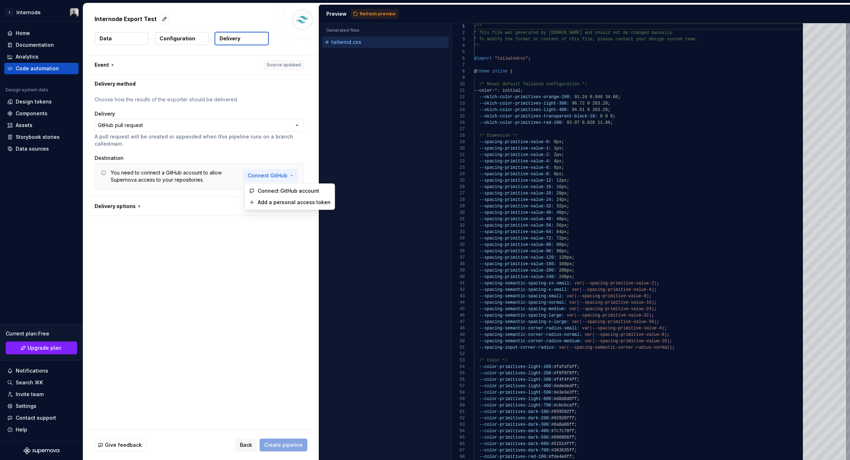
click at [275, 173] on html "**********" at bounding box center [425, 230] width 850 height 460
click at [306, 190] on span "Connect GitHub account" at bounding box center [294, 190] width 73 height 7
click at [264, 176] on html "**********" at bounding box center [425, 230] width 850 height 460
click at [289, 193] on span "Connect GitHub account" at bounding box center [294, 190] width 73 height 7
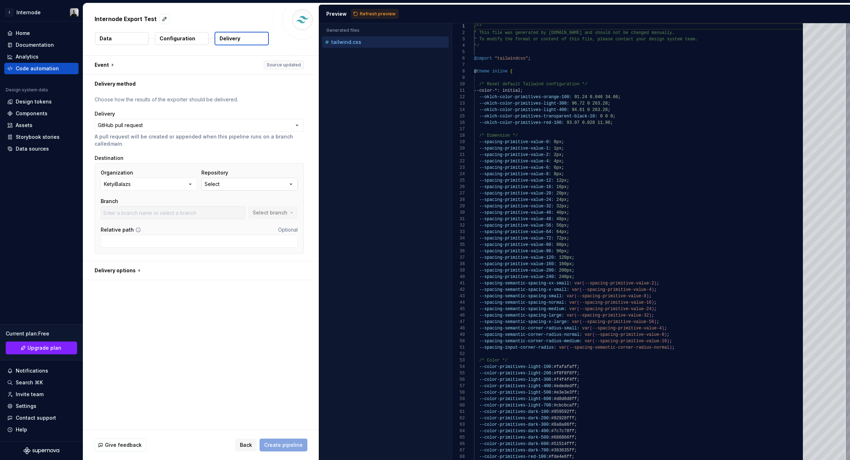
click at [236, 185] on button "Select" at bounding box center [249, 184] width 96 height 13
click at [238, 199] on input "text" at bounding box center [239, 198] width 75 height 13
click at [183, 189] on button "KetyiBalazs" at bounding box center [149, 184] width 96 height 13
click at [174, 226] on div "Connect GitHub account" at bounding box center [151, 227] width 61 height 7
click at [170, 187] on button "KetyiBalazs" at bounding box center [149, 184] width 96 height 13
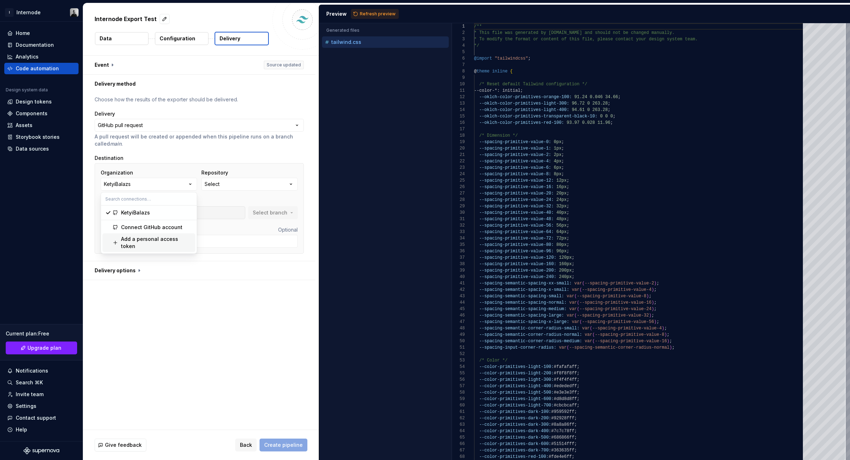
click at [165, 238] on div "Add a personal access token" at bounding box center [156, 243] width 71 height 14
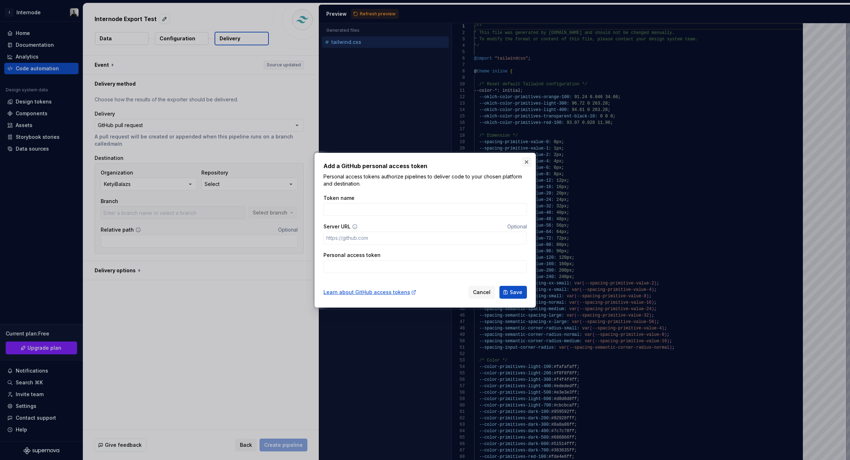
click at [525, 163] on button "button" at bounding box center [526, 162] width 10 height 10
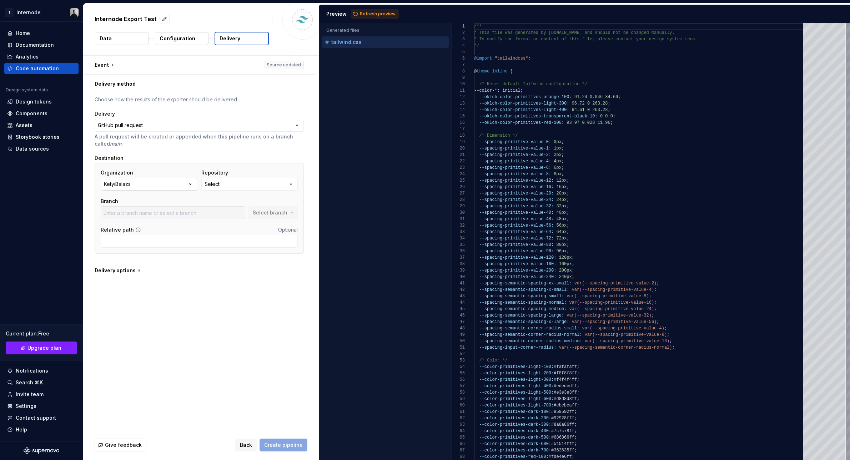
click at [180, 187] on button "KetyiBalazs" at bounding box center [149, 184] width 96 height 13
click at [217, 188] on button "Select" at bounding box center [249, 184] width 96 height 13
click at [291, 198] on span "Fetch latest" at bounding box center [298, 199] width 25 height 6
click at [189, 184] on icon "button" at bounding box center [190, 184] width 7 height 7
click at [180, 225] on div "Connect GitHub account" at bounding box center [156, 227] width 71 height 7
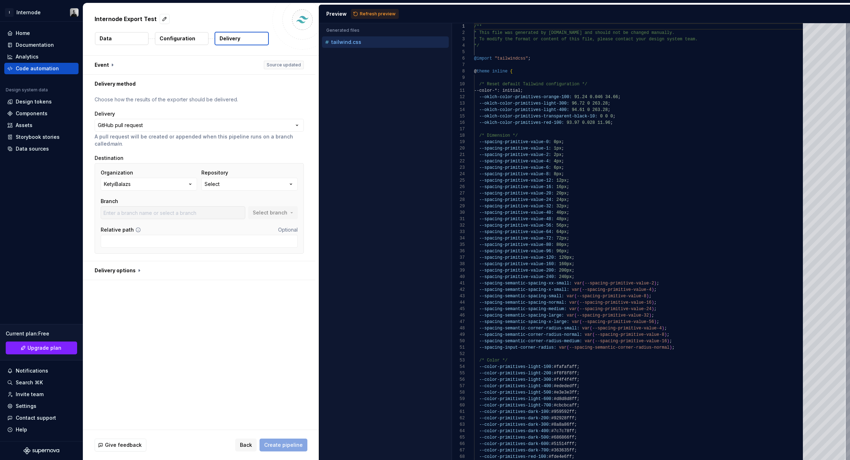
click at [143, 177] on div "Organization KetyiBalazs" at bounding box center [149, 179] width 96 height 21
click at [143, 181] on button "KetyiBalazs" at bounding box center [149, 184] width 96 height 13
click at [142, 240] on div "Add a personal access token" at bounding box center [156, 243] width 71 height 14
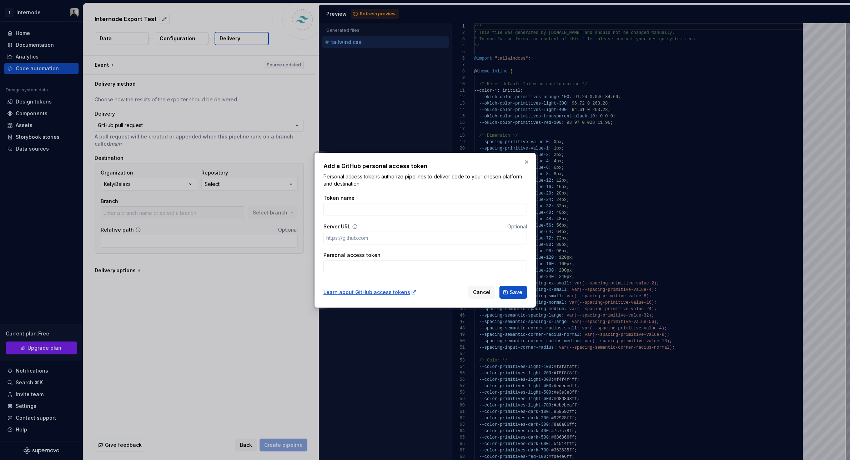
click at [412, 193] on div "Token name Server URL Optional Personal access token" at bounding box center [424, 233] width 203 height 87
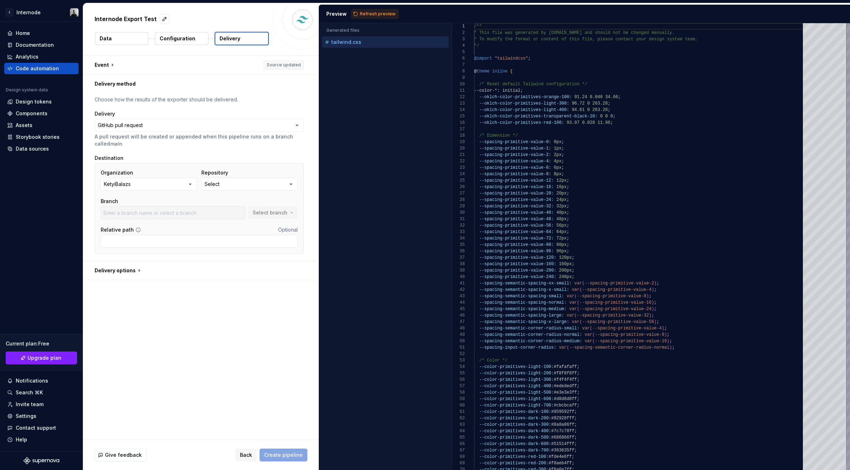
click at [307, 101] on div "**********" at bounding box center [199, 177] width 232 height 168
click at [161, 182] on button "KetyiBalazs" at bounding box center [149, 184] width 96 height 13
click at [221, 193] on div "Organization KetyiBalazs Repository Select Branch Select branch" at bounding box center [199, 194] width 197 height 50
click at [165, 182] on button "KetyiBalazs" at bounding box center [149, 184] width 96 height 13
click at [157, 239] on div "Add a personal access token" at bounding box center [156, 243] width 71 height 14
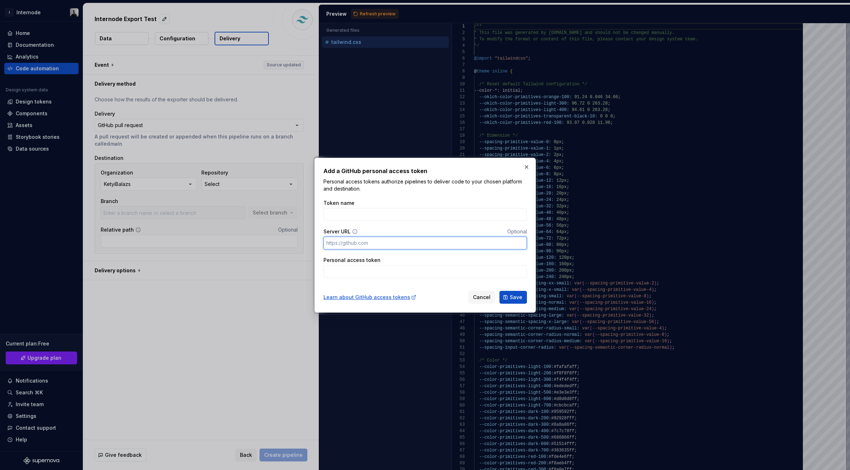
click at [383, 246] on input "Server URL" at bounding box center [424, 243] width 203 height 13
click at [384, 274] on input "Personal access token" at bounding box center [424, 271] width 203 height 13
click at [438, 285] on form "Token name Server URL Optional Personal access token Learn about GitHub access …" at bounding box center [424, 249] width 203 height 108
click at [382, 297] on div "Learn about GitHub access tokens" at bounding box center [369, 297] width 93 height 7
click at [362, 274] on input "Personal access token" at bounding box center [424, 271] width 203 height 13
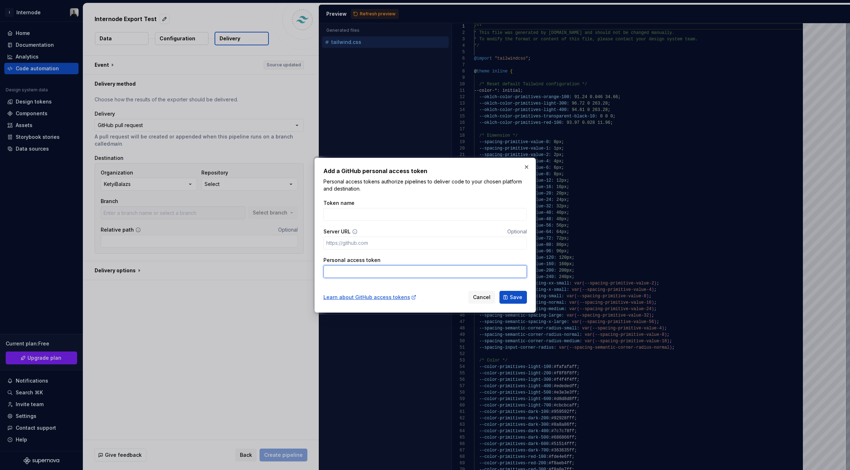
paste input "github_pat_11AAAQY7Y0AhwveIDoAsiX_ZCS2EaFUit8F7ryGDXmt6vdA3rCeoUIfzKyLOGnEONr72…"
click at [382, 215] on input "Token name" at bounding box center [424, 214] width 203 height 13
click at [515, 296] on span "Save" at bounding box center [516, 297] width 12 height 7
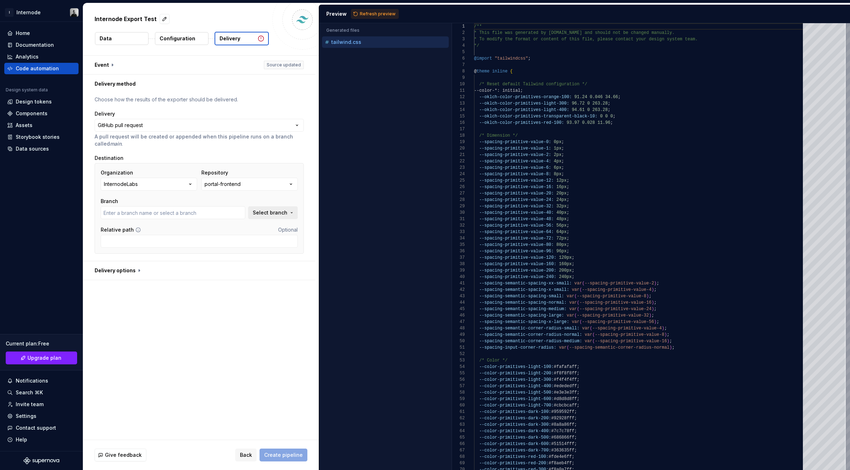
click at [269, 213] on span "Select branch" at bounding box center [270, 212] width 35 height 7
click at [217, 212] on input "text" at bounding box center [173, 212] width 145 height 13
click at [198, 314] on div "**********" at bounding box center [201, 248] width 236 height 384
click at [266, 188] on button "portal-frontend" at bounding box center [249, 184] width 96 height 13
click at [268, 185] on button "portal-frontend" at bounding box center [249, 184] width 96 height 13
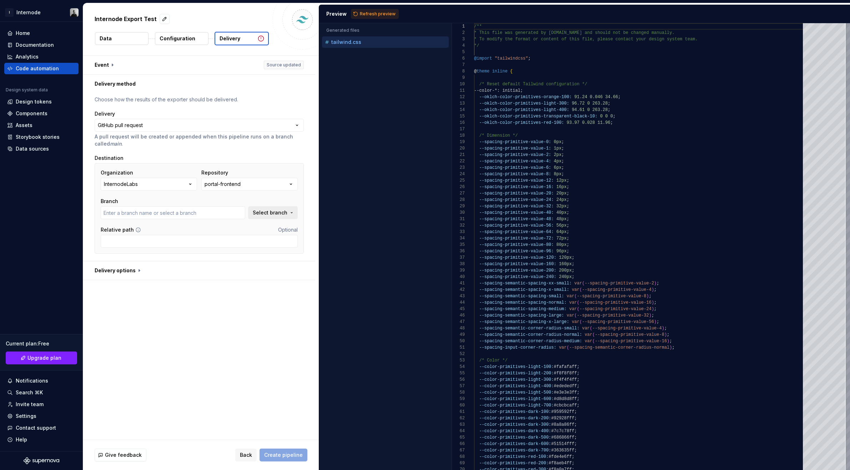
click at [281, 208] on button "Select branch" at bounding box center [273, 212] width 50 height 13
click at [270, 228] on div "Fetch latest" at bounding box center [278, 227] width 38 height 13
click at [188, 228] on input "text" at bounding box center [203, 227] width 111 height 13
drag, startPoint x: 155, startPoint y: 242, endPoint x: 209, endPoint y: 243, distance: 53.5
click at [209, 243] on div "Loading branches..." at bounding box center [222, 241] width 149 height 14
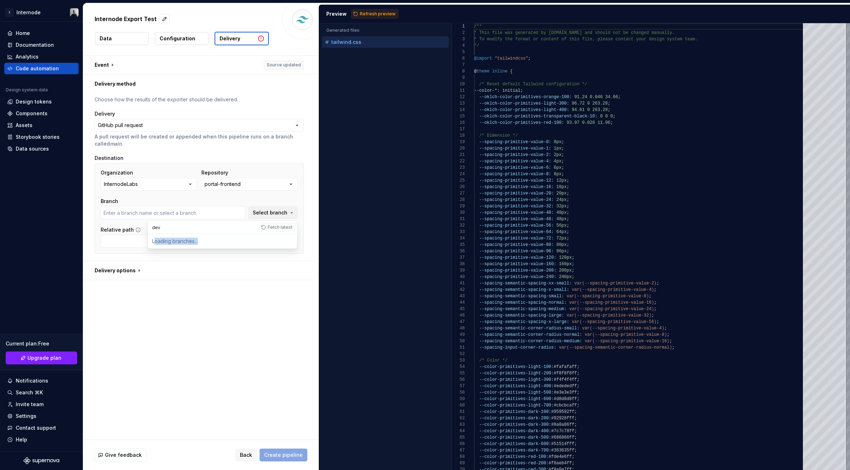
click at [209, 241] on div "Loading branches..." at bounding box center [222, 241] width 149 height 14
click at [275, 227] on div "Fetch latest" at bounding box center [278, 227] width 38 height 13
click at [196, 239] on div "Loading branches..." at bounding box center [222, 241] width 149 height 14
click at [250, 203] on div "Branch Select branch" at bounding box center [199, 208] width 197 height 21
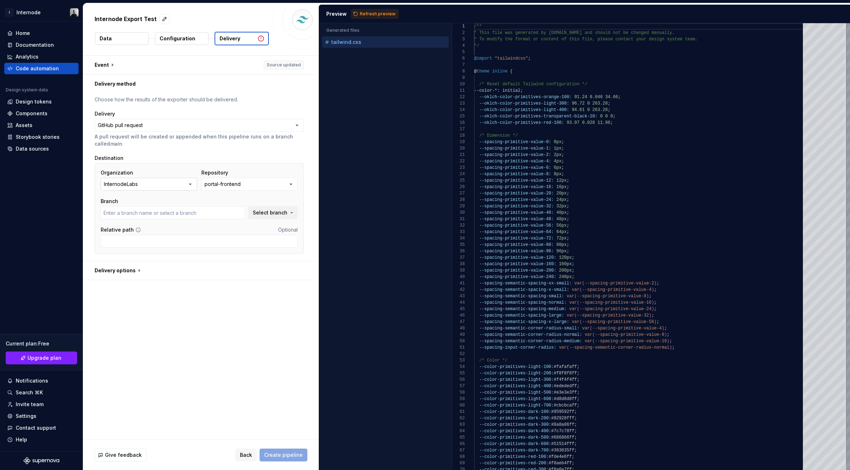
click at [188, 184] on icon "button" at bounding box center [190, 184] width 7 height 7
click at [244, 189] on button "portal-frontend" at bounding box center [249, 184] width 96 height 13
click at [246, 187] on button "portal-frontend" at bounding box center [249, 184] width 96 height 13
click at [164, 186] on button "InternodeLabs" at bounding box center [149, 184] width 96 height 13
click at [243, 295] on div "**********" at bounding box center [201, 248] width 236 height 384
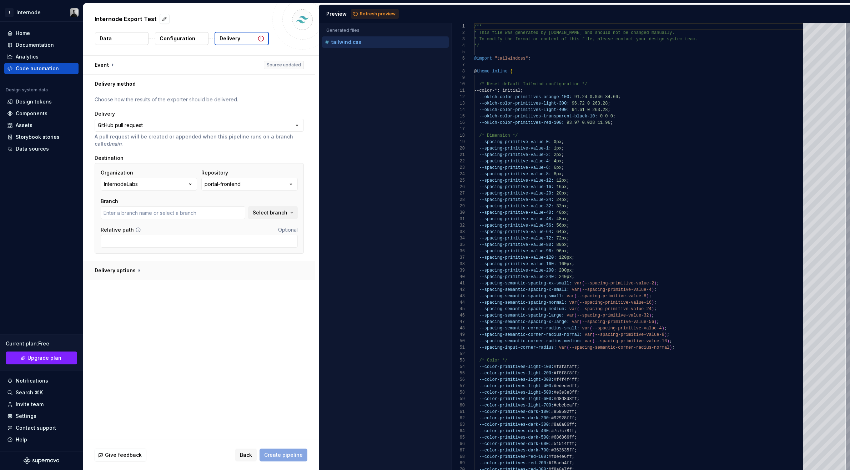
click at [128, 271] on button "button" at bounding box center [199, 270] width 232 height 19
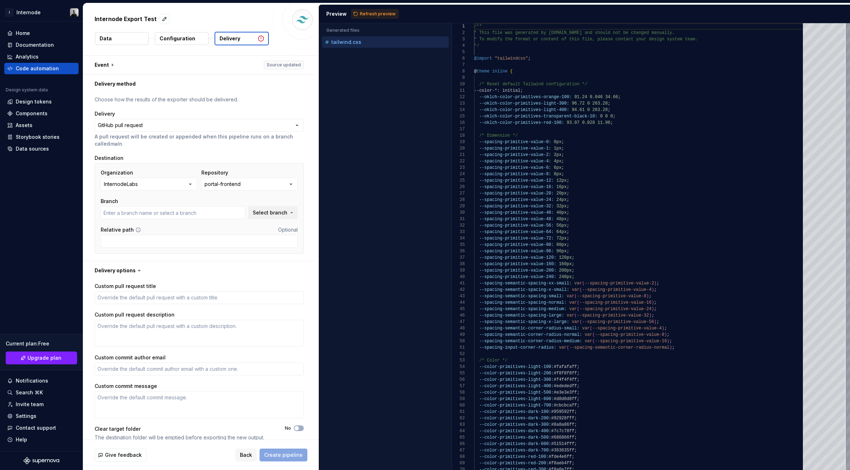
click at [137, 271] on icon at bounding box center [139, 270] width 7 height 7
click at [136, 271] on icon at bounding box center [139, 270] width 7 height 7
click at [138, 270] on icon at bounding box center [139, 270] width 2 height 1
click at [127, 270] on button "button" at bounding box center [199, 270] width 232 height 19
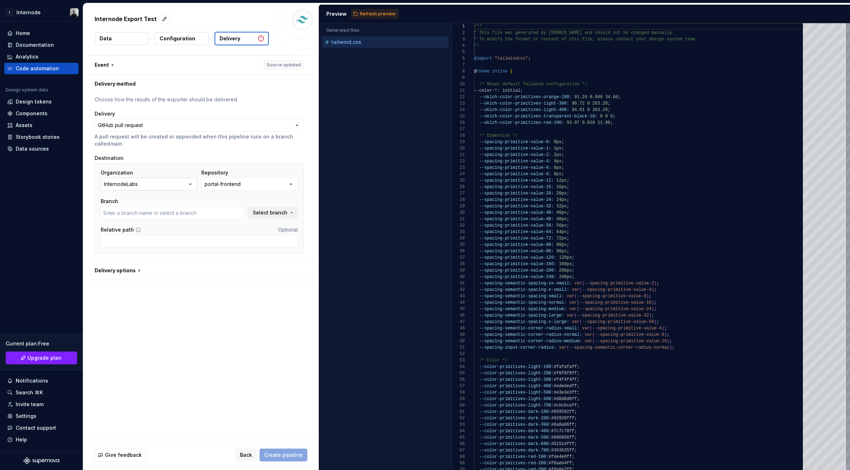
click at [190, 182] on icon "button" at bounding box center [190, 184] width 7 height 7
click at [233, 70] on button "button" at bounding box center [199, 65] width 232 height 19
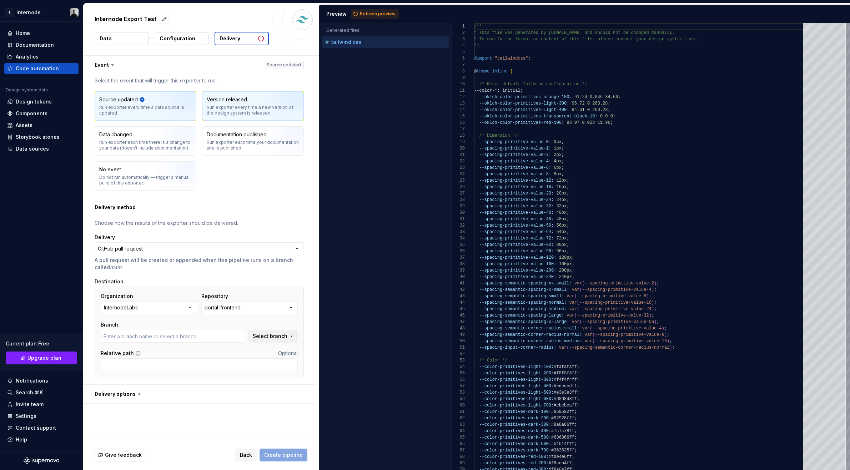
click at [232, 109] on div "Run exporter every time a new version of the design system is released." at bounding box center [253, 110] width 92 height 11
click at [163, 104] on img "button" at bounding box center [179, 109] width 46 height 48
click at [280, 64] on button "button" at bounding box center [199, 65] width 232 height 19
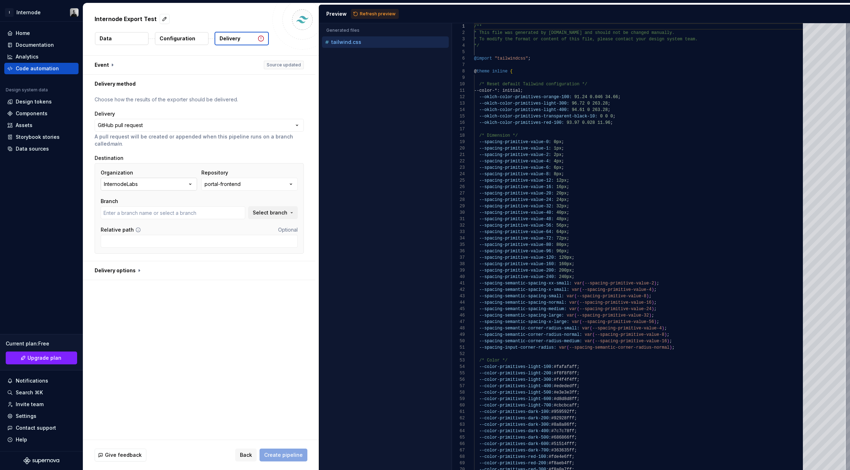
click at [187, 183] on icon "button" at bounding box center [190, 184] width 7 height 7
click at [146, 274] on div "Add a personal access token" at bounding box center [156, 278] width 71 height 14
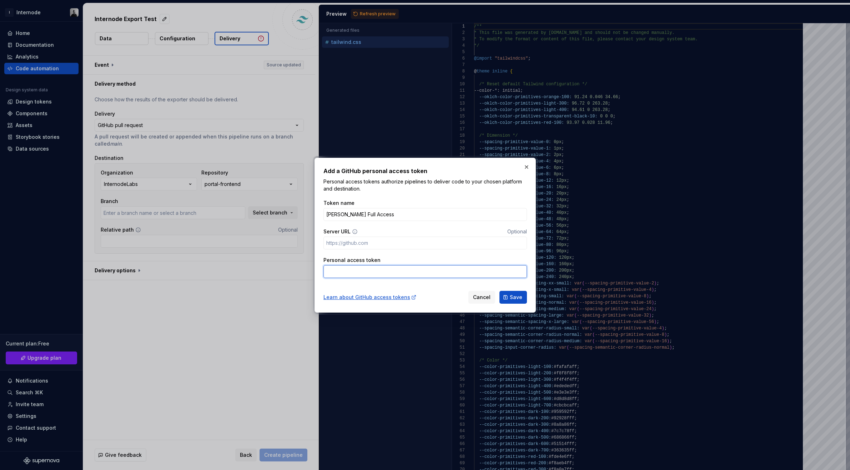
click at [365, 273] on input "Personal access token" at bounding box center [424, 271] width 203 height 13
paste input "github_pat_11AAAQY7Y0nEIMoPSXMNi6_73Yy0NBjmS1SaRb61ngDNRniT5y8cLDiVuqQTMruzwhUS…"
click at [511, 298] on span "Save" at bounding box center [516, 297] width 12 height 7
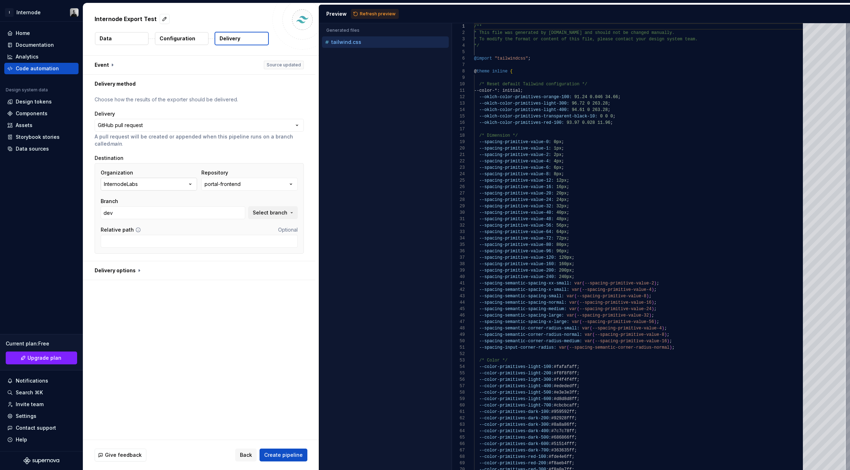
click at [189, 184] on icon "button" at bounding box center [190, 184] width 7 height 7
click at [226, 320] on div "**********" at bounding box center [201, 248] width 236 height 384
click at [289, 185] on icon "button" at bounding box center [290, 184] width 7 height 7
click at [290, 184] on icon "button" at bounding box center [291, 184] width 2 height 1
click at [290, 214] on button "Select branch" at bounding box center [273, 212] width 50 height 13
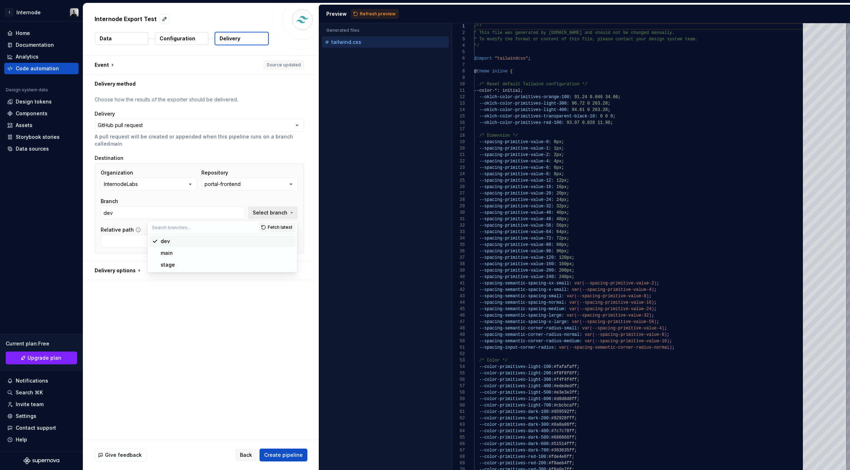
click at [290, 214] on button "Select branch" at bounding box center [273, 212] width 50 height 13
click at [126, 273] on button "button" at bounding box center [199, 270] width 232 height 19
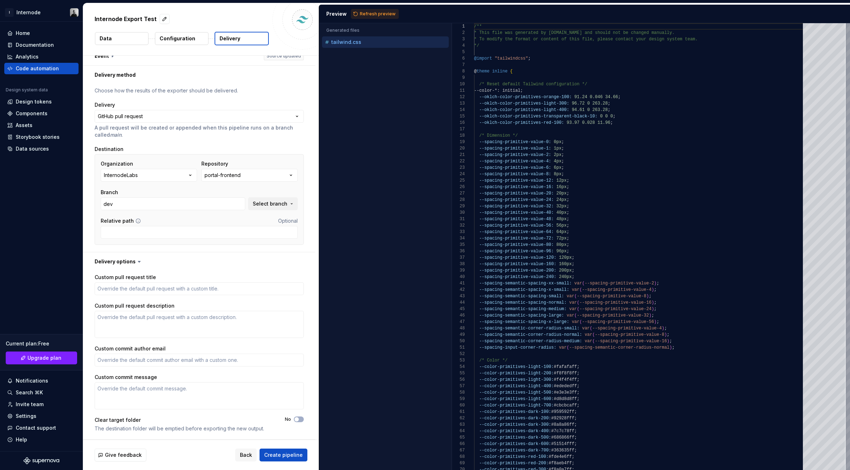
scroll to position [0, 0]
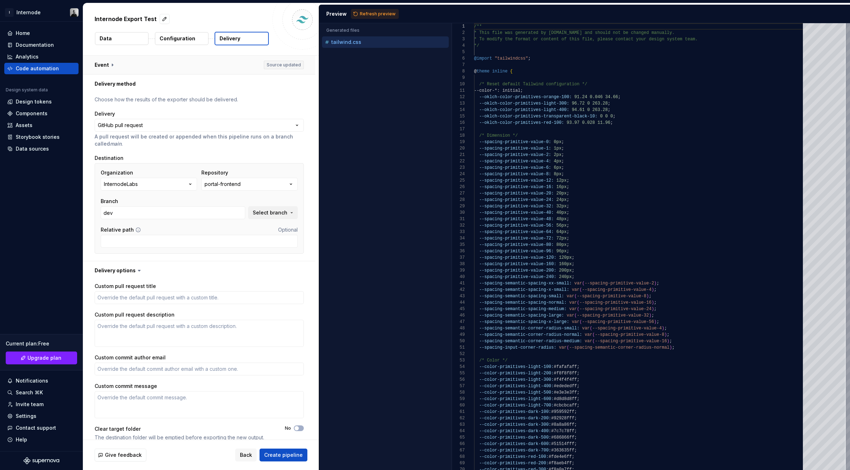
click at [113, 63] on button "button" at bounding box center [199, 65] width 232 height 19
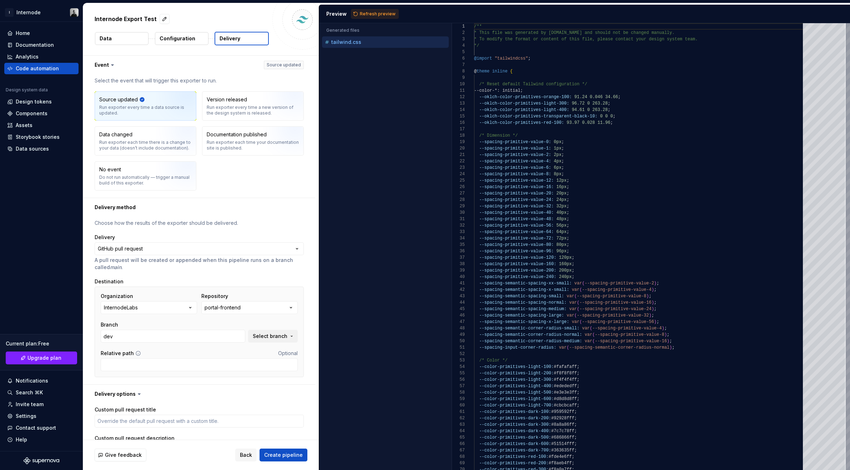
scroll to position [132, 0]
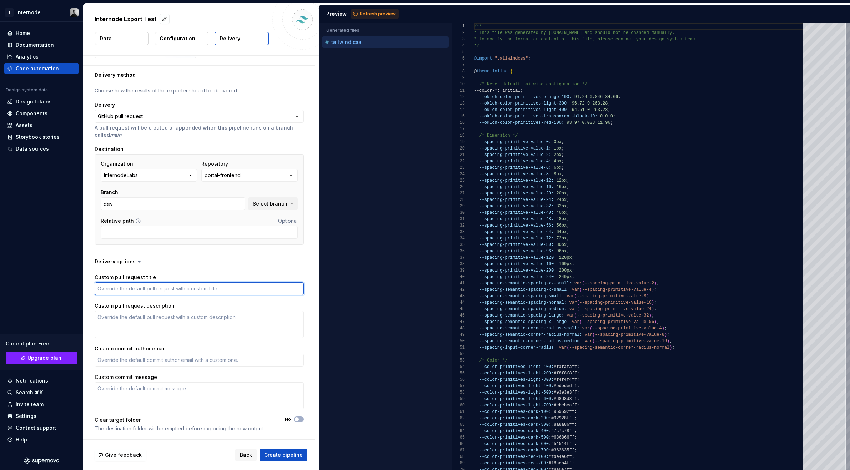
click at [135, 287] on textarea "Custom pull request title" at bounding box center [199, 288] width 209 height 13
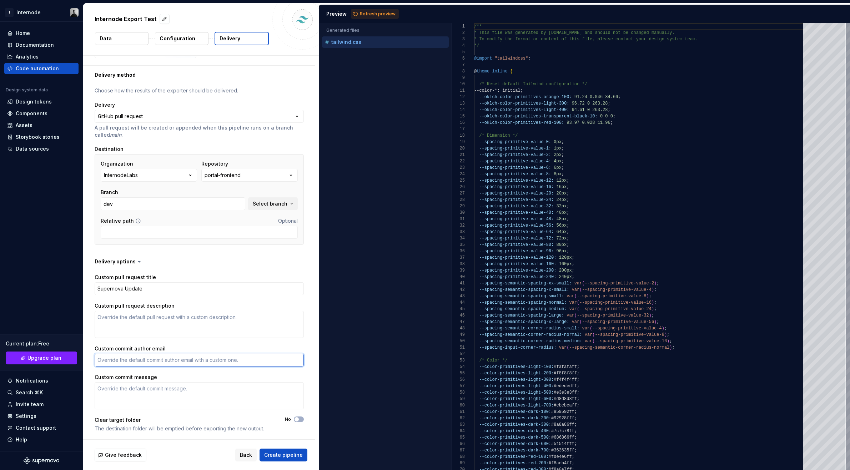
click at [160, 360] on textarea "Custom commit author email" at bounding box center [199, 360] width 209 height 13
click at [172, 343] on div "Custom pull request title Supernova Update Custom pull request description Cust…" at bounding box center [199, 355] width 209 height 163
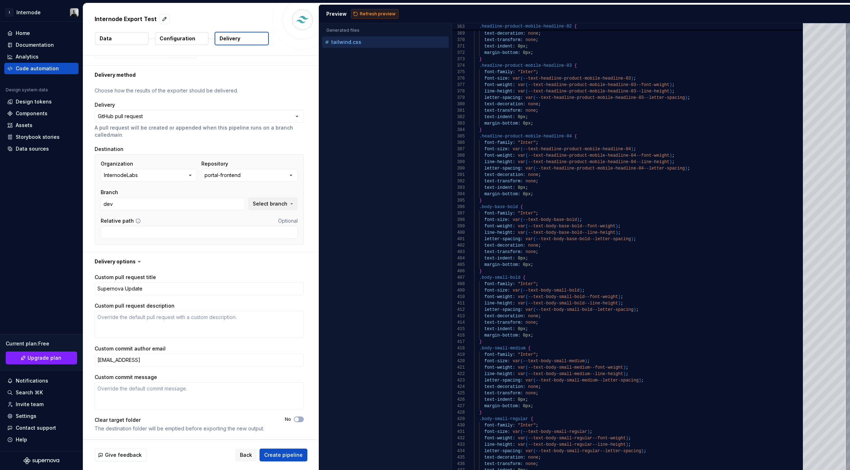
click at [370, 15] on span "Refresh preview" at bounding box center [378, 14] width 36 height 6
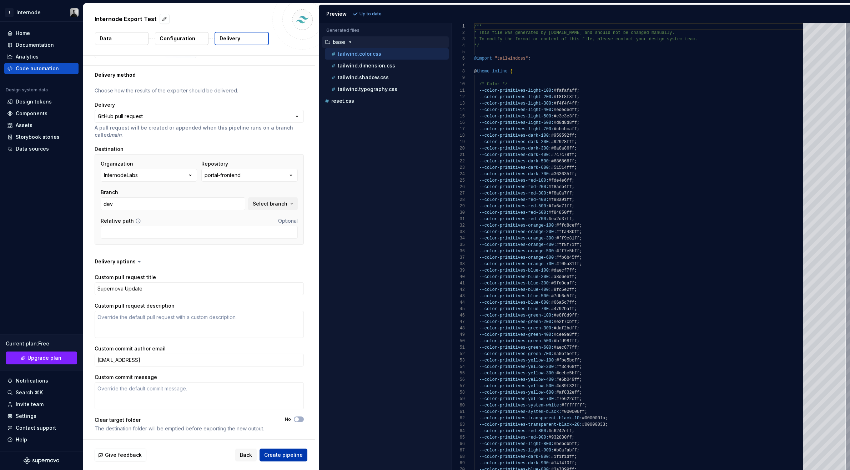
click at [291, 454] on span "Create pipeline" at bounding box center [283, 454] width 39 height 7
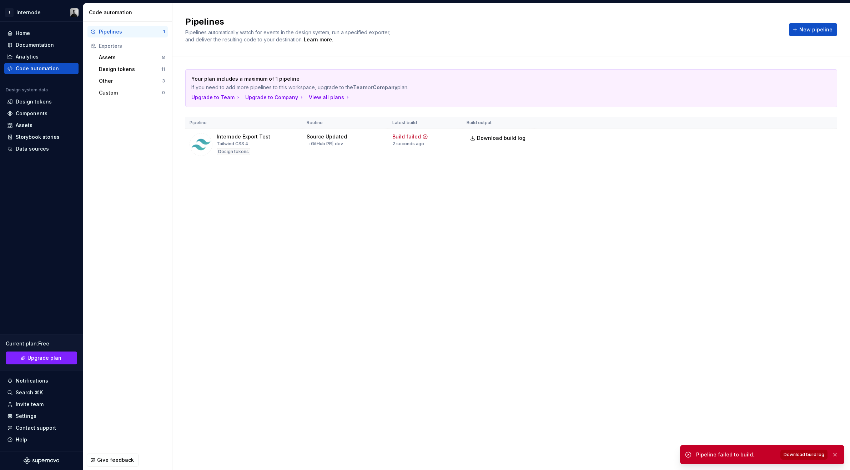
click at [695, 454] on span "Download build log" at bounding box center [803, 455] width 41 height 6
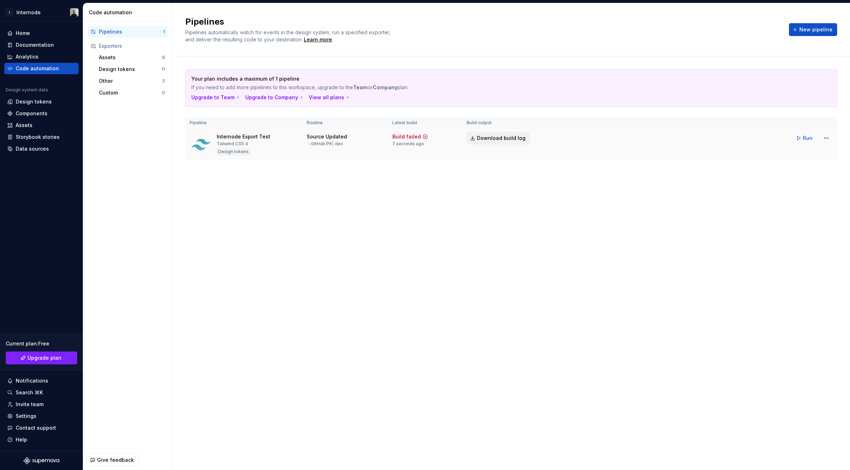
click at [490, 135] on span "Download build log" at bounding box center [501, 138] width 49 height 7
click at [695, 135] on span "Run" at bounding box center [808, 138] width 10 height 7
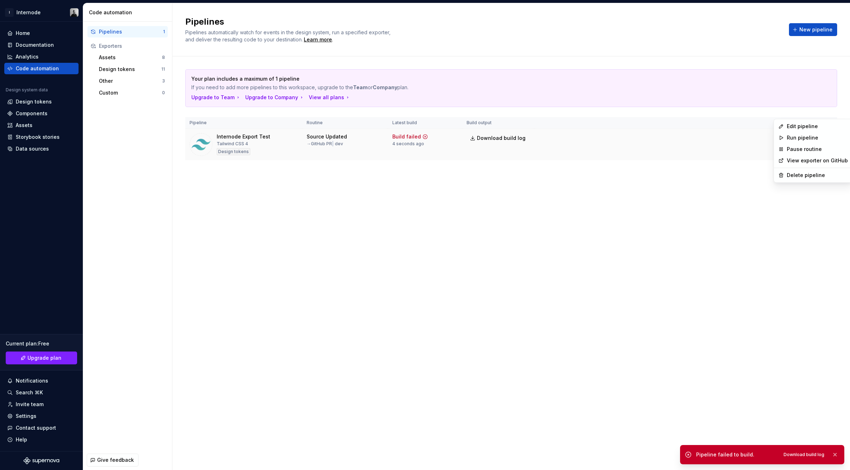
click at [695, 110] on html "I Internode Home Documentation Analytics Code automation Design system data Des…" at bounding box center [425, 235] width 850 height 470
click at [695, 162] on link "View exporter on GitHub" at bounding box center [816, 160] width 61 height 7
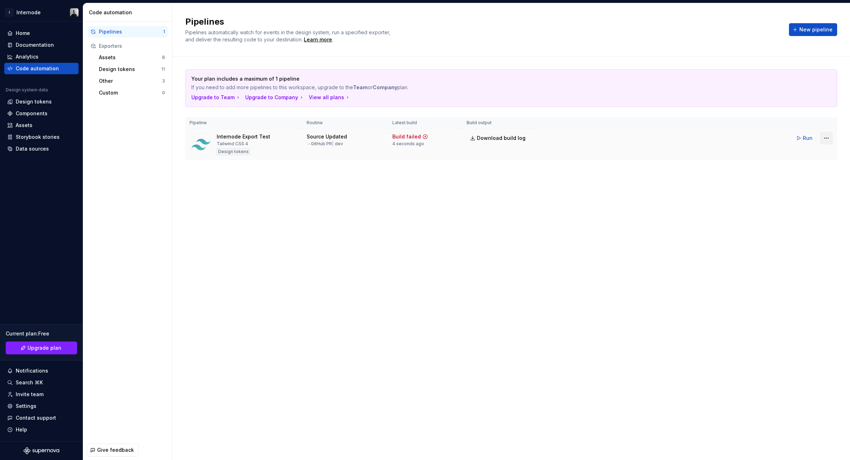
click at [695, 109] on html "I Internode Home Documentation Analytics Code automation Design system data Des…" at bounding box center [425, 230] width 850 height 460
click at [695, 127] on div "Edit pipeline" at bounding box center [816, 126] width 61 height 7
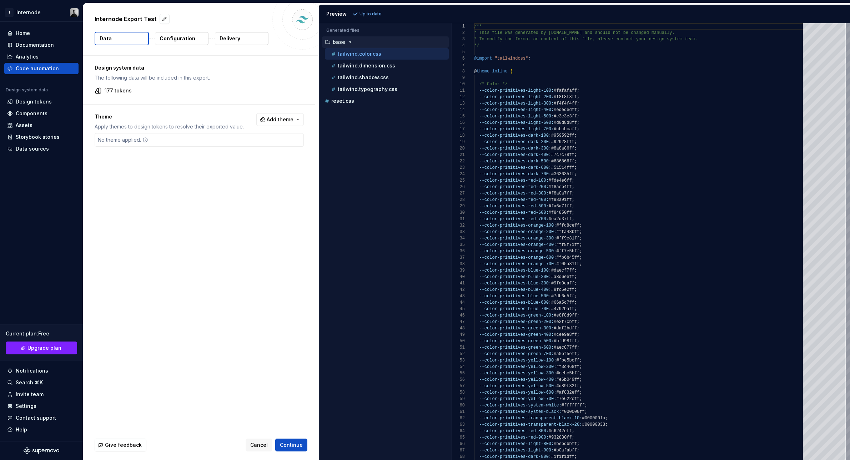
click at [188, 38] on p "Configuration" at bounding box center [178, 38] width 36 height 7
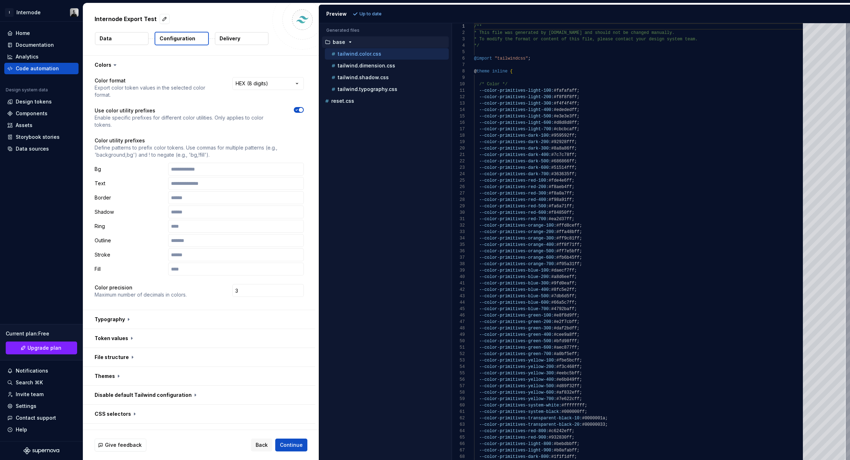
click at [121, 42] on button "Data" at bounding box center [122, 38] width 54 height 13
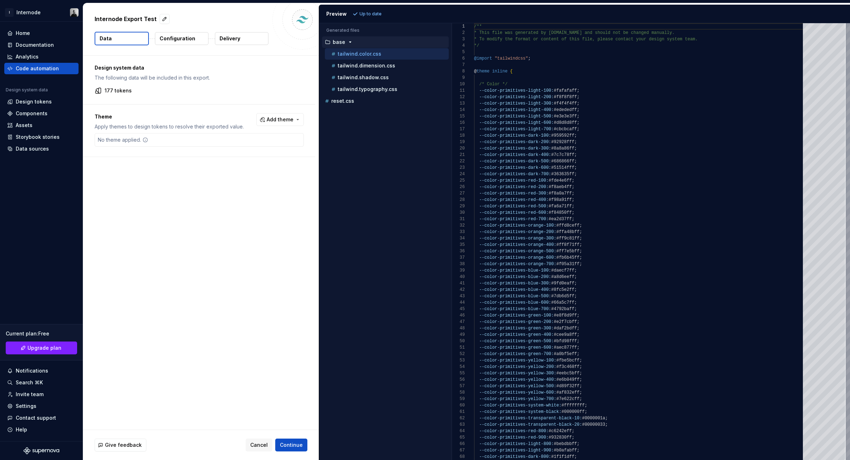
click at [179, 40] on p "Configuration" at bounding box center [178, 38] width 36 height 7
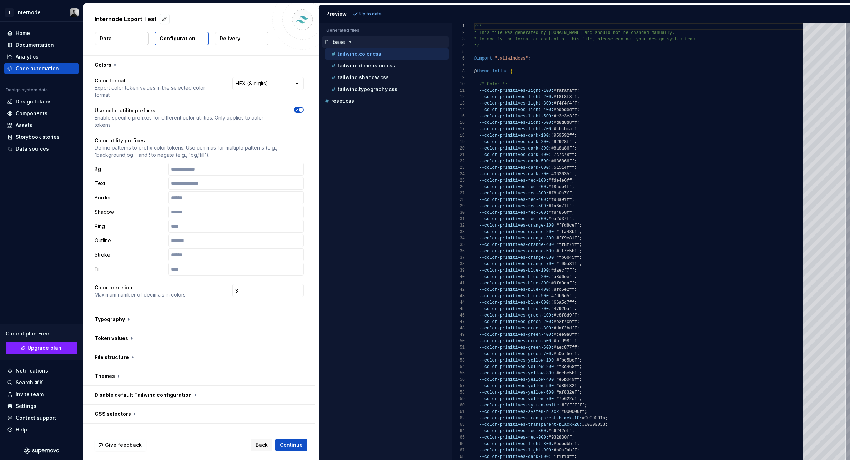
click at [251, 39] on button "Delivery" at bounding box center [242, 38] width 54 height 13
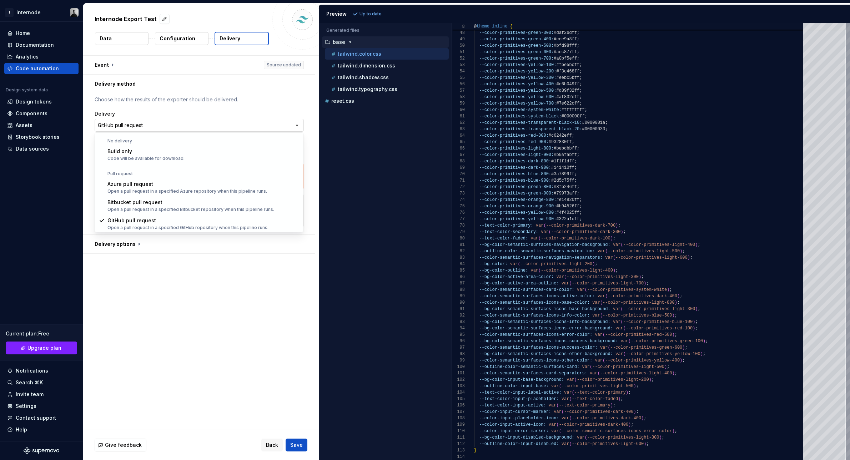
click at [219, 127] on html "**********" at bounding box center [425, 230] width 850 height 460
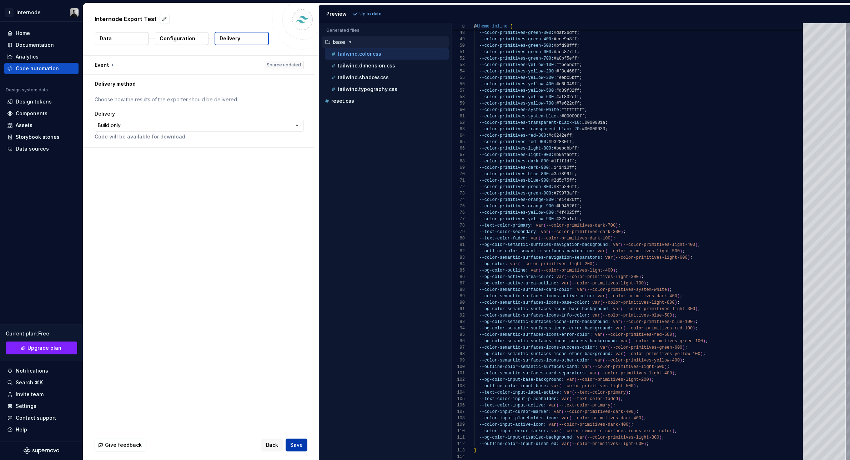
click at [302, 445] on span "Save" at bounding box center [296, 444] width 12 height 7
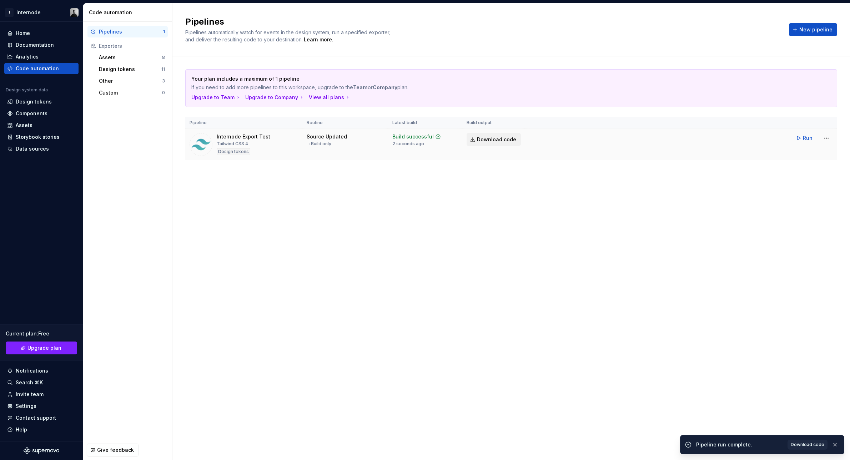
click at [502, 136] on span "Download code" at bounding box center [496, 139] width 39 height 7
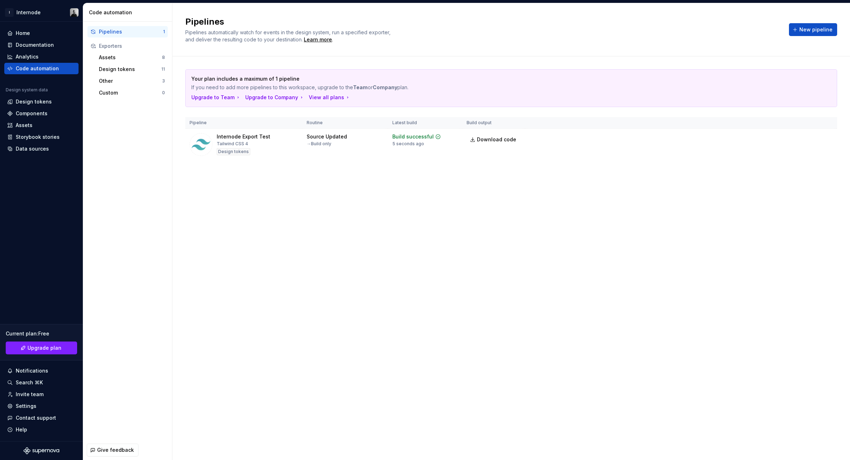
click at [502, 153] on div "Your plan includes a maximum of 1 pipeline If you need to add more pipelines to…" at bounding box center [511, 121] width 652 height 131
click at [112, 57] on div "Assets" at bounding box center [130, 57] width 63 height 7
click at [121, 70] on div "Design tokens" at bounding box center [130, 69] width 62 height 7
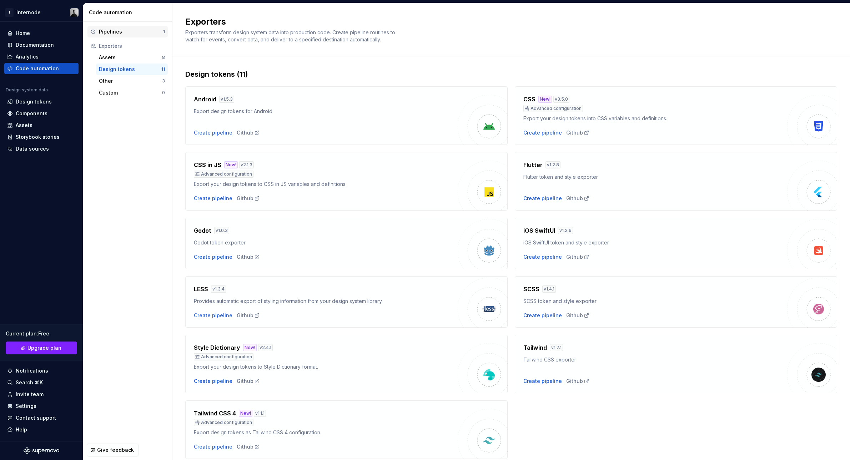
click at [115, 32] on div "Pipelines" at bounding box center [131, 31] width 64 height 7
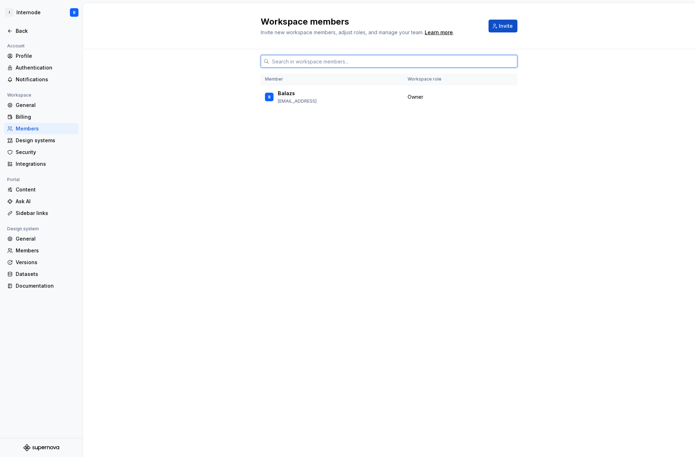
click at [421, 55] on input "text" at bounding box center [393, 61] width 248 height 13
click at [360, 90] on div "B Balazs balazs@internode.ai" at bounding box center [332, 97] width 134 height 15
click at [372, 55] on input "text" at bounding box center [393, 61] width 248 height 13
click at [384, 90] on div "B Balazs balazs@internode.ai" at bounding box center [332, 97] width 134 height 15
click at [37, 250] on div "Members" at bounding box center [46, 250] width 60 height 7
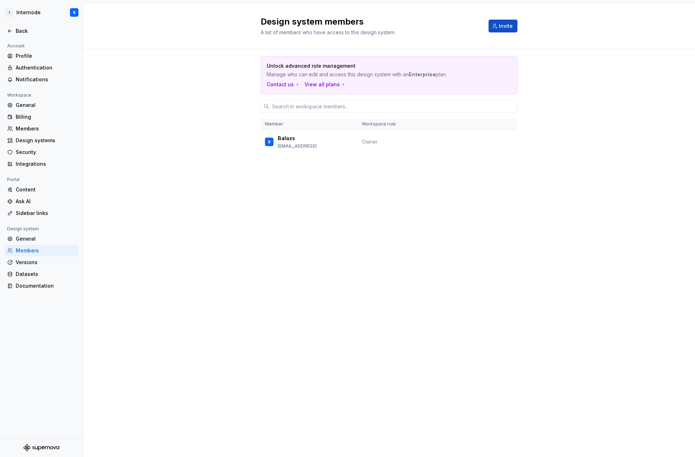
click at [40, 242] on div "General" at bounding box center [46, 239] width 60 height 7
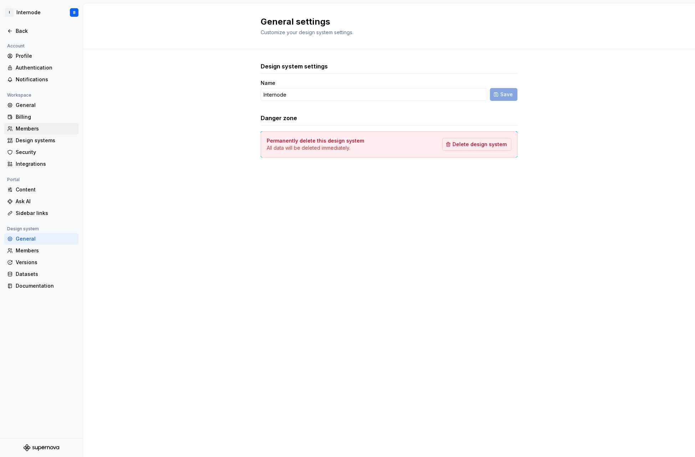
click at [44, 126] on div "Members" at bounding box center [46, 128] width 60 height 7
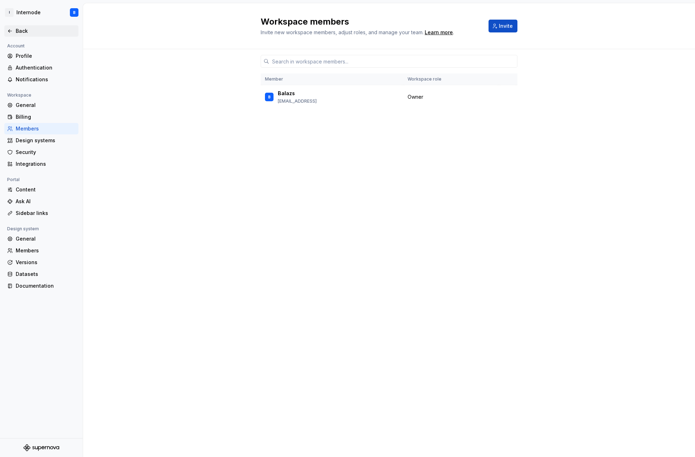
click at [27, 29] on div "Back" at bounding box center [46, 30] width 60 height 7
click at [50, 12] on html "I Internode B Back Account Profile Authentication Notifications Workspace Gener…" at bounding box center [347, 228] width 695 height 457
click at [326, 136] on html "I Internode B Back Account Profile Authentication Notifications Workspace Gener…" at bounding box center [347, 228] width 695 height 457
click at [82, 129] on div "Account Profile Authentication Notifications Workspace General Billing Members …" at bounding box center [41, 169] width 83 height 254
click at [44, 189] on div "Content" at bounding box center [46, 189] width 60 height 7
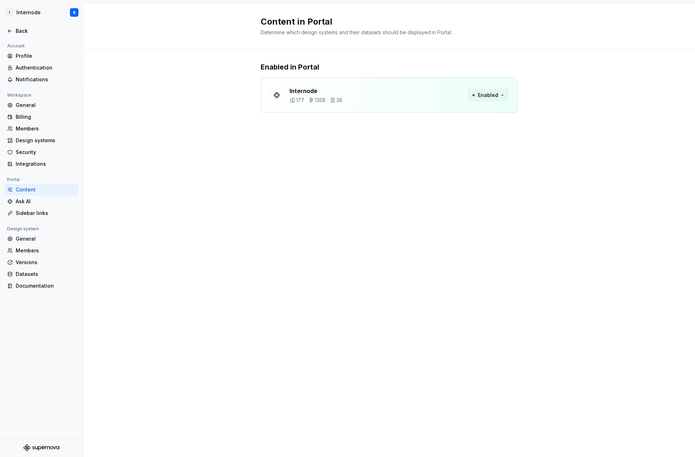
click at [499, 89] on button "Enabled" at bounding box center [488, 95] width 41 height 13
click at [555, 74] on div "Enabled in Portal Internode 177 1358 38 Enabled" at bounding box center [389, 94] width 612 height 91
click at [56, 240] on div "General" at bounding box center [46, 239] width 60 height 7
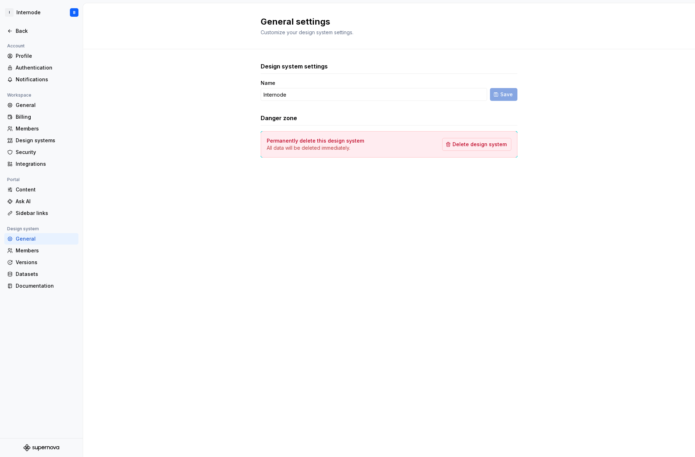
click at [48, 447] on icon "Supernova Logo" at bounding box center [48, 448] width 3 height 3
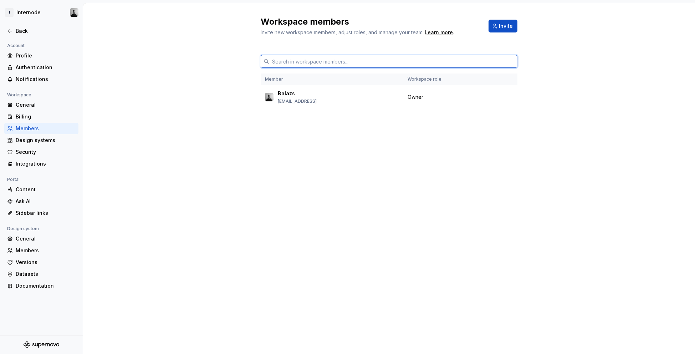
click at [362, 55] on input "text" at bounding box center [393, 61] width 248 height 13
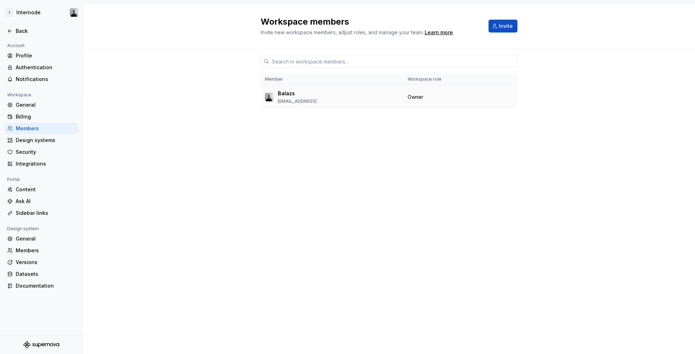
click at [356, 86] on td "Balazs balazs@internode.ai" at bounding box center [332, 97] width 143 height 24
click at [328, 74] on th "Member" at bounding box center [332, 80] width 143 height 12
click at [440, 74] on th "Workspace role" at bounding box center [452, 80] width 96 height 12
click at [472, 93] on div "Member Workspace role Balazs balazs@internode.ai Owner" at bounding box center [389, 188] width 257 height 278
drag, startPoint x: 535, startPoint y: 91, endPoint x: 537, endPoint y: 74, distance: 17.3
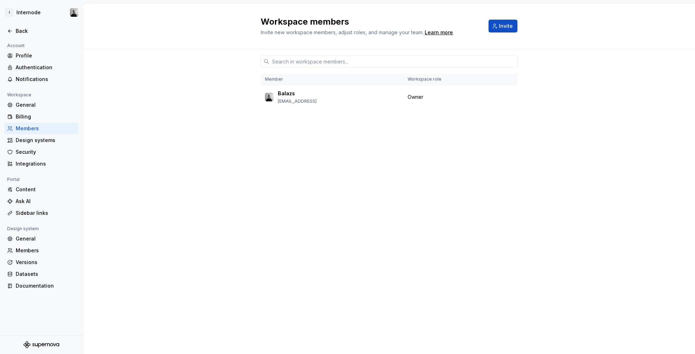
click at [535, 89] on div "Member Workspace role Balazs [EMAIL_ADDRESS] Owner" at bounding box center [389, 201] width 612 height 305
click at [532, 49] on div "Member Workspace role Balazs [EMAIL_ADDRESS] Owner" at bounding box center [389, 201] width 612 height 305
click at [502, 24] on div "Workspace members Invite new workspace members, adjust roles, and manage your t…" at bounding box center [389, 26] width 612 height 46
click at [506, 18] on div "Workspace members Invite new workspace members, adjust roles, and manage your t…" at bounding box center [389, 26] width 612 height 46
click at [486, 14] on div "Workspace members Invite new workspace members, adjust roles, and manage your t…" at bounding box center [389, 26] width 612 height 46
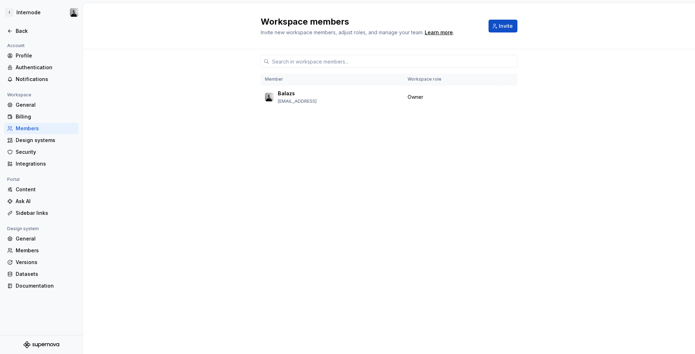
click at [347, 17] on div "Workspace members Invite new workspace members, adjust roles, and manage your t…" at bounding box center [389, 26] width 612 height 46
drag, startPoint x: 285, startPoint y: 16, endPoint x: 258, endPoint y: 16, distance: 27.5
click at [258, 16] on div "Workspace members Invite new workspace members, adjust roles, and manage your t…" at bounding box center [389, 26] width 612 height 46
click at [224, 19] on div "Workspace members Invite new workspace members, adjust roles, and manage your t…" at bounding box center [389, 26] width 612 height 46
drag, startPoint x: 221, startPoint y: 71, endPoint x: 263, endPoint y: 132, distance: 74.2
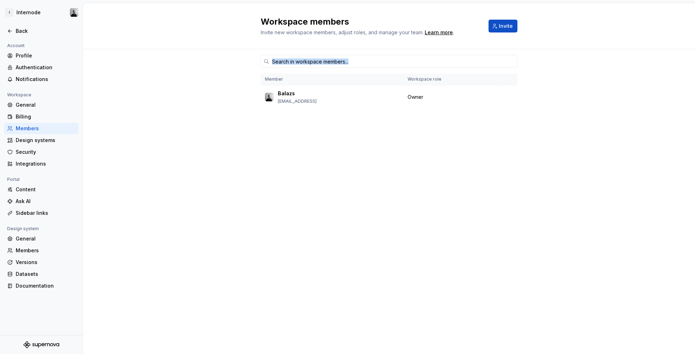
click at [223, 76] on div "Member Workspace role Balazs [EMAIL_ADDRESS] Owner" at bounding box center [389, 201] width 612 height 305
drag, startPoint x: 263, startPoint y: 132, endPoint x: 381, endPoint y: 123, distance: 118.9
click at [288, 132] on div "Member Workspace role Balazs [EMAIL_ADDRESS] Owner" at bounding box center [389, 201] width 612 height 305
drag, startPoint x: 381, startPoint y: 123, endPoint x: 391, endPoint y: 117, distance: 11.3
click at [391, 118] on div "Member Workspace role Balazs [EMAIL_ADDRESS] Owner" at bounding box center [389, 188] width 257 height 278
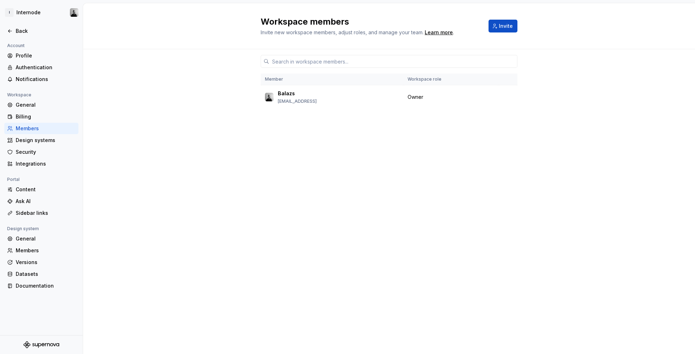
click at [241, 11] on div "Workspace members Invite new workspace members, adjust roles, and manage your t…" at bounding box center [389, 26] width 612 height 46
click at [504, 12] on div "Workspace members Invite new workspace members, adjust roles, and manage your t…" at bounding box center [389, 26] width 612 height 46
drag, startPoint x: 323, startPoint y: 15, endPoint x: 232, endPoint y: 27, distance: 92.2
click at [233, 34] on div "Workspace members Invite new workspace members, adjust roles, and manage your t…" at bounding box center [389, 178] width 612 height 351
drag, startPoint x: 238, startPoint y: 14, endPoint x: 454, endPoint y: 101, distance: 232.4
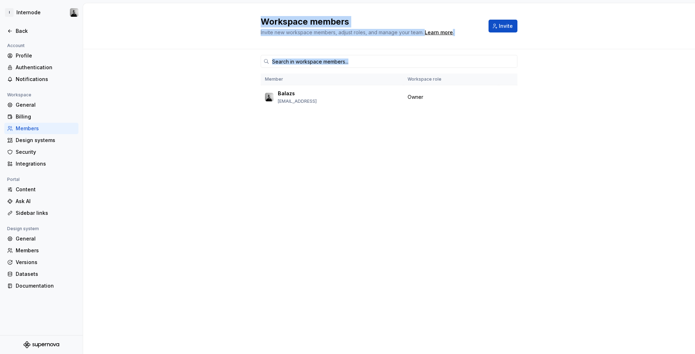
click at [454, 101] on div "Workspace members Invite new workspace members, adjust roles, and manage your t…" at bounding box center [389, 178] width 612 height 351
drag, startPoint x: 509, startPoint y: 120, endPoint x: 476, endPoint y: 12, distance: 113.0
click at [482, 23] on div "Workspace members Invite new workspace members, adjust roles, and manage your t…" at bounding box center [389, 178] width 612 height 351
click at [510, 26] on div "Workspace members Invite new workspace members, adjust roles, and manage your t…" at bounding box center [389, 26] width 612 height 46
click at [499, 17] on div "Workspace members Invite new workspace members, adjust roles, and manage your t…" at bounding box center [389, 26] width 612 height 46
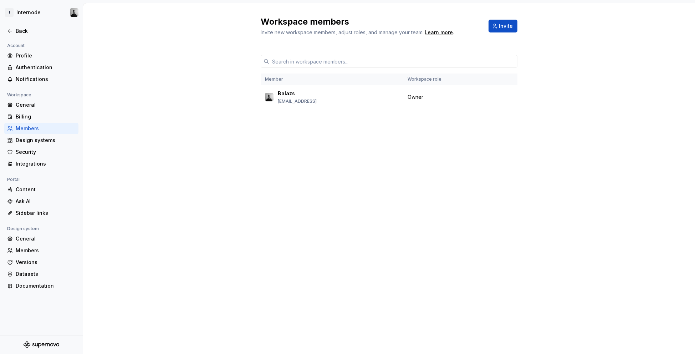
click at [522, 15] on div "Workspace members Invite new workspace members, adjust roles, and manage your t…" at bounding box center [389, 26] width 612 height 46
click at [523, 15] on div "Workspace members Invite new workspace members, adjust roles, and manage your t…" at bounding box center [389, 26] width 612 height 46
click at [538, 14] on div "Workspace members Invite new workspace members, adjust roles, and manage your t…" at bounding box center [389, 26] width 612 height 46
drag, startPoint x: 523, startPoint y: 33, endPoint x: 541, endPoint y: 52, distance: 25.8
click at [524, 49] on div "Member Workspace role Balazs [EMAIL_ADDRESS] Owner" at bounding box center [389, 201] width 612 height 305
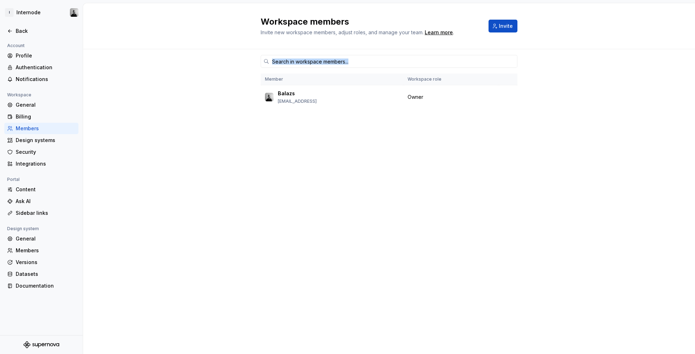
click at [541, 52] on div "Member Workspace role Balazs [EMAIL_ADDRESS] Owner" at bounding box center [389, 201] width 612 height 305
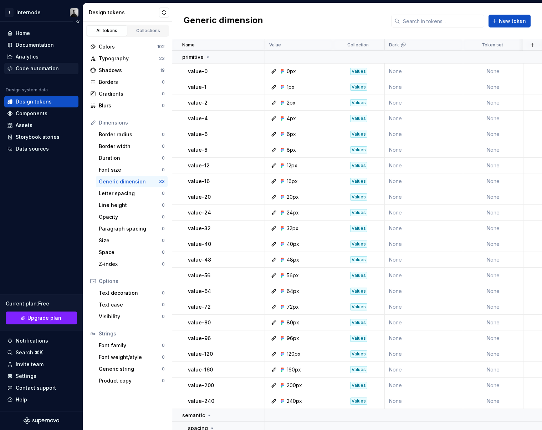
click at [44, 69] on div "Code automation" at bounding box center [37, 68] width 43 height 7
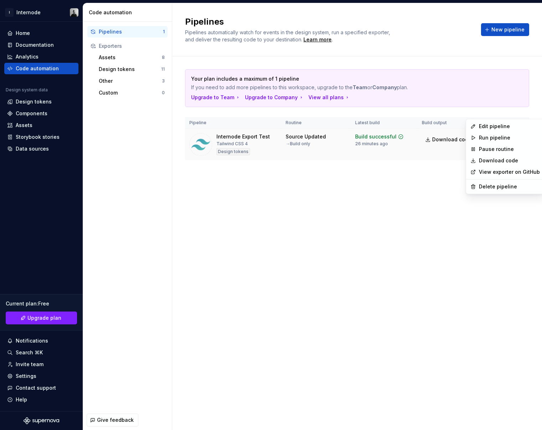
click at [516, 112] on html "I Internode Home Documentation Analytics Code automation Design system data Des…" at bounding box center [271, 215] width 542 height 430
click at [513, 121] on div "Edit pipeline" at bounding box center [505, 126] width 75 height 11
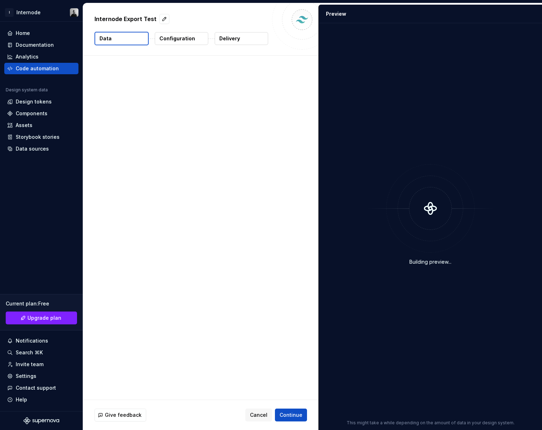
click at [189, 41] on p "Configuration" at bounding box center [178, 38] width 36 height 7
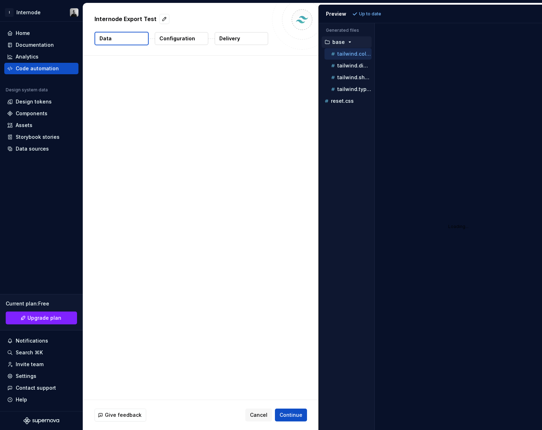
click at [183, 37] on p "Configuration" at bounding box center [178, 38] width 36 height 7
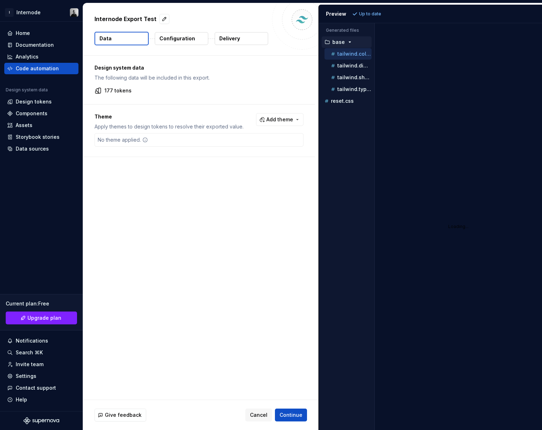
click at [247, 40] on button "Delivery" at bounding box center [242, 38] width 54 height 13
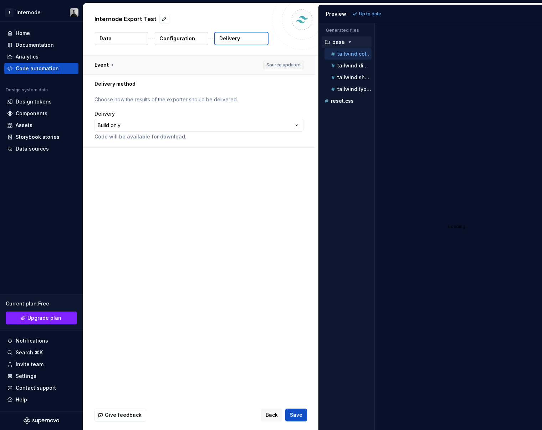
click at [213, 69] on button "button" at bounding box center [199, 65] width 232 height 19
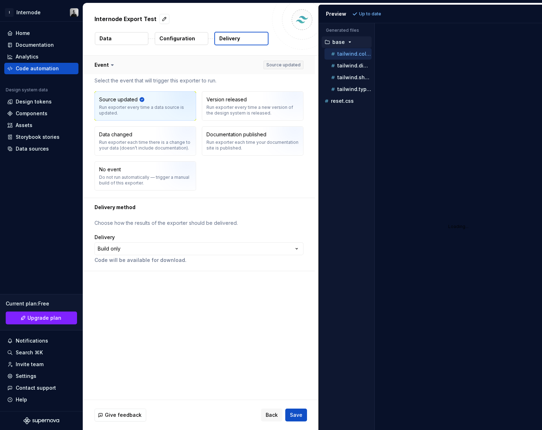
click at [213, 69] on button "button" at bounding box center [199, 65] width 232 height 19
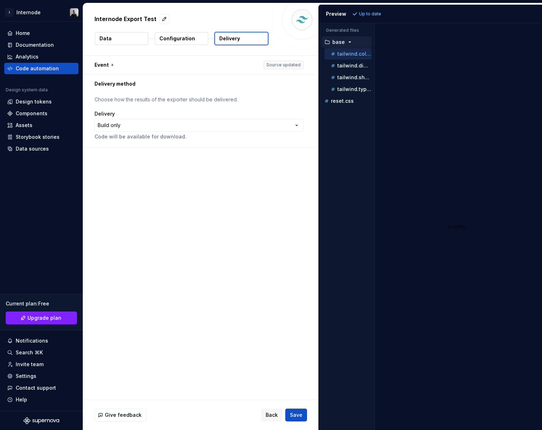
click at [202, 41] on button "Configuration" at bounding box center [182, 38] width 54 height 13
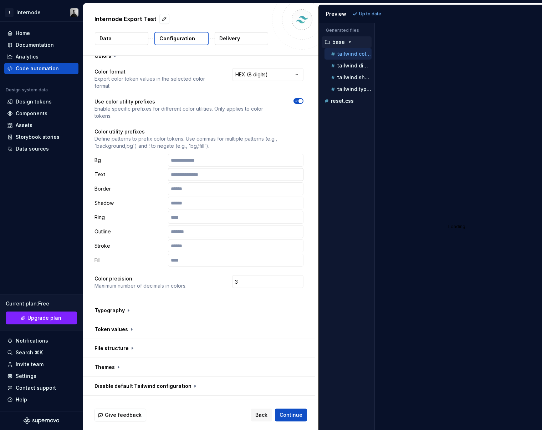
scroll to position [81, 0]
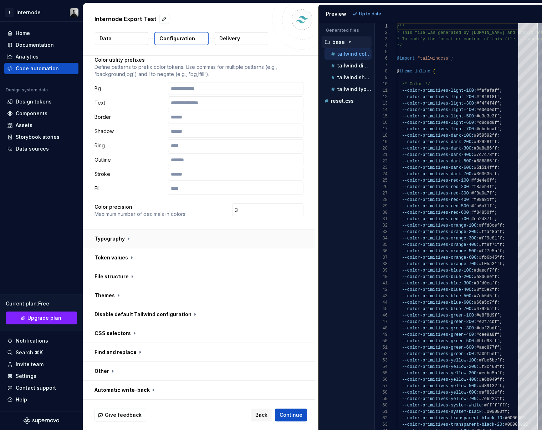
click at [186, 240] on button "button" at bounding box center [199, 238] width 232 height 19
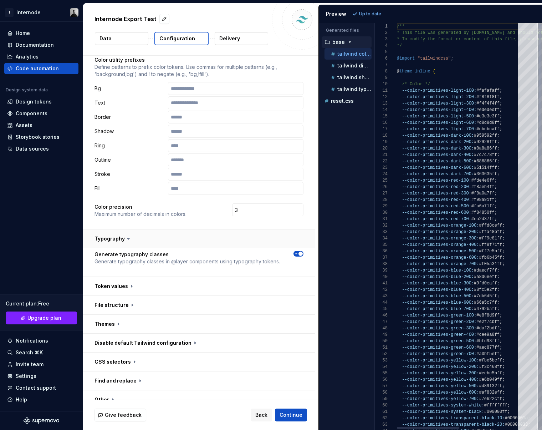
click at [186, 240] on button "button" at bounding box center [199, 238] width 232 height 19
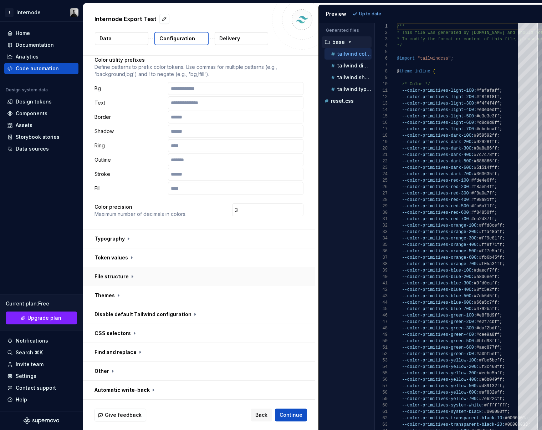
click at [150, 281] on button "button" at bounding box center [199, 276] width 232 height 19
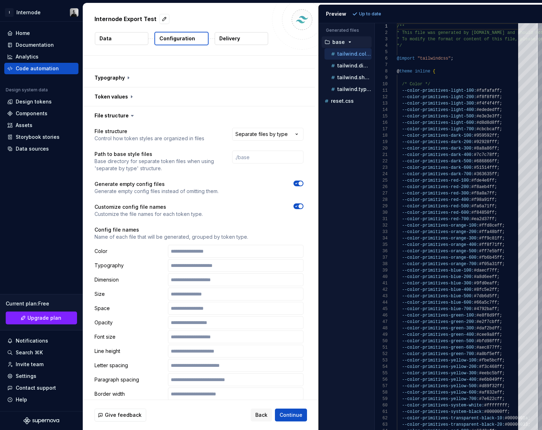
scroll to position [278, 0]
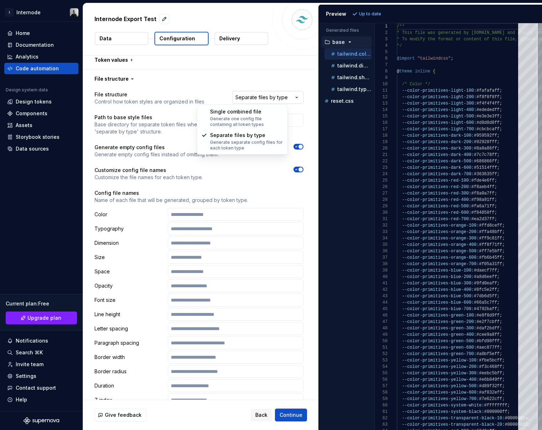
click at [239, 94] on html "**********" at bounding box center [271, 215] width 542 height 430
select select "**********"
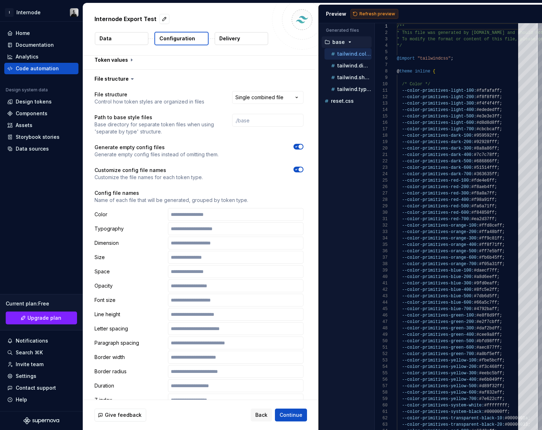
click at [375, 16] on span "Refresh preview" at bounding box center [378, 14] width 36 height 6
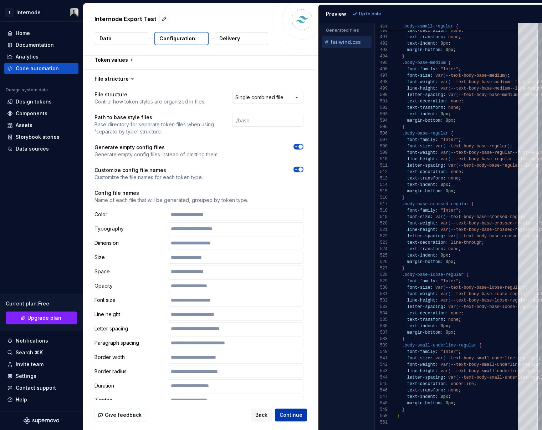
scroll to position [315, 0]
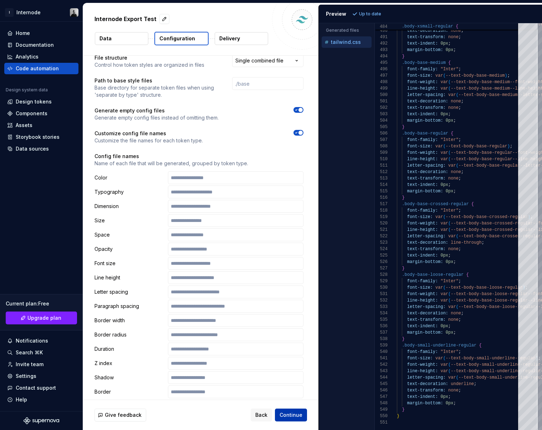
click at [294, 418] on span "Continue" at bounding box center [291, 414] width 23 height 7
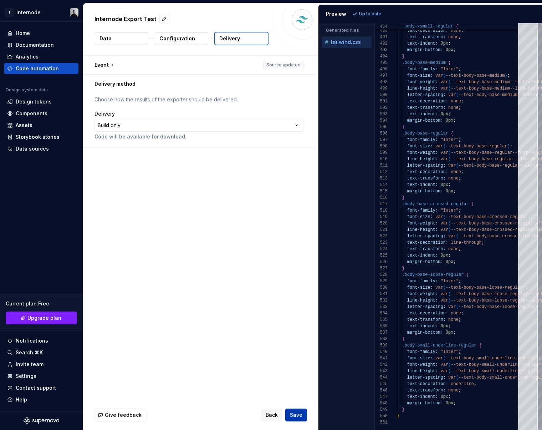
click at [300, 415] on span "Save" at bounding box center [296, 414] width 12 height 7
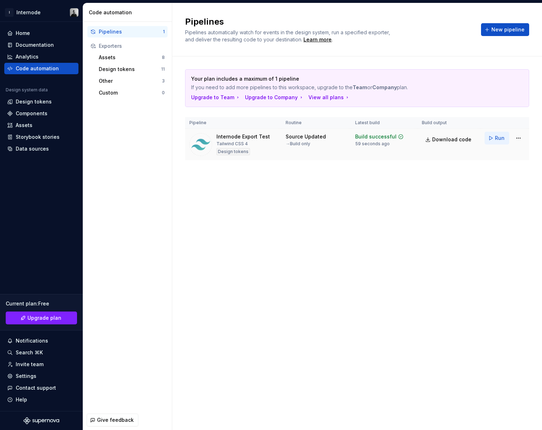
click at [502, 135] on span "Run" at bounding box center [500, 138] width 10 height 7
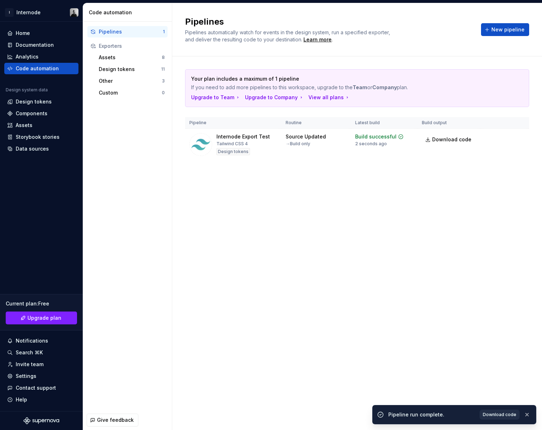
click at [505, 415] on span "Download code" at bounding box center [500, 415] width 34 height 6
